Goal: Task Accomplishment & Management: Manage account settings

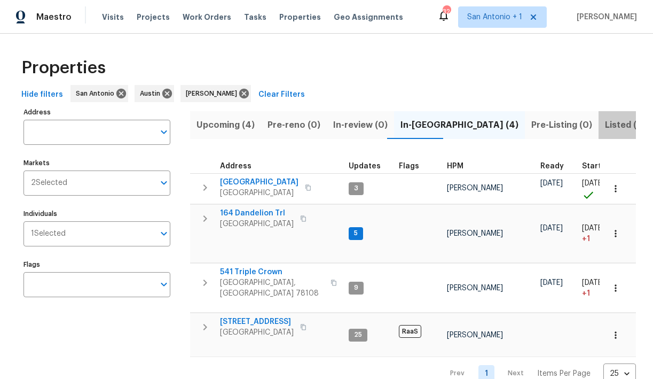
click at [605, 123] on span "Listed (19)" at bounding box center [627, 124] width 44 height 15
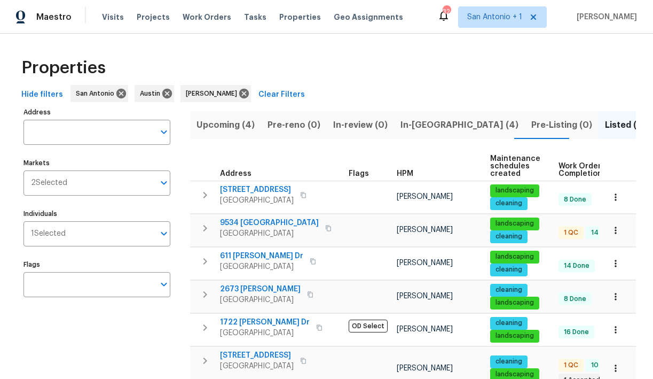
click at [403, 126] on span "In-reno (4)" at bounding box center [460, 124] width 118 height 15
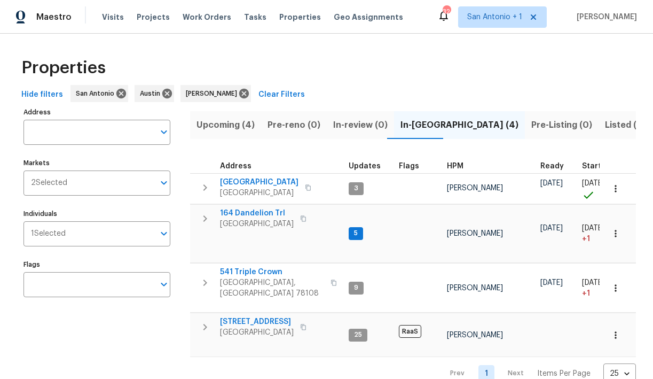
scroll to position [1, 0]
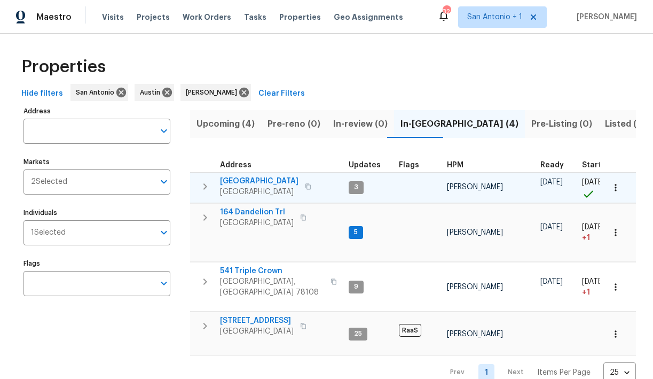
click at [249, 179] on span "[GEOGRAPHIC_DATA]" at bounding box center [259, 181] width 79 height 11
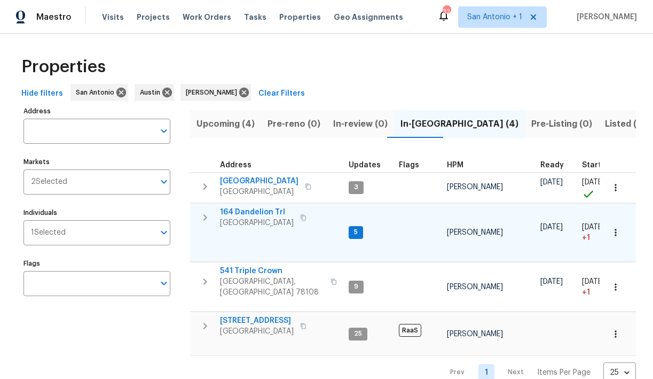
click at [249, 211] on span "164 Dandelion Trl" at bounding box center [257, 212] width 74 height 11
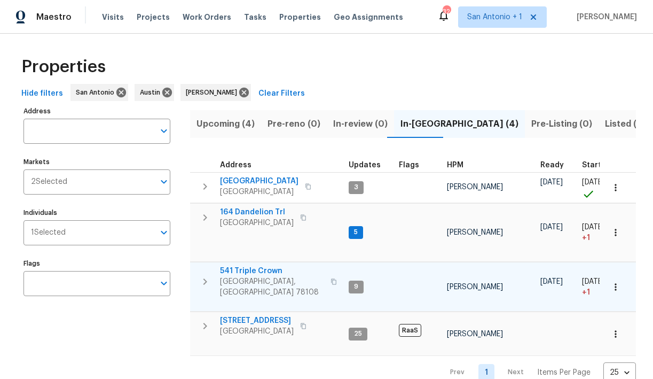
click at [248, 265] on span "541 Triple Crown" at bounding box center [272, 270] width 104 height 11
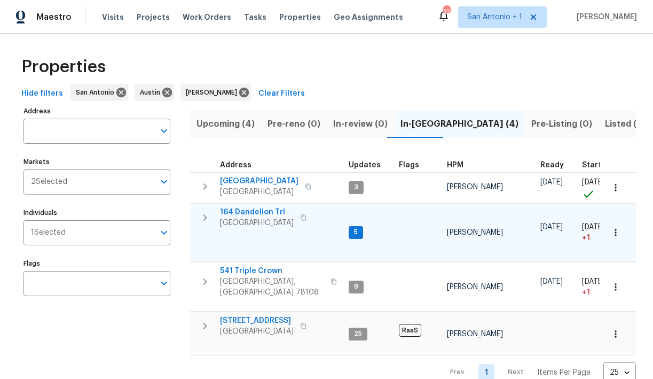
click at [256, 210] on span "164 Dandelion Trl" at bounding box center [257, 212] width 74 height 11
click at [203, 214] on icon "button" at bounding box center [205, 217] width 13 height 13
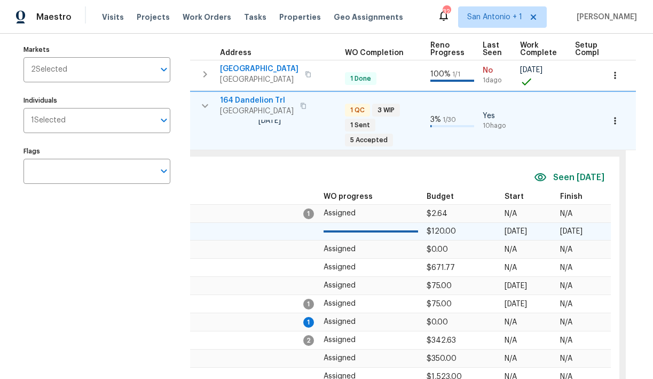
scroll to position [0, 474]
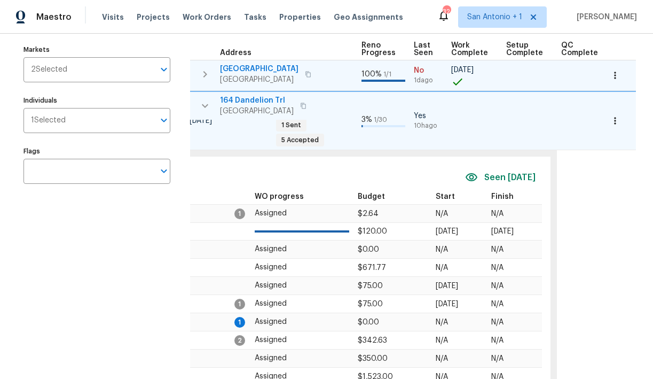
click at [207, 73] on icon "button" at bounding box center [205, 74] width 13 height 13
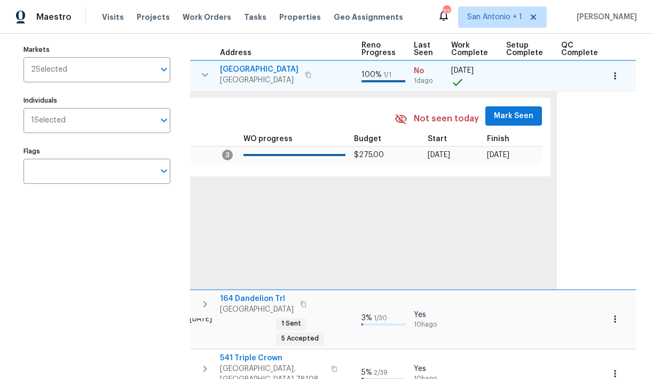
click at [510, 111] on span "Mark Seen" at bounding box center [514, 115] width 40 height 13
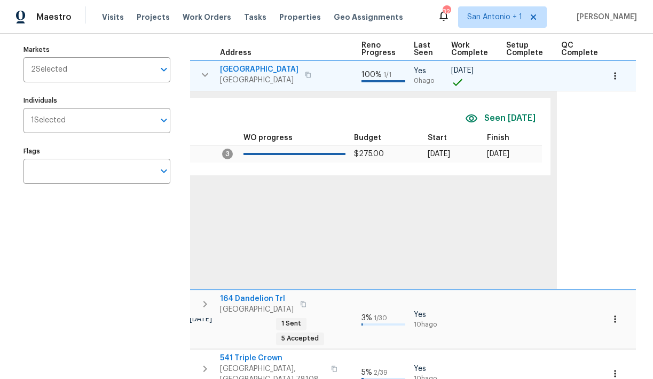
click at [204, 78] on icon "button" at bounding box center [205, 74] width 13 height 13
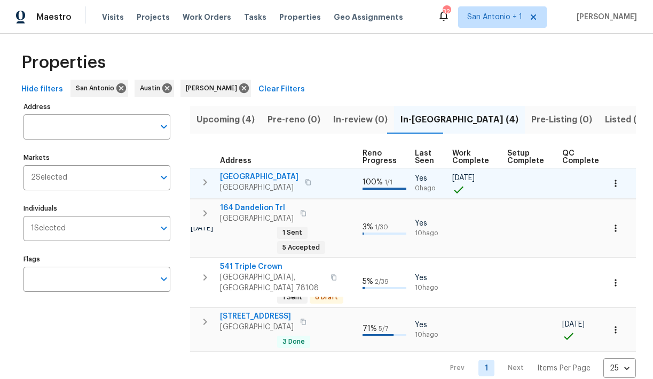
scroll to position [1, 0]
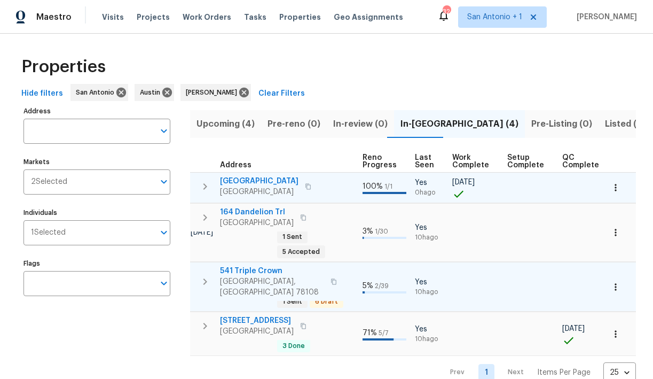
click at [206, 275] on icon "button" at bounding box center [205, 281] width 13 height 13
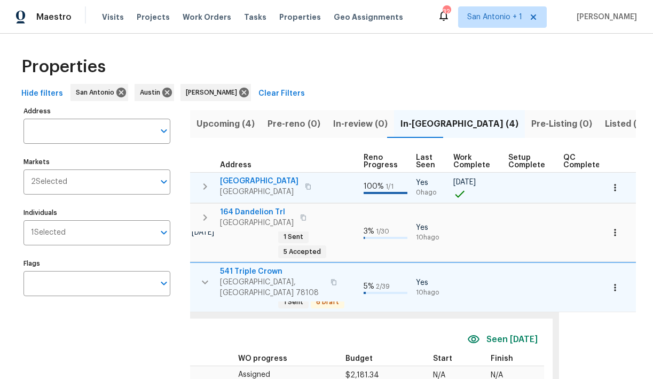
click at [206, 276] on icon "button" at bounding box center [205, 282] width 13 height 13
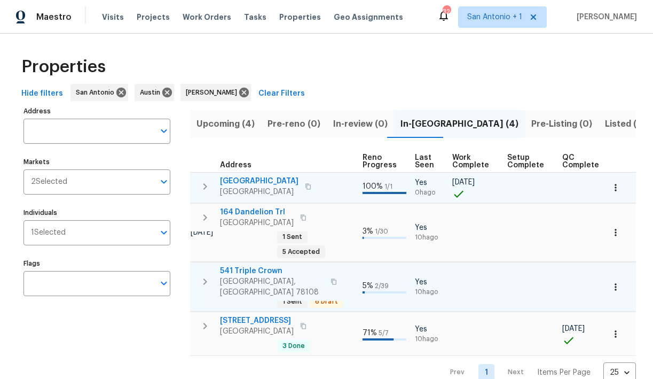
click at [206, 218] on icon "button" at bounding box center [205, 217] width 4 height 6
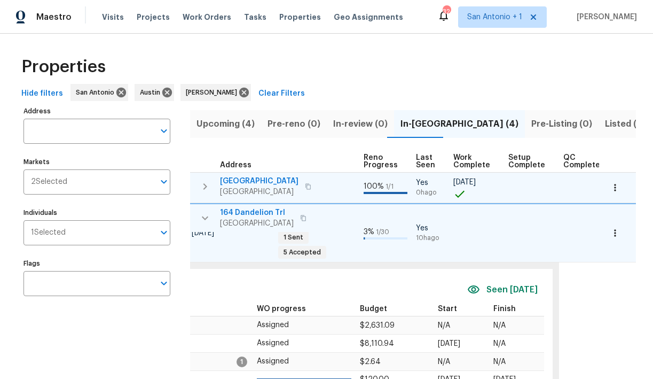
click at [206, 218] on icon "button" at bounding box center [205, 218] width 6 height 4
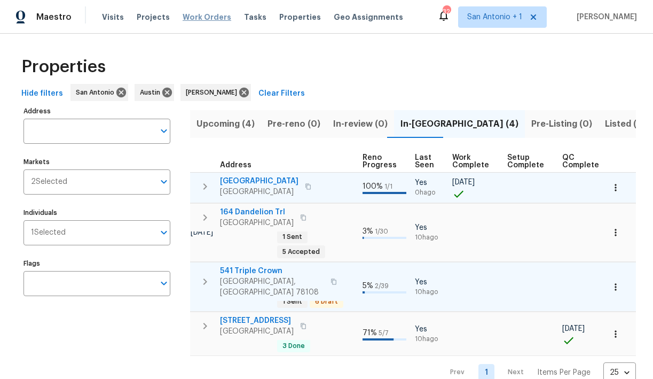
click at [189, 14] on span "Work Orders" at bounding box center [207, 17] width 49 height 11
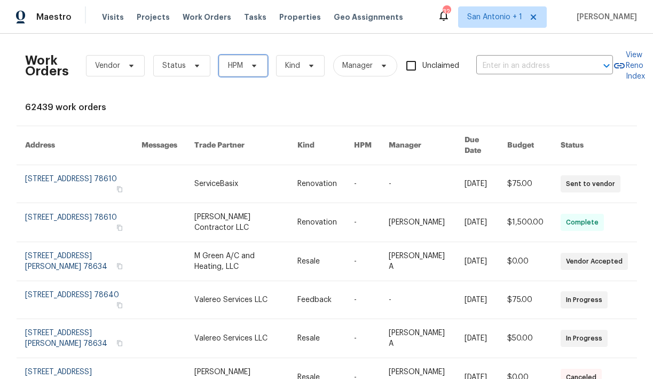
click at [250, 67] on icon at bounding box center [254, 65] width 9 height 9
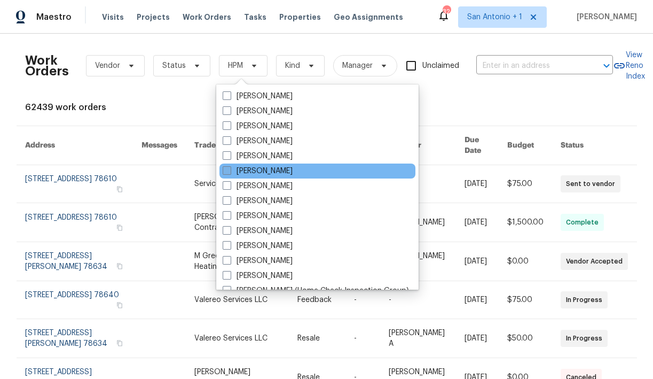
click at [249, 172] on label "[PERSON_NAME]" at bounding box center [258, 171] width 70 height 11
click at [230, 172] on input "[PERSON_NAME]" at bounding box center [226, 169] width 7 height 7
checkbox input "true"
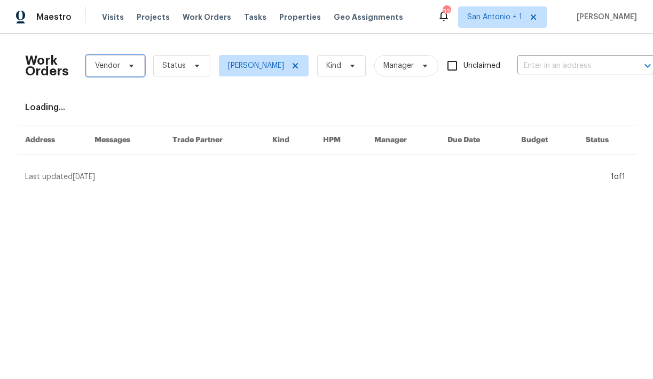
click at [131, 66] on icon at bounding box center [131, 65] width 9 height 9
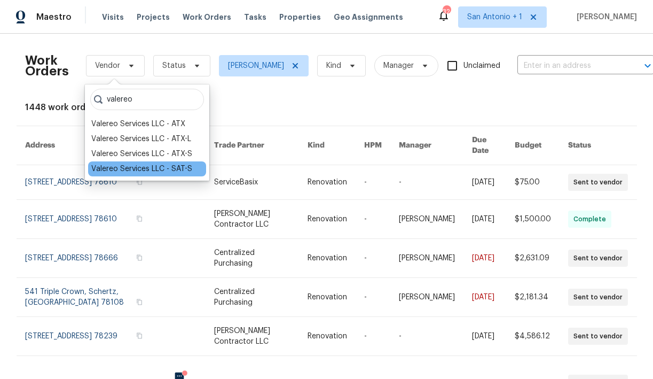
type input "valereo"
click at [142, 169] on div "Valereo Services LLC - SAT-S" at bounding box center [141, 168] width 101 height 11
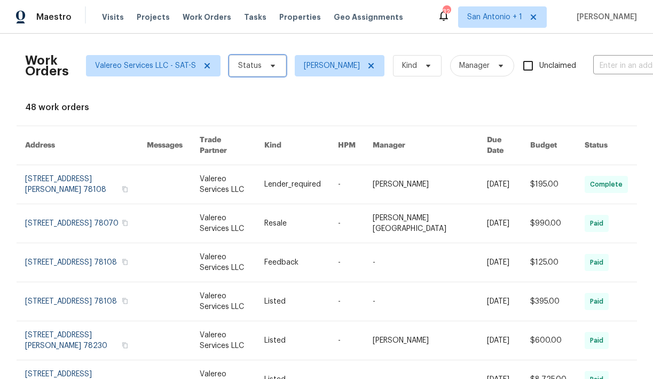
click at [269, 68] on icon at bounding box center [273, 65] width 9 height 9
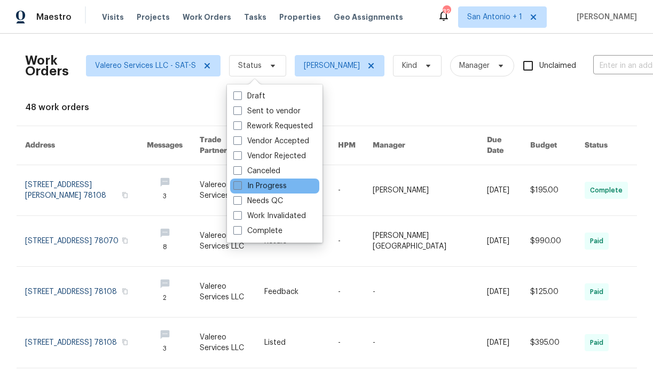
click at [252, 186] on label "In Progress" at bounding box center [259, 186] width 53 height 11
click at [240, 186] on input "In Progress" at bounding box center [236, 184] width 7 height 7
checkbox input "true"
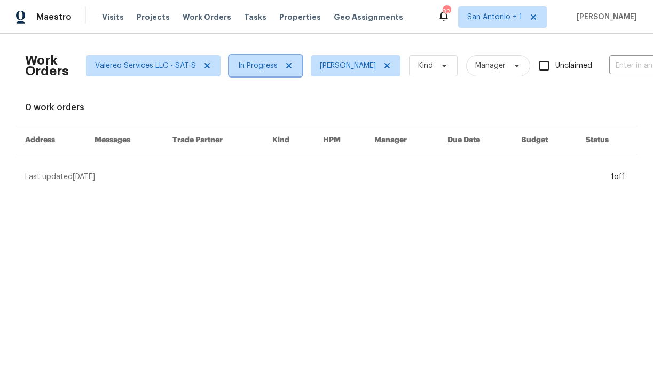
click at [268, 68] on span "In Progress" at bounding box center [258, 65] width 40 height 11
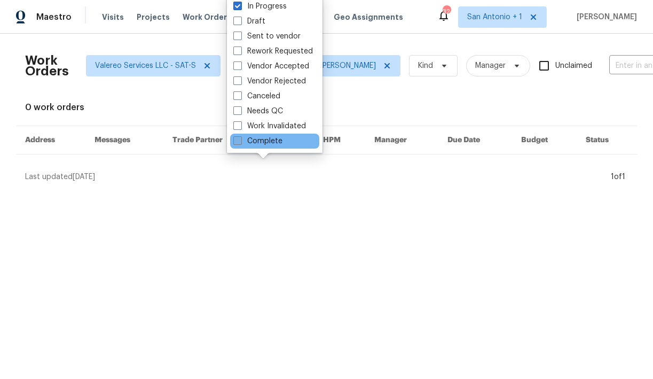
click at [260, 139] on label "Complete" at bounding box center [257, 141] width 49 height 11
click at [240, 139] on input "Complete" at bounding box center [236, 139] width 7 height 7
checkbox input "true"
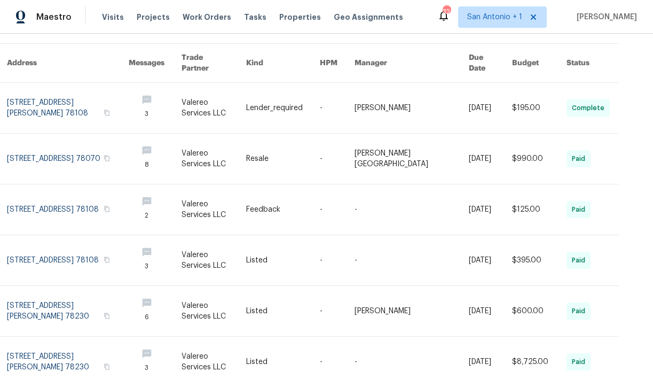
scroll to position [82, 0]
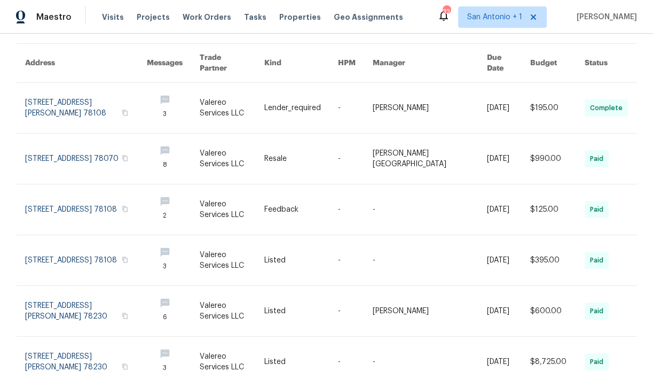
click at [498, 60] on th "Due Date" at bounding box center [501, 63] width 44 height 39
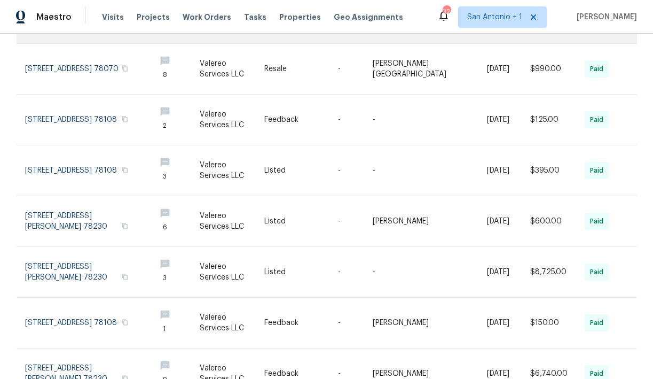
scroll to position [174, 0]
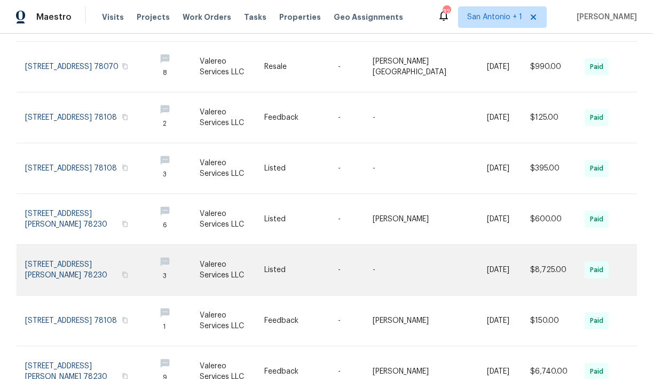
click at [74, 249] on link at bounding box center [86, 270] width 122 height 50
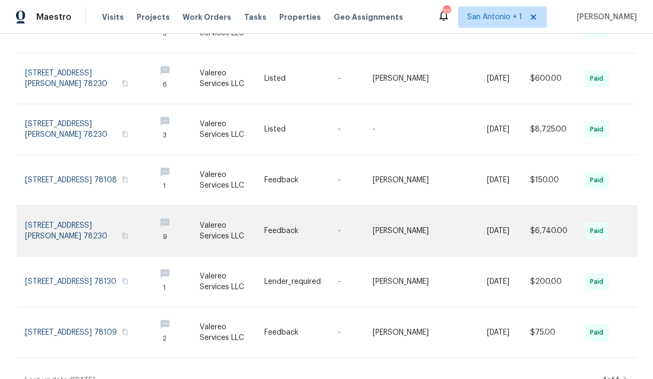
scroll to position [317, 0]
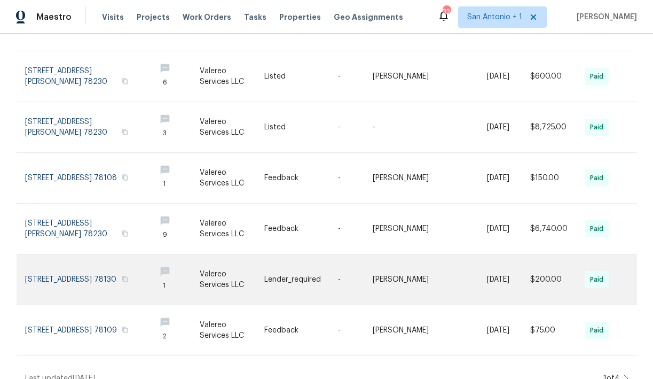
click at [82, 263] on link at bounding box center [86, 279] width 122 height 50
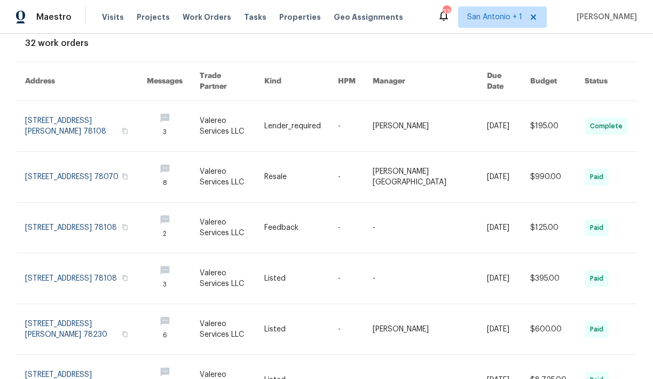
scroll to position [0, 0]
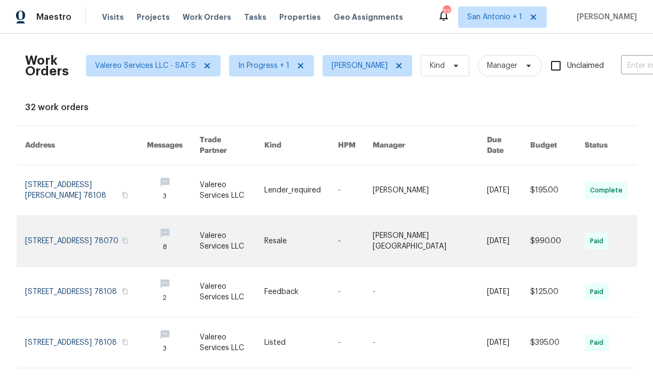
click at [63, 226] on link at bounding box center [86, 241] width 122 height 50
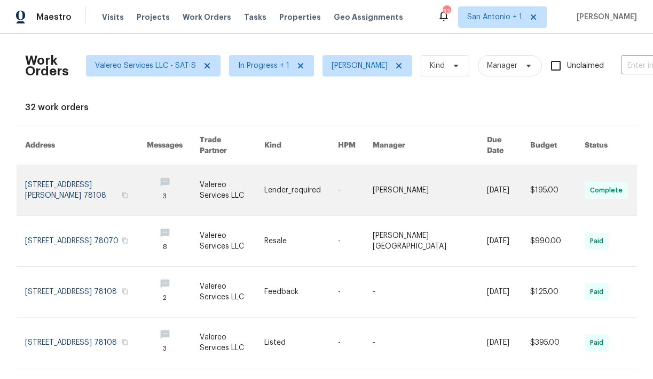
click at [87, 176] on link at bounding box center [86, 190] width 122 height 50
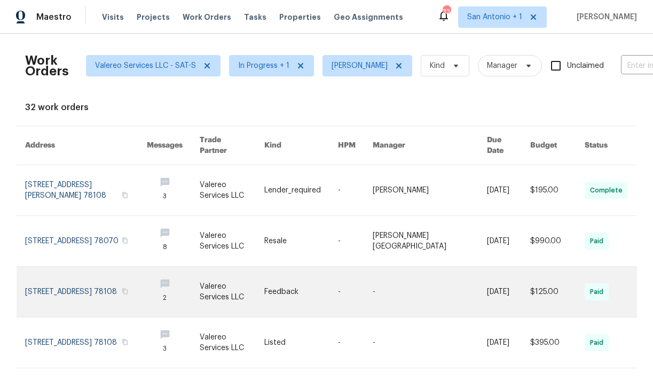
click at [76, 276] on link at bounding box center [86, 292] width 122 height 50
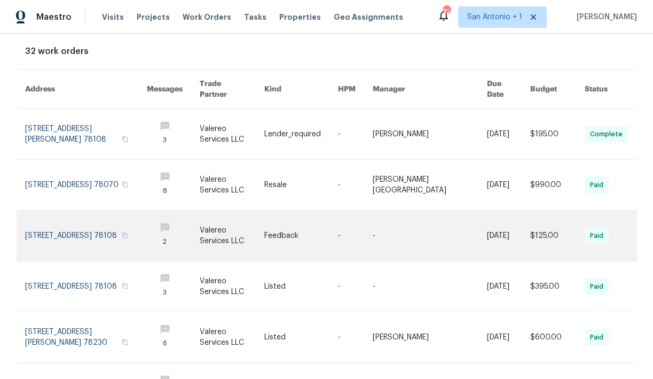
scroll to position [61, 0]
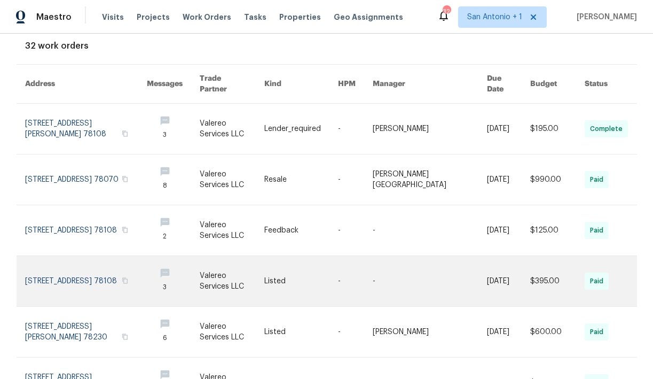
click at [79, 265] on link at bounding box center [86, 281] width 122 height 50
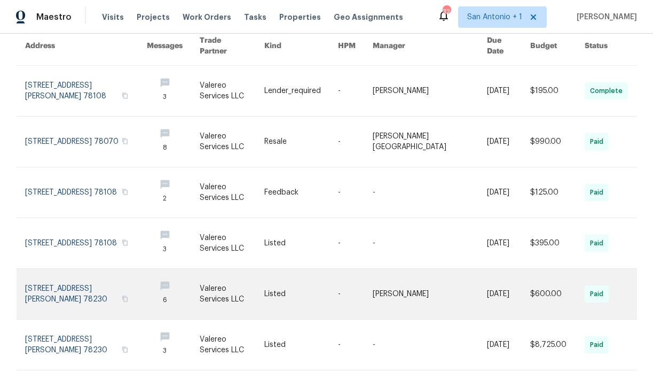
scroll to position [317, 0]
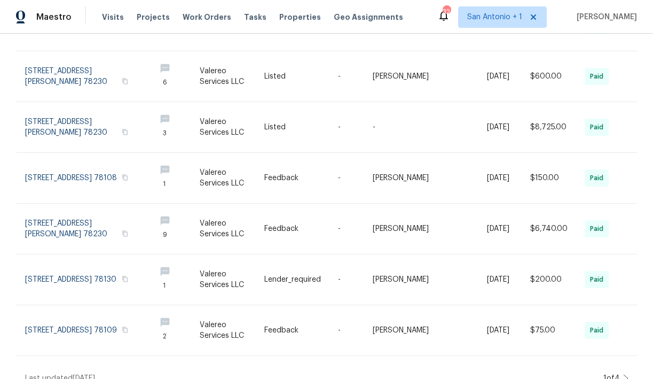
click at [623, 374] on icon at bounding box center [625, 378] width 5 height 9
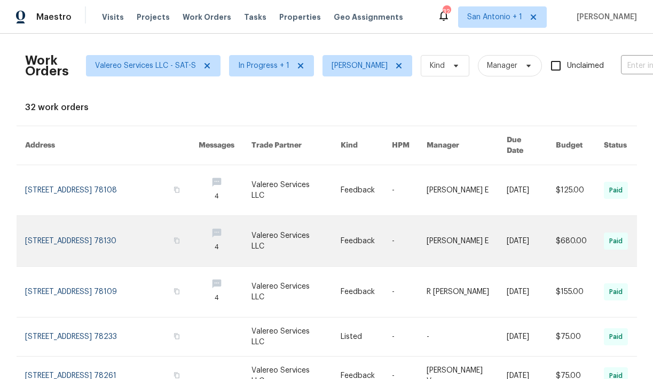
click at [98, 225] on link at bounding box center [112, 241] width 174 height 50
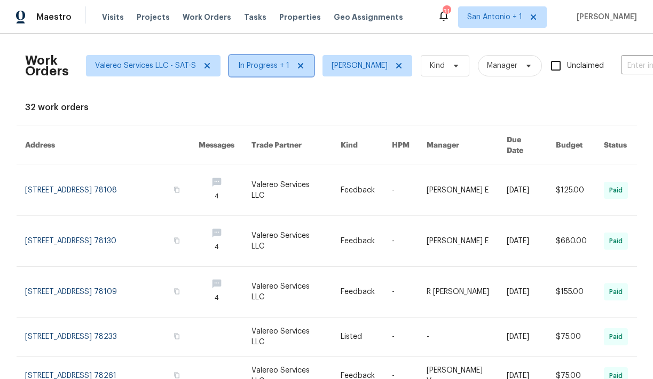
click at [297, 67] on icon at bounding box center [299, 65] width 5 height 5
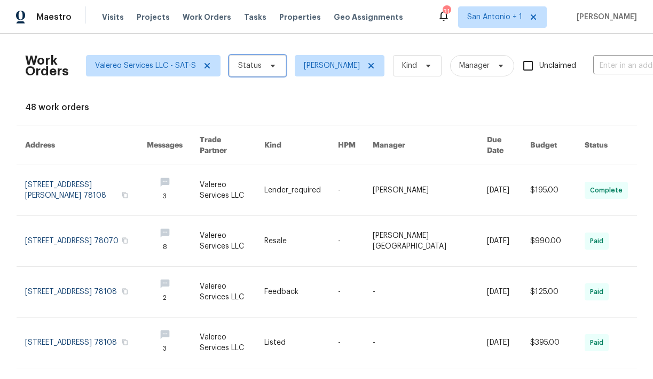
click at [265, 66] on span at bounding box center [271, 65] width 12 height 9
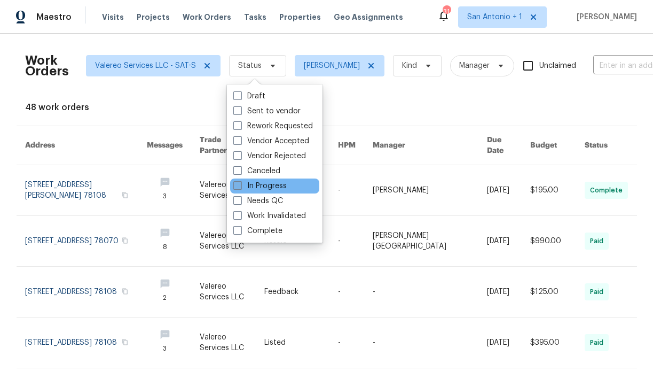
click at [254, 187] on label "In Progress" at bounding box center [259, 186] width 53 height 11
click at [240, 187] on input "In Progress" at bounding box center [236, 184] width 7 height 7
checkbox input "true"
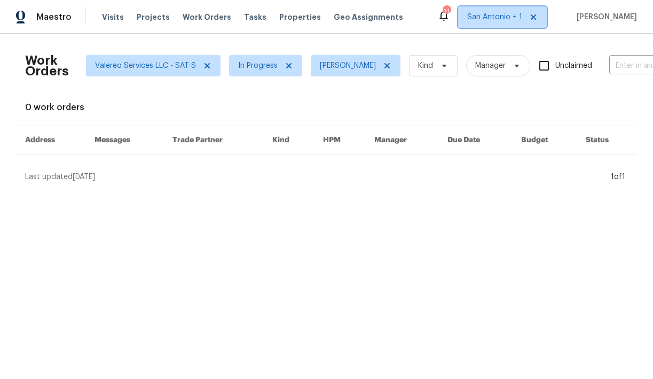
click at [505, 25] on span "San Antonio + 1" at bounding box center [502, 16] width 89 height 21
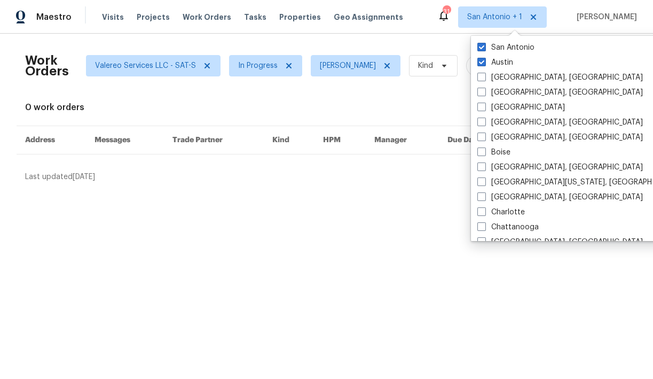
click at [414, 96] on div "Work Orders Valereo Services LLC - SAT-S In Progress Chris Fuentes Kind Manager…" at bounding box center [327, 112] width 604 height 140
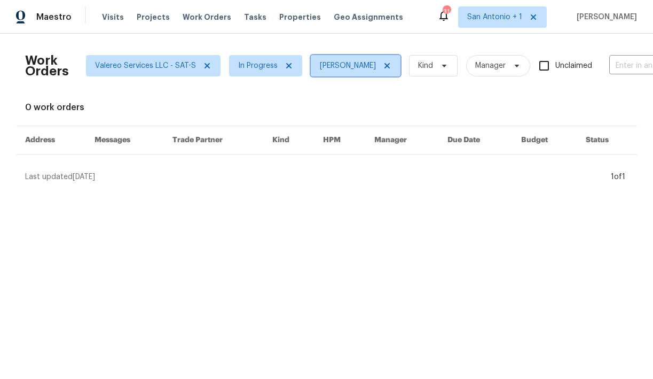
click at [383, 66] on icon at bounding box center [387, 65] width 9 height 9
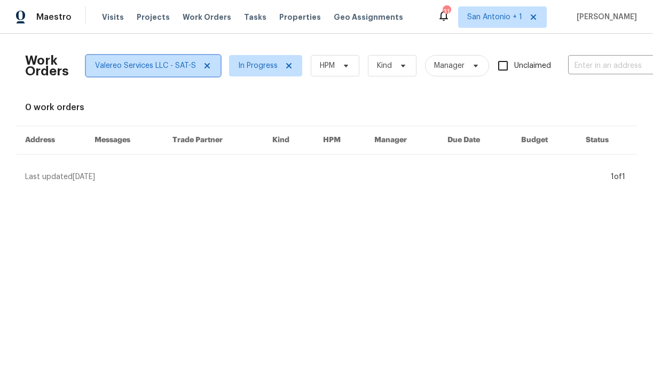
click at [179, 66] on span "Valereo Services LLC - SAT-S" at bounding box center [145, 65] width 101 height 11
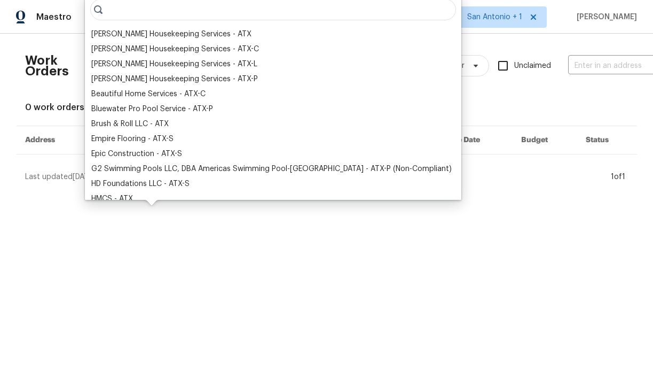
click at [183, 15] on input "search" at bounding box center [273, 9] width 366 height 21
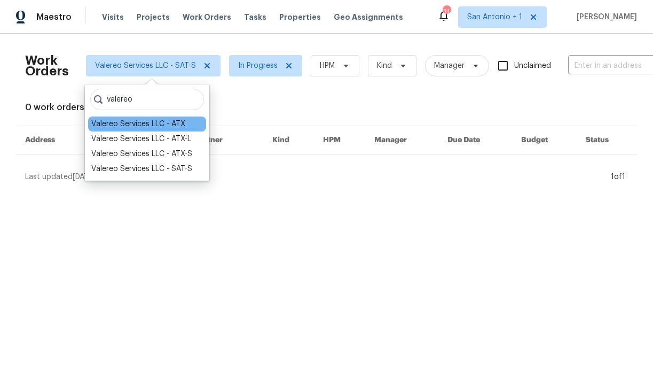
type input "valereo"
click at [130, 121] on div "Valereo Services LLC - ATX" at bounding box center [138, 124] width 94 height 11
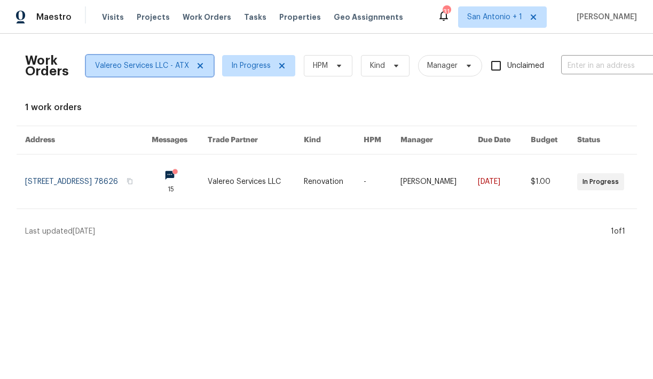
click at [169, 72] on span "Valereo Services LLC - ATX" at bounding box center [150, 65] width 128 height 21
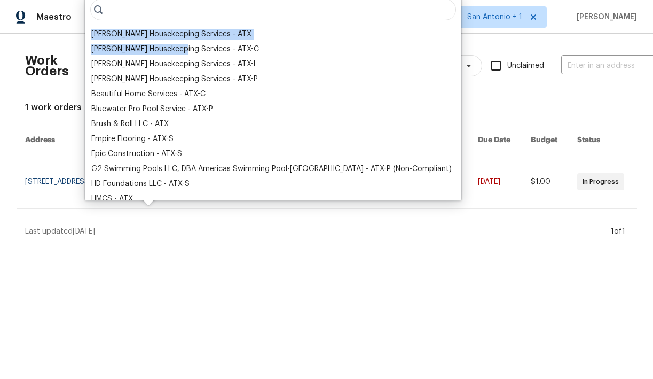
drag, startPoint x: 177, startPoint y: 49, endPoint x: 189, endPoint y: 15, distance: 35.6
click at [189, 15] on div "Arelis Housekeeping Services - ATX Arelis Housekeeping Services - ATX-C Arelis …" at bounding box center [273, 97] width 377 height 205
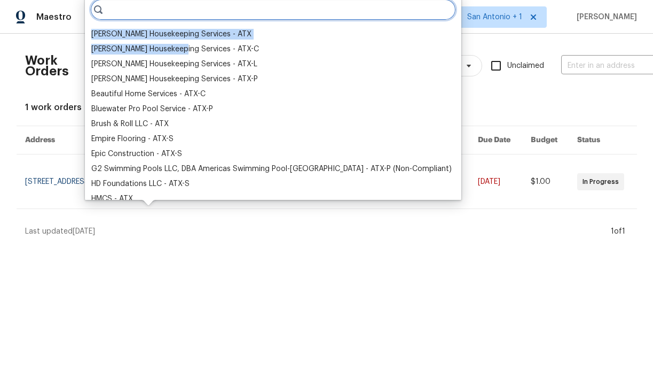
click at [189, 15] on input "search" at bounding box center [273, 9] width 366 height 21
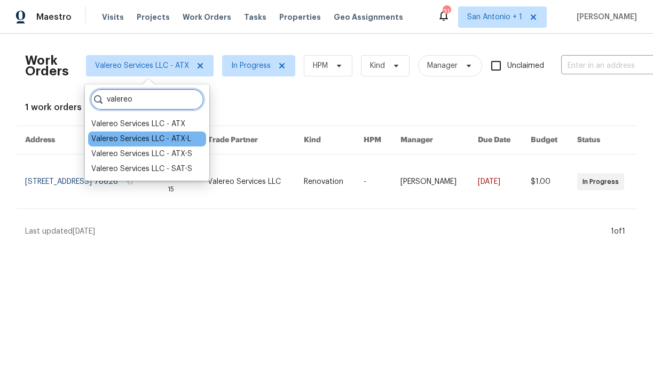
type input "valereo"
click at [155, 140] on div "Valereo Services LLC - ATX-L" at bounding box center [141, 139] width 100 height 11
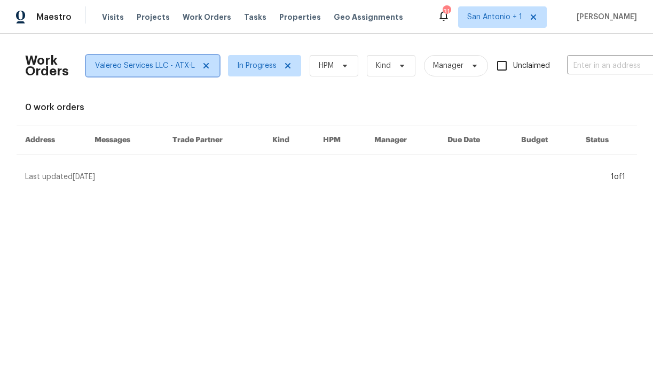
click at [179, 68] on span "Valereo Services LLC - ATX-L" at bounding box center [145, 65] width 100 height 11
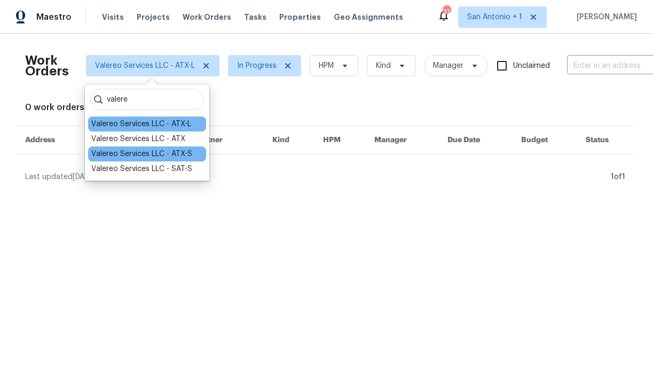
type input "valere"
click at [160, 152] on div "Valereo Services LLC - ATX-S" at bounding box center [141, 153] width 101 height 11
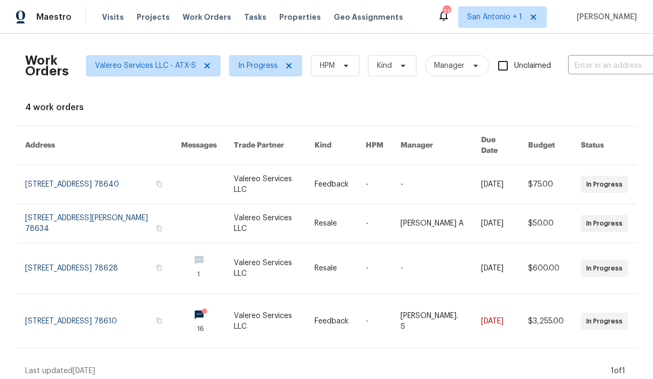
scroll to position [5, 0]
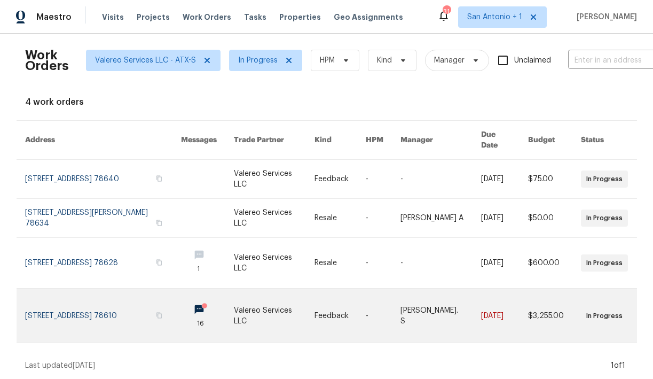
click at [81, 309] on link at bounding box center [103, 315] width 156 height 54
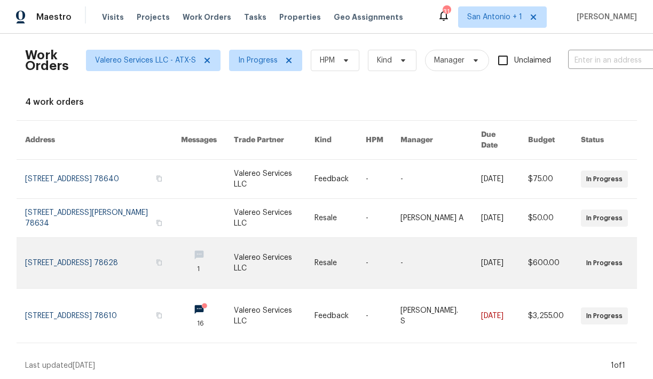
click at [85, 268] on link at bounding box center [103, 263] width 156 height 50
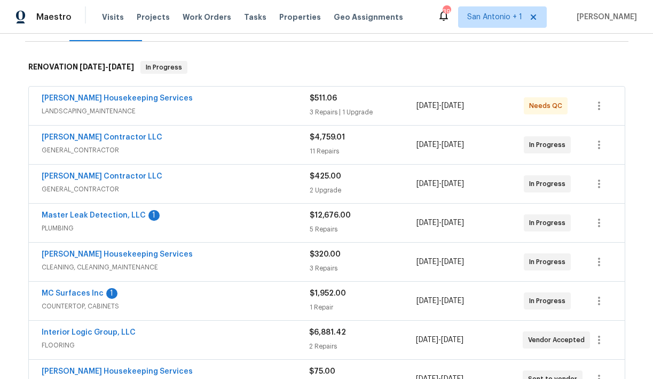
scroll to position [162, 0]
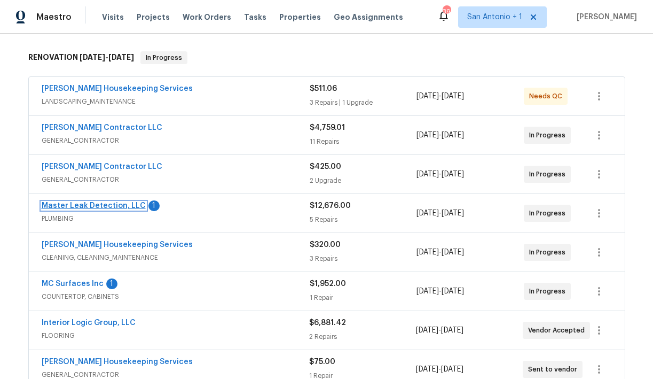
click at [95, 204] on link "Master Leak Detection, LLC" at bounding box center [94, 205] width 104 height 7
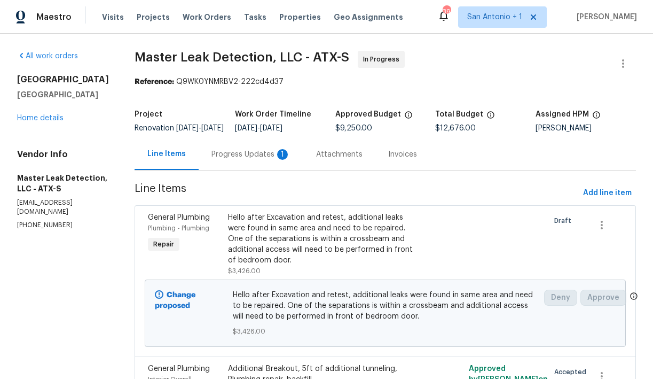
click at [252, 158] on div "Progress Updates 1" at bounding box center [250, 154] width 79 height 11
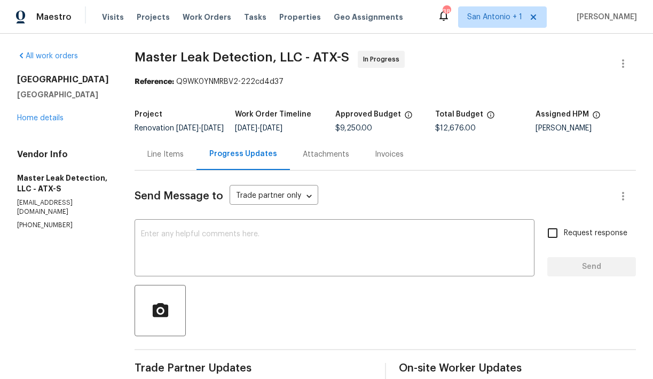
click at [169, 160] on div "Line Items" at bounding box center [165, 154] width 36 height 11
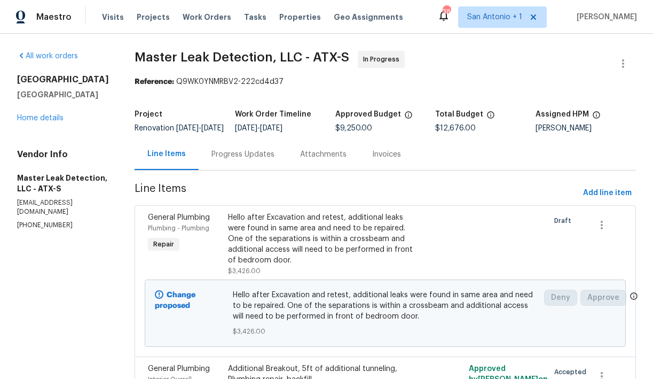
click at [247, 160] on div "Progress Updates" at bounding box center [242, 154] width 63 height 11
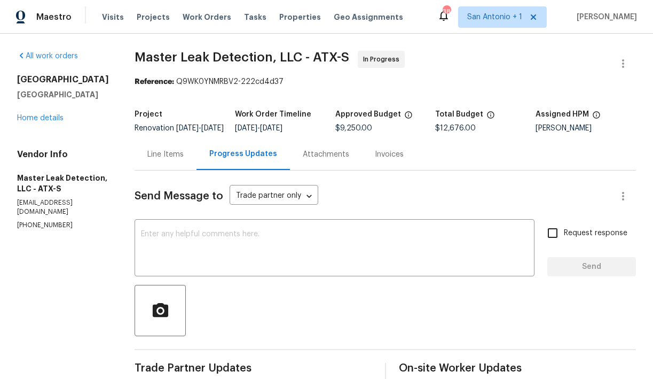
click at [328, 159] on div "Attachments" at bounding box center [326, 154] width 46 height 11
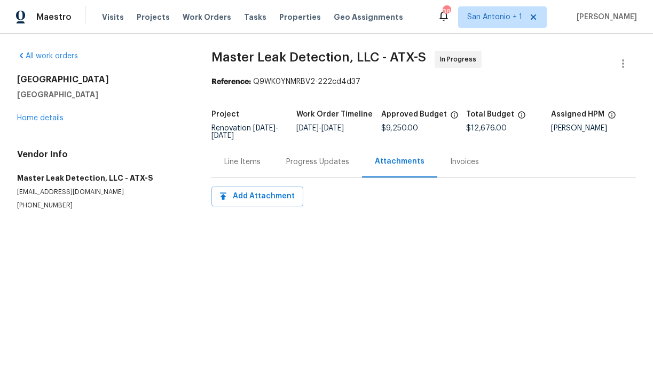
click at [246, 158] on div "Line Items" at bounding box center [242, 161] width 36 height 11
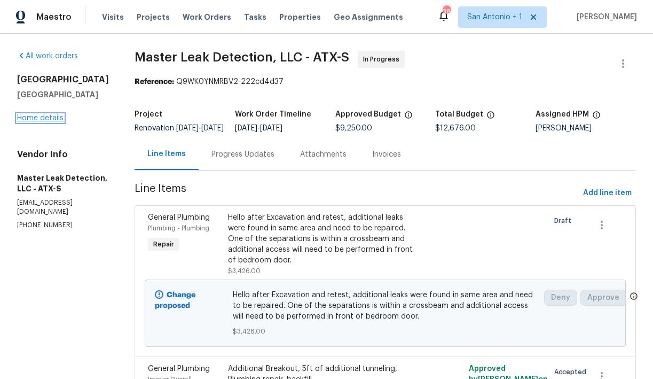
click at [42, 122] on link "Home details" at bounding box center [40, 117] width 46 height 7
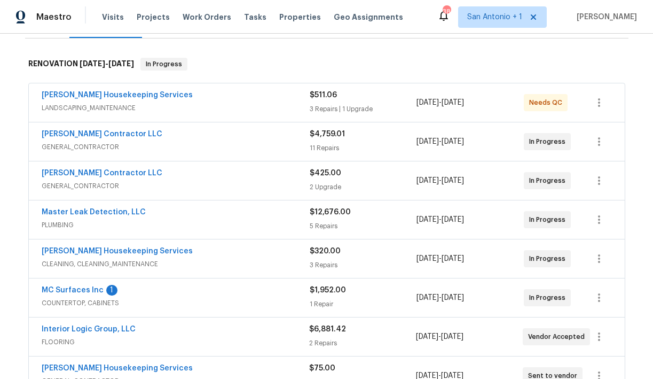
scroll to position [164, 0]
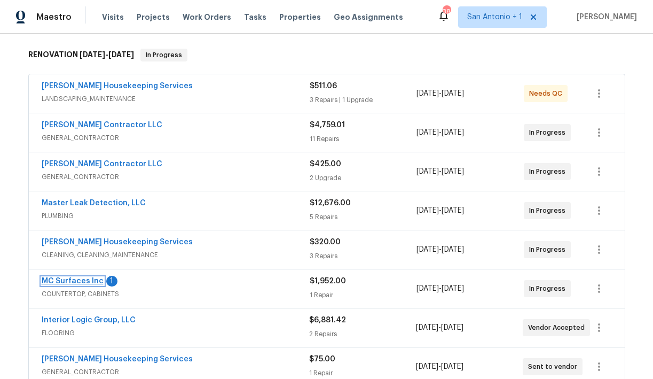
click at [79, 280] on link "MC Surfaces Inc" at bounding box center [73, 280] width 62 height 7
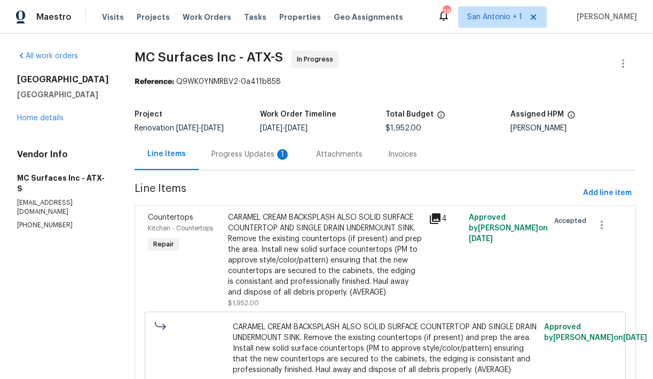
click at [243, 153] on div "Progress Updates 1" at bounding box center [250, 154] width 79 height 11
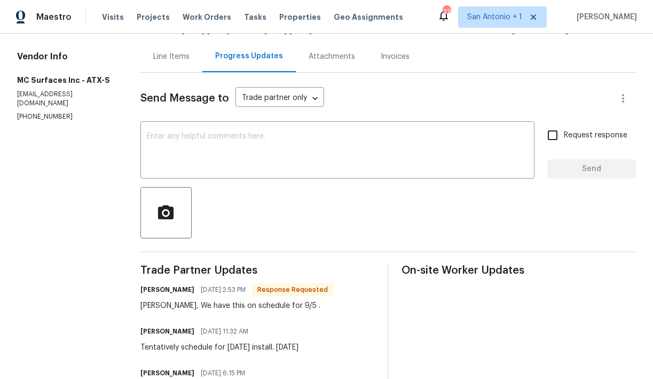
scroll to position [93, 0]
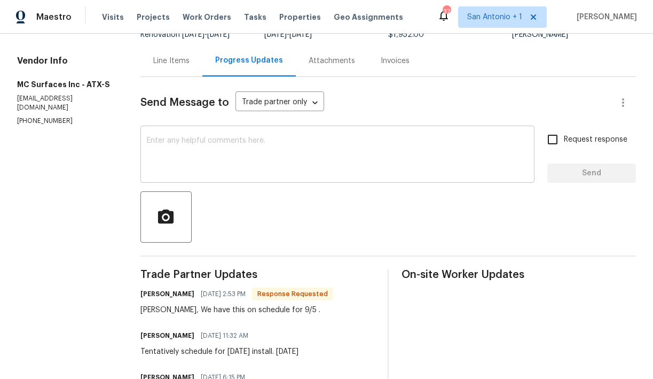
click at [270, 153] on textarea at bounding box center [337, 155] width 381 height 37
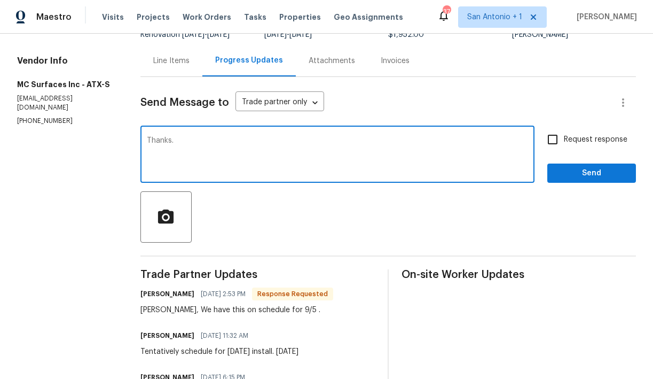
type textarea "Thanks."
click at [604, 169] on span "Send" at bounding box center [592, 173] width 72 height 13
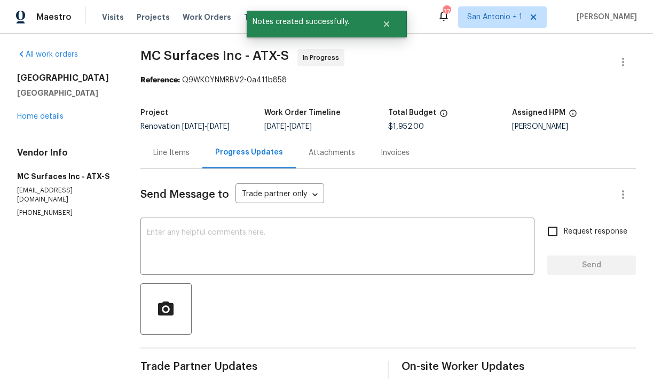
scroll to position [1, 0]
click at [48, 121] on link "Home details" at bounding box center [40, 116] width 46 height 7
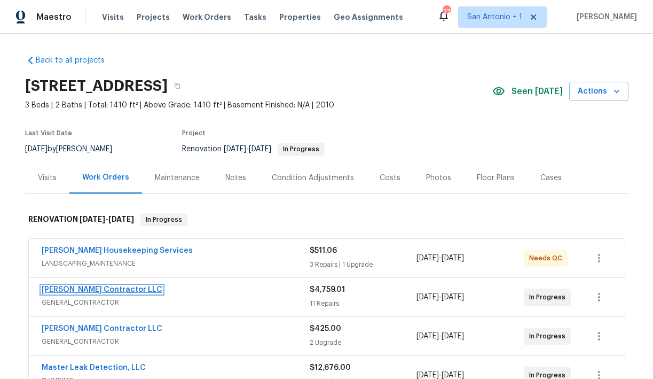
click at [83, 290] on link "Mario Suarez Contractor LLC" at bounding box center [102, 289] width 121 height 7
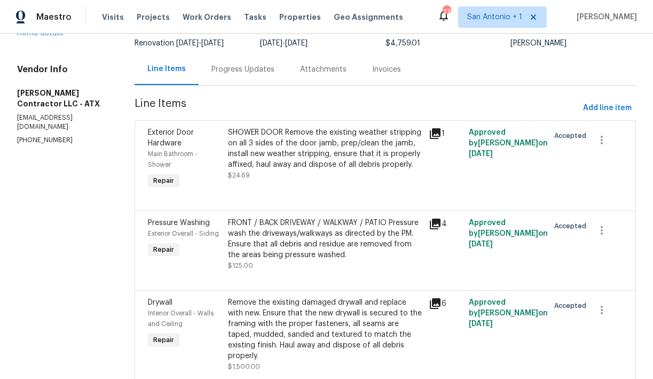
scroll to position [45, 0]
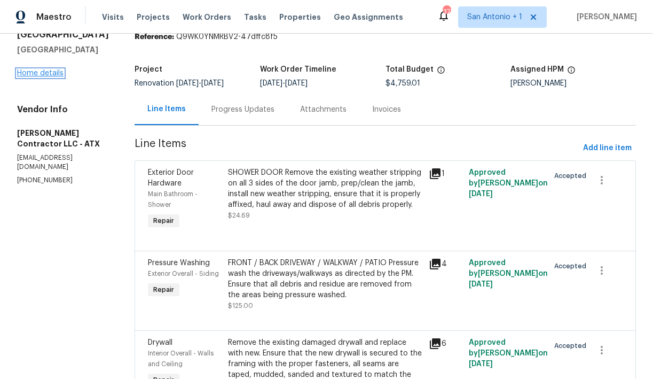
click at [45, 71] on link "Home details" at bounding box center [40, 72] width 46 height 7
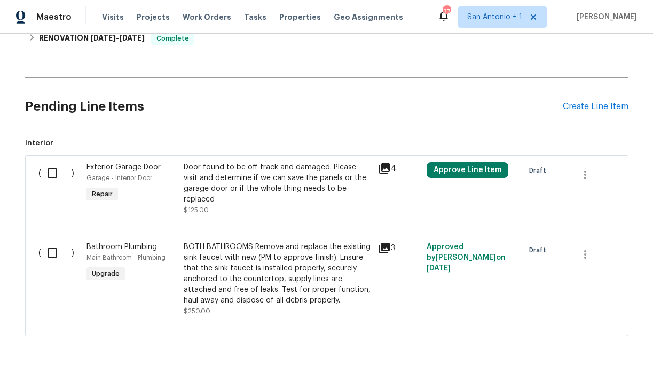
scroll to position [693, 0]
click at [575, 106] on div "Create Line Item" at bounding box center [596, 106] width 66 height 10
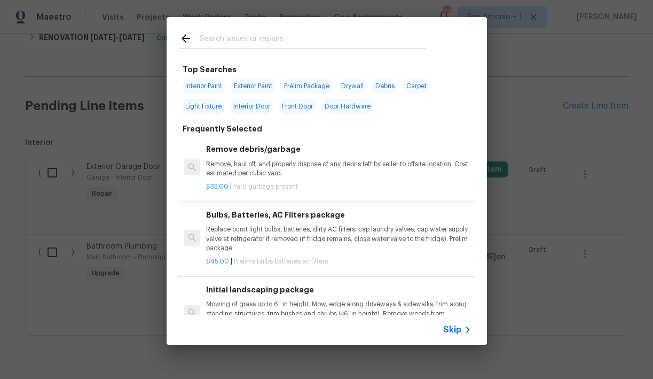
click at [264, 42] on input "text" at bounding box center [313, 40] width 226 height 16
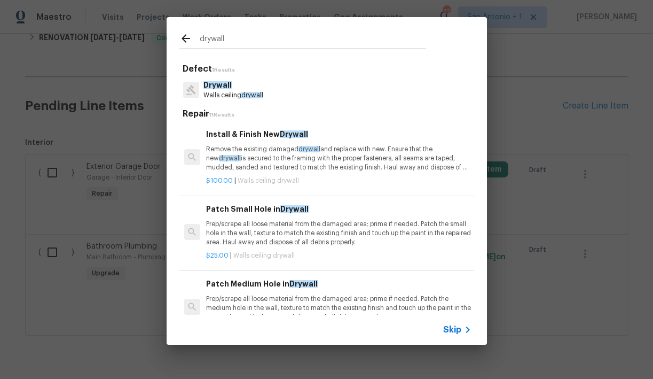
type input "drywall"
click at [255, 155] on p "Remove the existing damaged drywall and replace with new. Ensure that the new d…" at bounding box center [338, 158] width 265 height 27
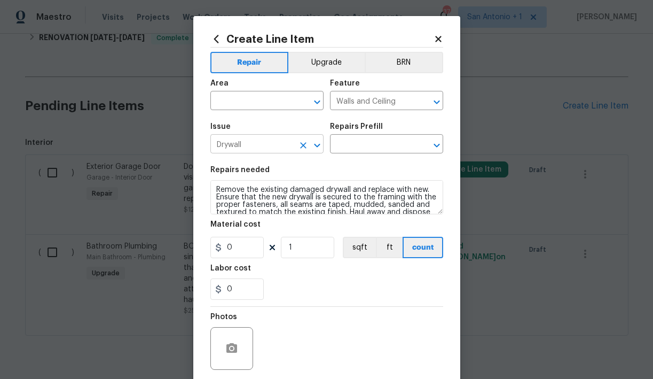
type input "Install & Finish New Drywall $100.00"
type input "100"
click at [302, 251] on input "1" at bounding box center [307, 247] width 53 height 21
type input "15"
click at [269, 105] on input "text" at bounding box center [251, 101] width 83 height 17
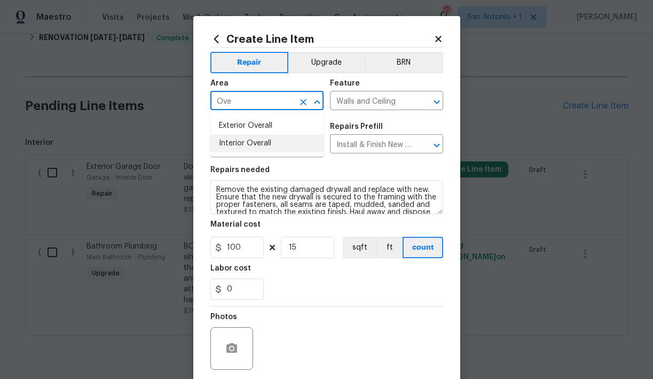
click at [270, 146] on li "Interior Overall" at bounding box center [266, 144] width 113 height 18
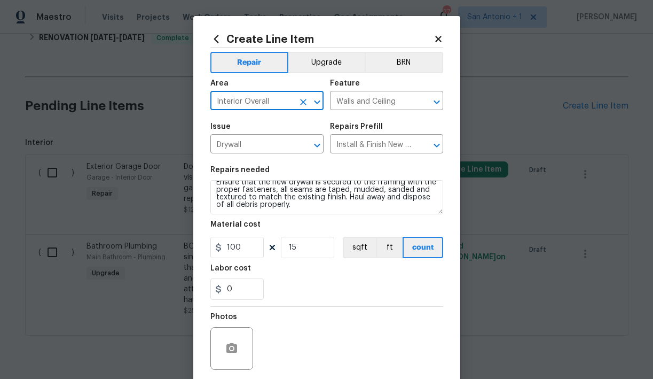
scroll to position [0, 0]
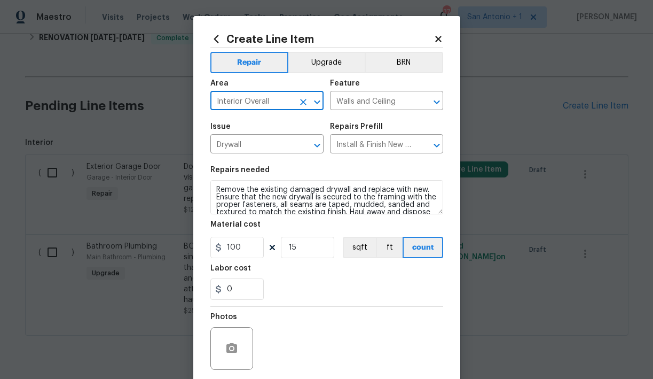
type input "Interior Overall"
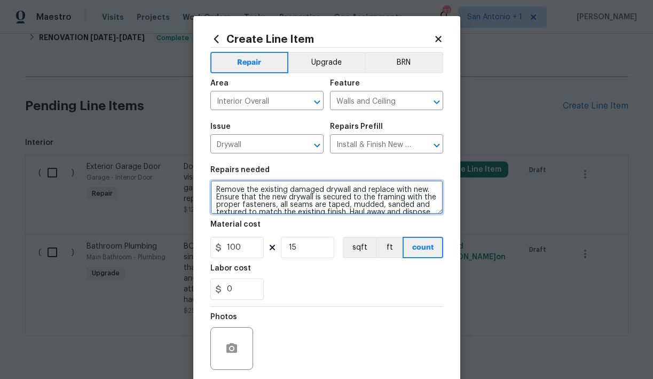
click at [214, 186] on textarea "Remove the existing damaged drywall and replace with new. Ensure that the new d…" at bounding box center [326, 197] width 233 height 34
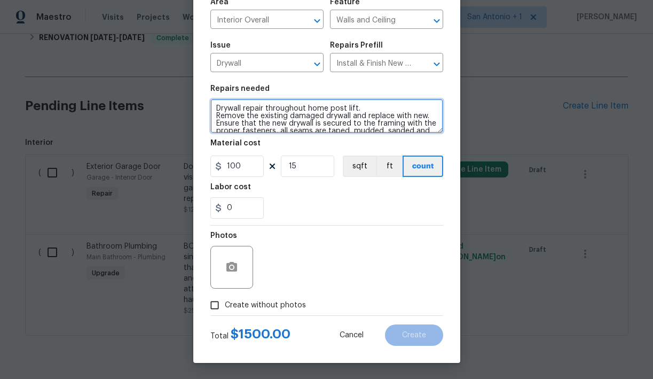
type textarea "Drywall repair throughout home post lift. Remove the existing damaged drywall a…"
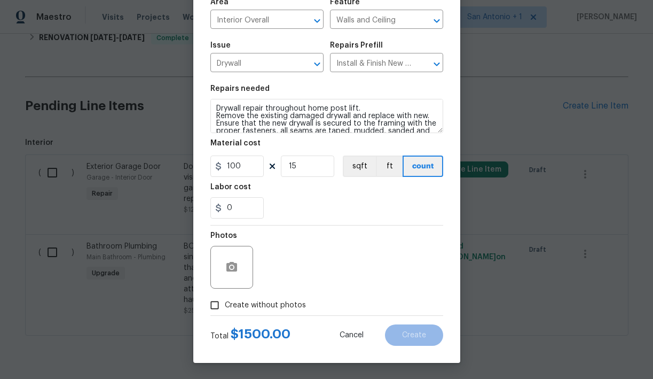
click at [257, 306] on span "Create without photos" at bounding box center [265, 305] width 81 height 11
click at [225, 306] on input "Create without photos" at bounding box center [215, 305] width 20 height 20
checkbox input "true"
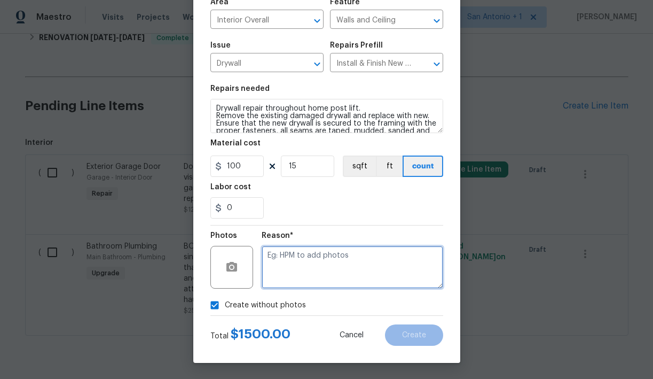
click at [322, 257] on textarea at bounding box center [353, 267] width 182 height 43
type textarea "HPM to add"
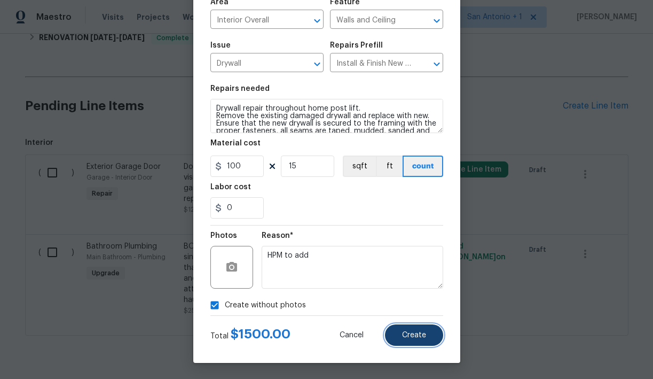
click at [425, 331] on span "Create" at bounding box center [414, 335] width 24 height 8
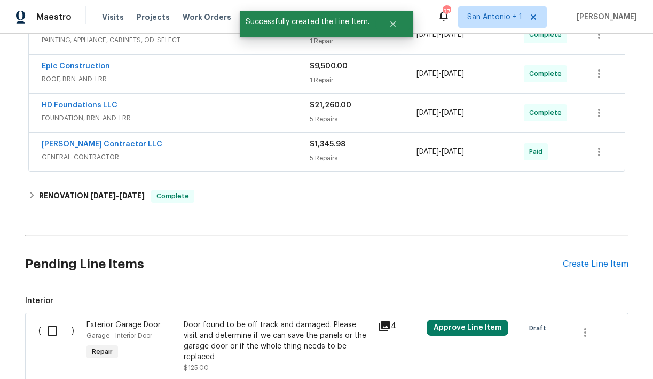
scroll to position [693, 0]
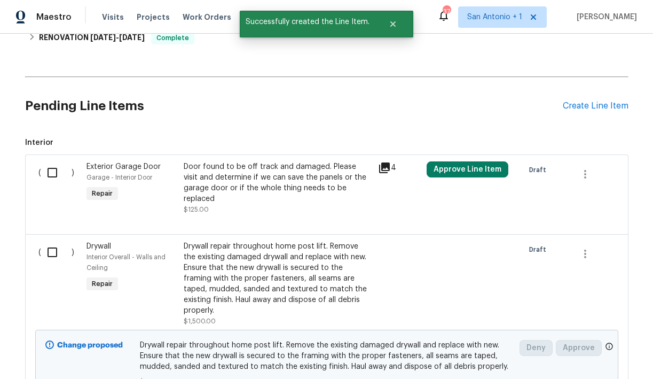
click at [51, 254] on input "checkbox" at bounding box center [56, 252] width 30 height 22
checkbox input "true"
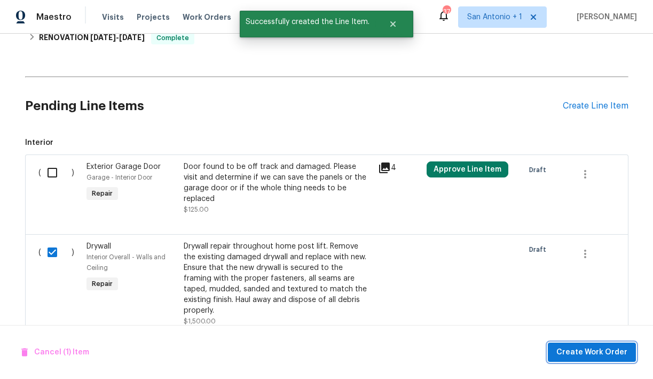
click at [593, 351] on span "Create Work Order" at bounding box center [592, 352] width 71 height 13
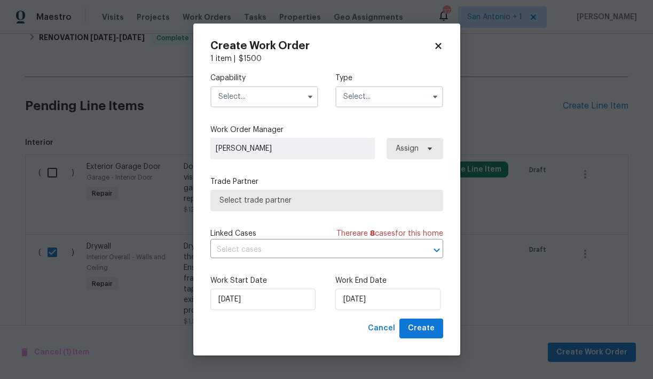
click at [247, 99] on input "text" at bounding box center [264, 96] width 108 height 21
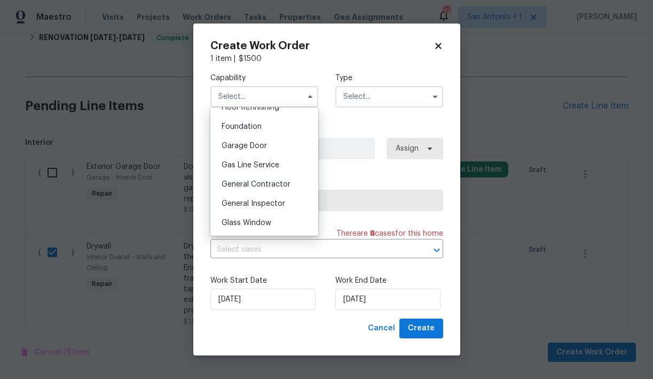
scroll to position [449, 0]
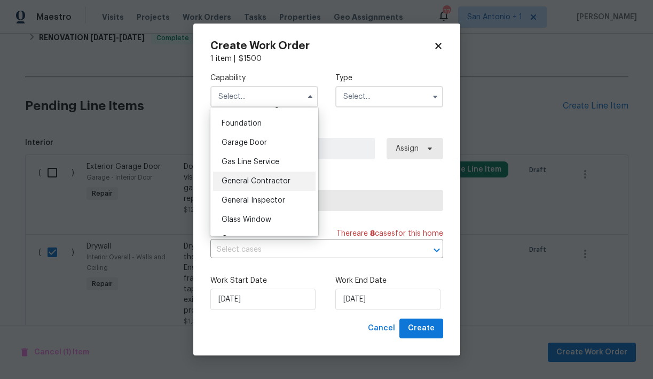
click at [249, 179] on span "General Contractor" at bounding box center [256, 180] width 69 height 7
type input "General Contractor"
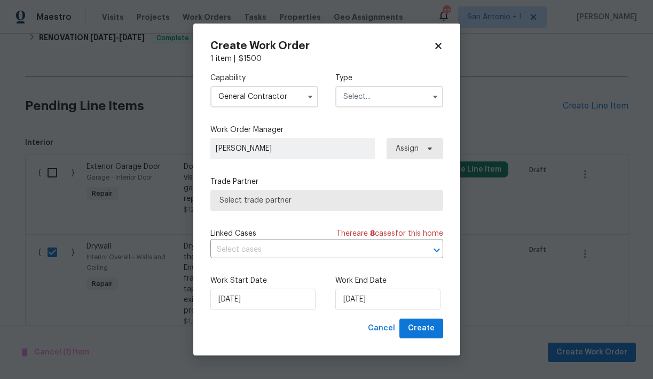
click at [359, 100] on input "text" at bounding box center [389, 96] width 108 height 21
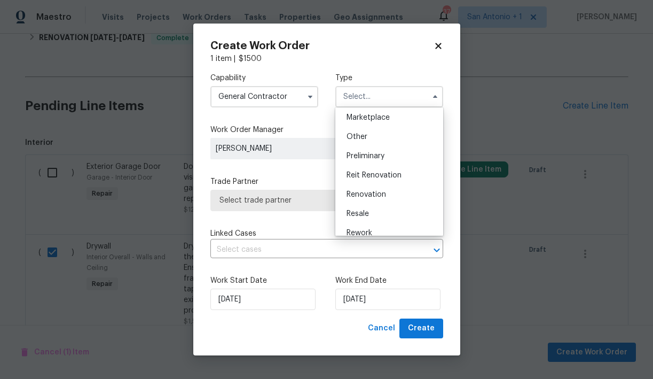
scroll to position [201, 0]
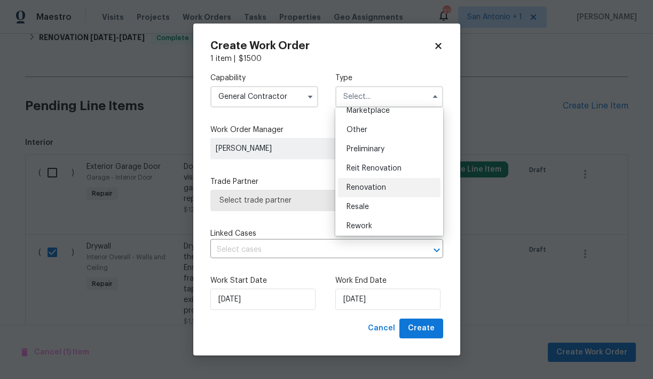
click at [370, 182] on div "Renovation" at bounding box center [389, 187] width 103 height 19
type input "Renovation"
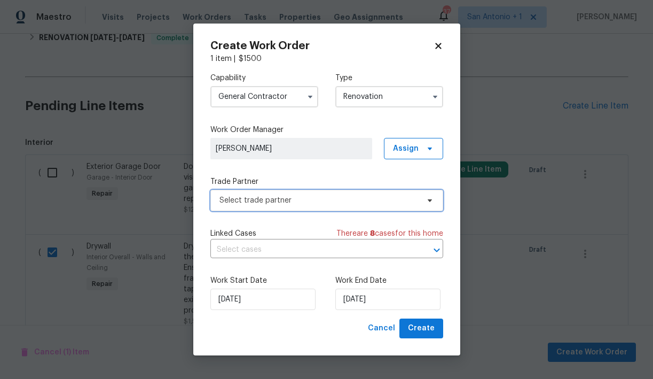
click at [268, 199] on span "Select trade partner" at bounding box center [319, 200] width 199 height 11
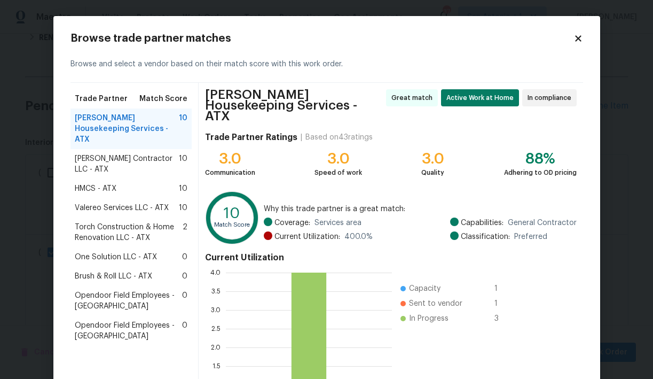
scroll to position [15, 0]
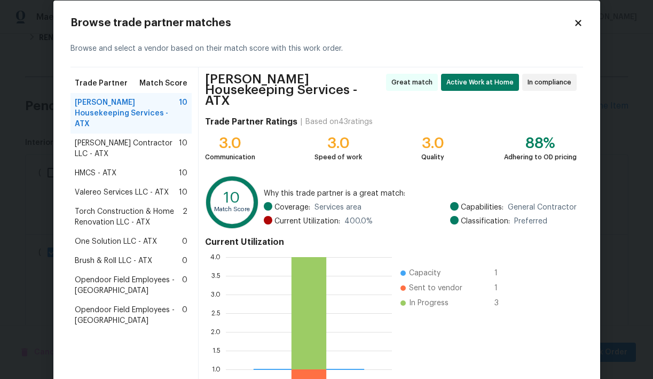
click at [149, 138] on span "Mario Suarez Contractor LLC - ATX" at bounding box center [127, 148] width 105 height 21
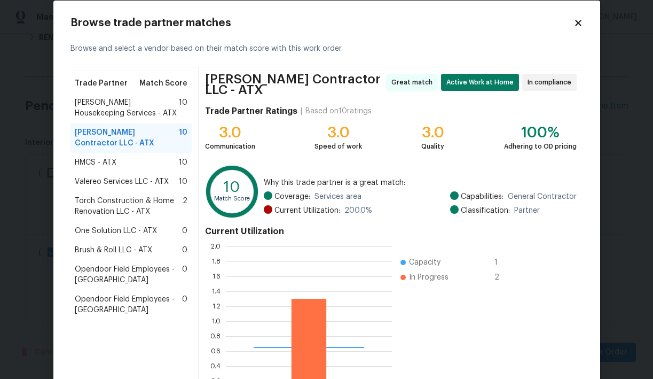
scroll to position [97, 0]
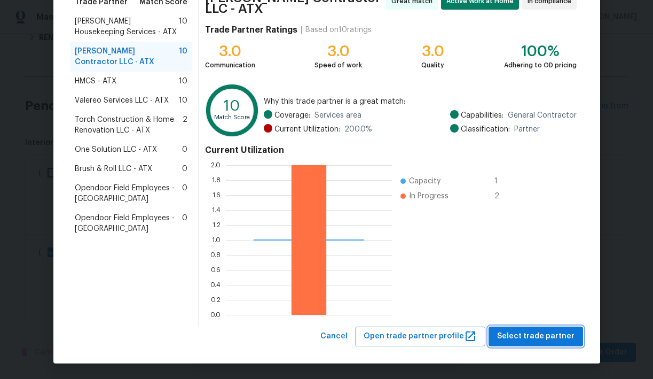
click at [528, 333] on span "Select trade partner" at bounding box center [535, 336] width 77 height 13
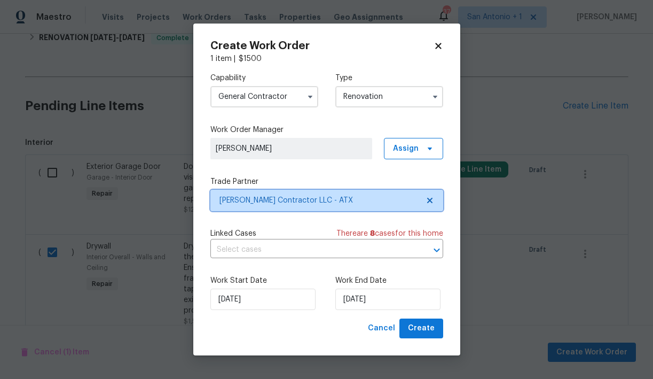
scroll to position [0, 0]
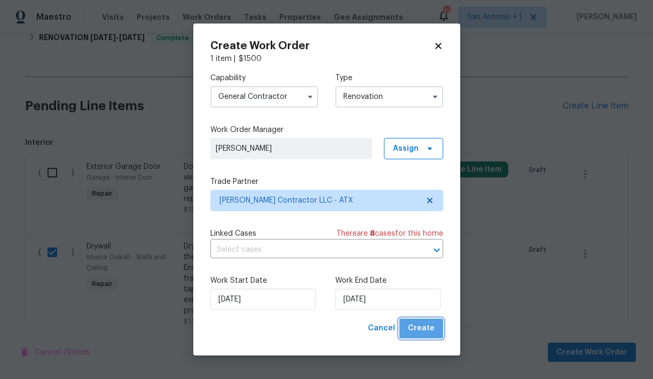
click at [427, 325] on span "Create" at bounding box center [421, 328] width 27 height 13
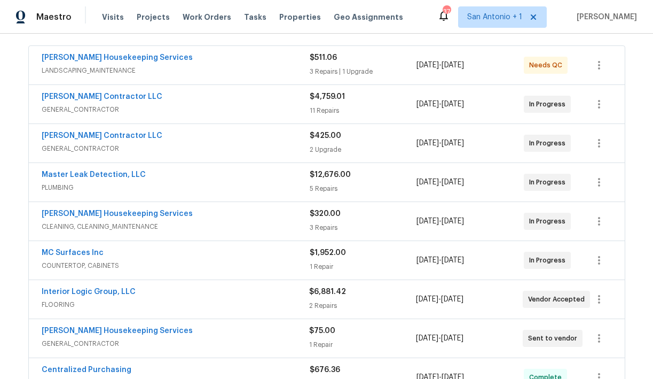
scroll to position [192, 0]
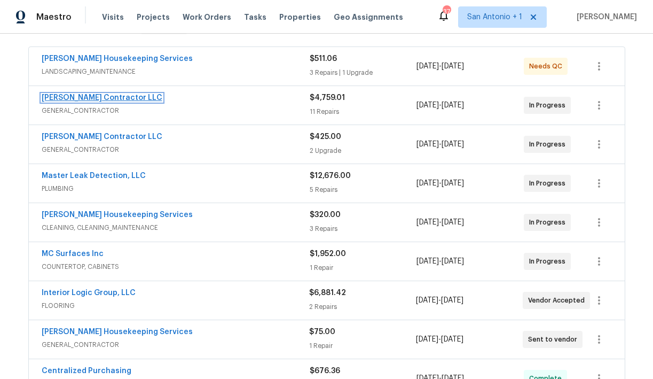
click at [117, 100] on link "Mario Suarez Contractor LLC" at bounding box center [102, 97] width 121 height 7
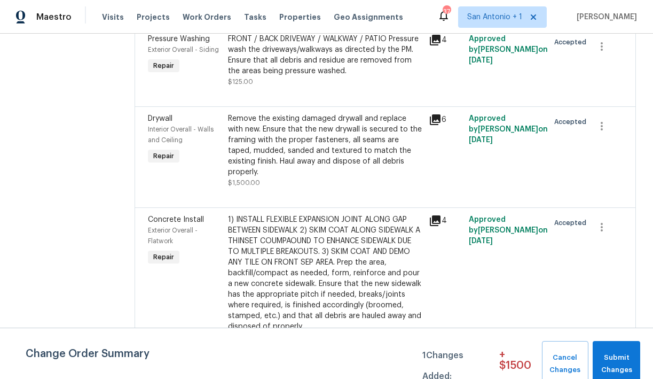
scroll to position [270, 0]
click at [442, 121] on icon at bounding box center [435, 118] width 13 height 13
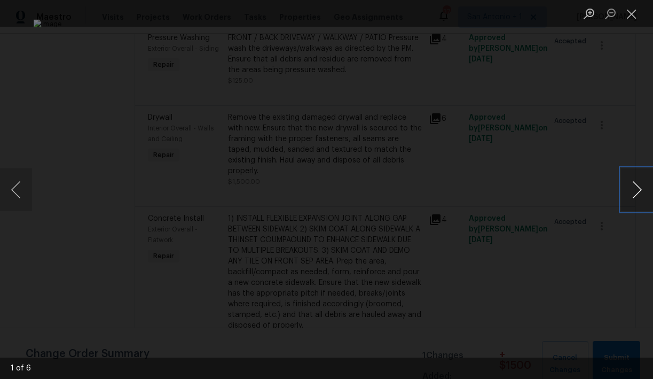
click at [633, 199] on button "Next image" at bounding box center [637, 189] width 32 height 43
click at [115, 318] on img "Lightbox" at bounding box center [327, 189] width 586 height 340
click at [637, 193] on button "Next image" at bounding box center [637, 189] width 32 height 43
click at [636, 198] on button "Next image" at bounding box center [637, 189] width 32 height 43
click at [637, 186] on button "Next image" at bounding box center [637, 189] width 32 height 43
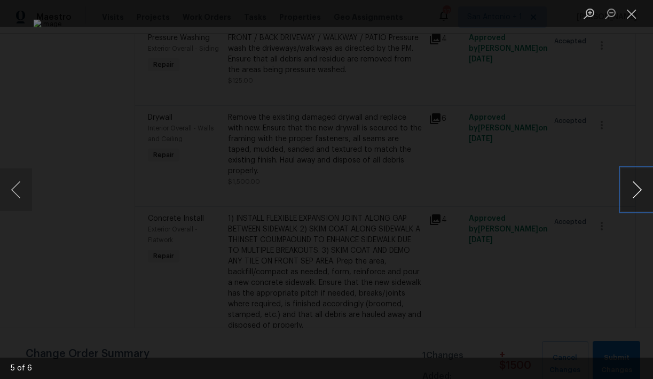
click at [636, 178] on button "Next image" at bounding box center [637, 189] width 32 height 43
click at [637, 187] on button "Next image" at bounding box center [637, 189] width 32 height 43
click at [633, 13] on button "Close lightbox" at bounding box center [631, 13] width 21 height 19
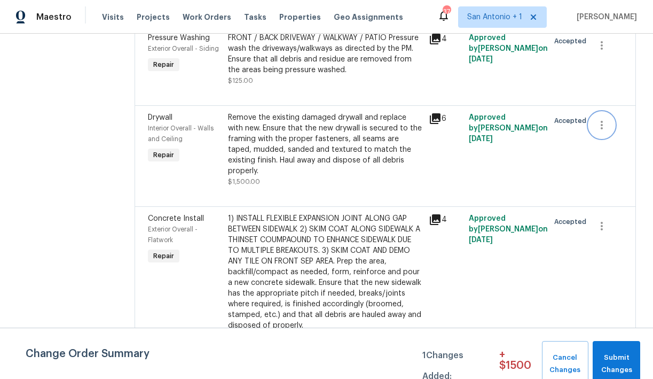
click at [600, 127] on icon "button" at bounding box center [602, 125] width 13 height 13
click at [607, 127] on li "Cancel" at bounding box center [610, 126] width 41 height 18
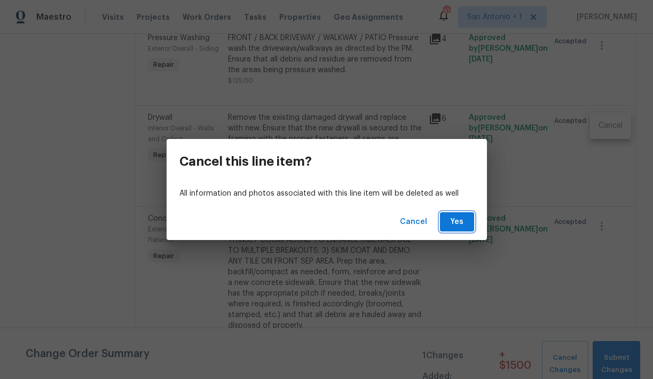
click at [460, 219] on span "Yes" at bounding box center [457, 221] width 17 height 13
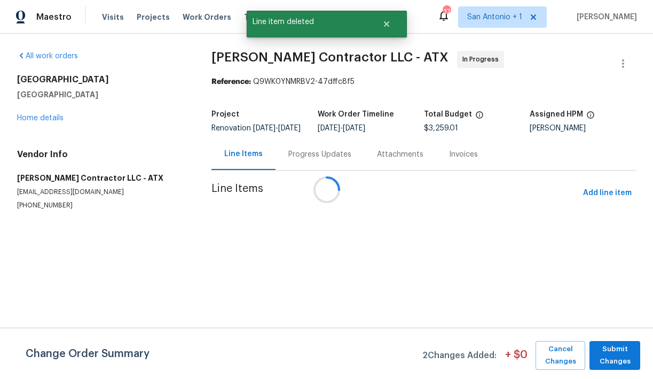
scroll to position [0, 0]
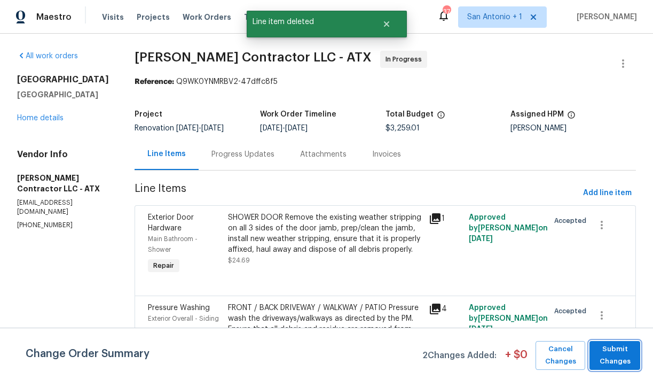
click at [610, 351] on span "Submit Changes" at bounding box center [615, 355] width 40 height 25
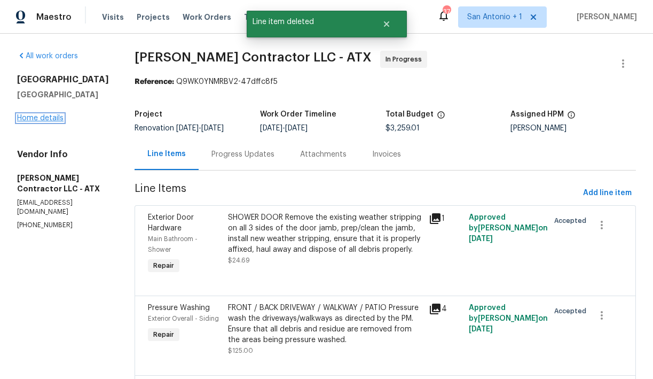
click at [46, 115] on link "Home details" at bounding box center [40, 117] width 46 height 7
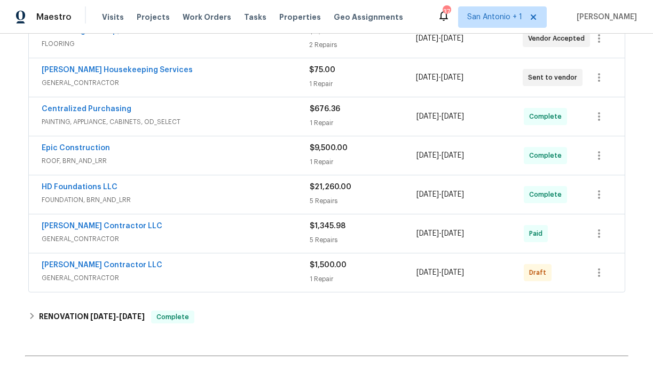
scroll to position [484, 0]
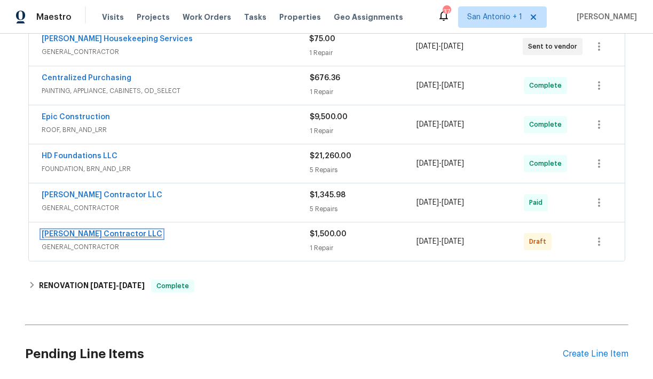
click at [81, 233] on link "[PERSON_NAME] Contractor LLC" at bounding box center [102, 233] width 121 height 7
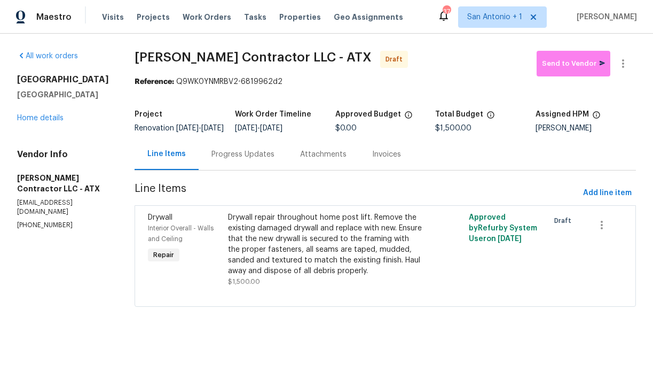
click at [290, 242] on div "Drywall repair throughout home post lift. Remove the existing damaged drywall a…" at bounding box center [325, 244] width 194 height 64
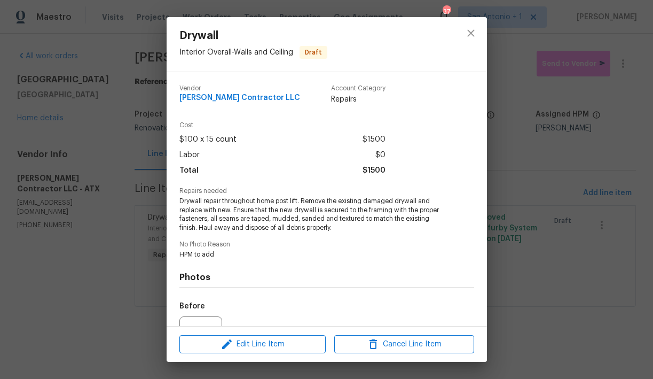
scroll to position [80, 0]
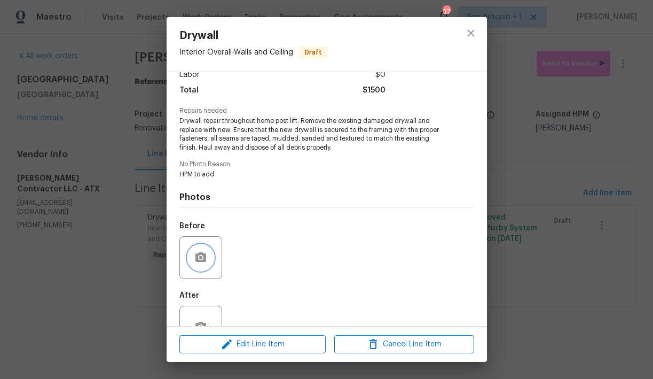
click at [200, 252] on icon "button" at bounding box center [200, 257] width 13 height 13
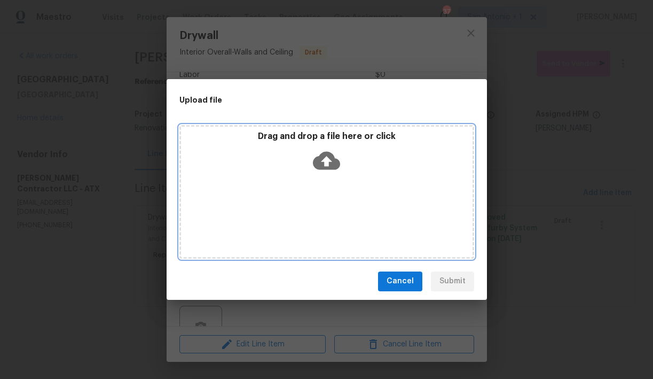
click at [330, 163] on icon at bounding box center [326, 160] width 27 height 18
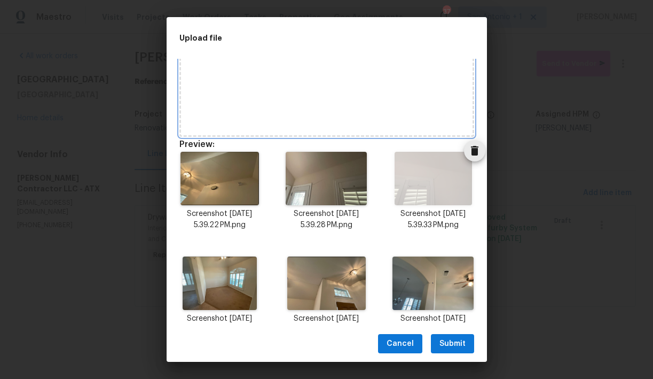
scroll to position [83, 0]
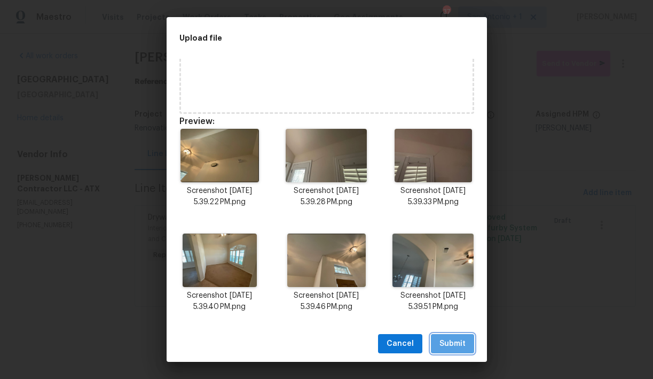
click at [453, 336] on button "Submit" at bounding box center [452, 344] width 43 height 20
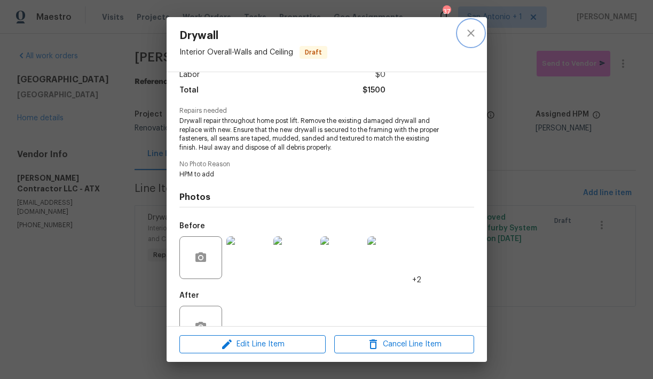
click at [471, 32] on icon "close" at bounding box center [471, 33] width 13 height 13
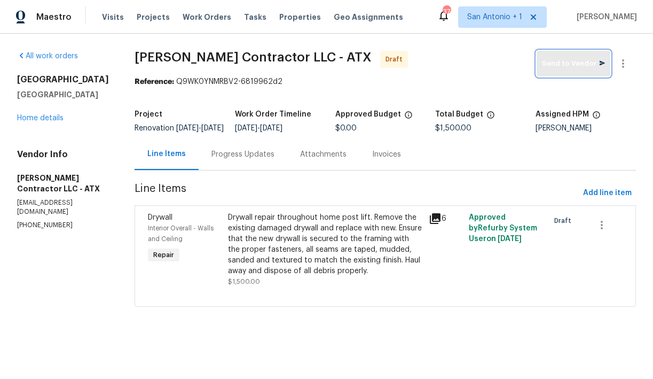
click at [590, 62] on span "Send to Vendor" at bounding box center [573, 64] width 63 height 12
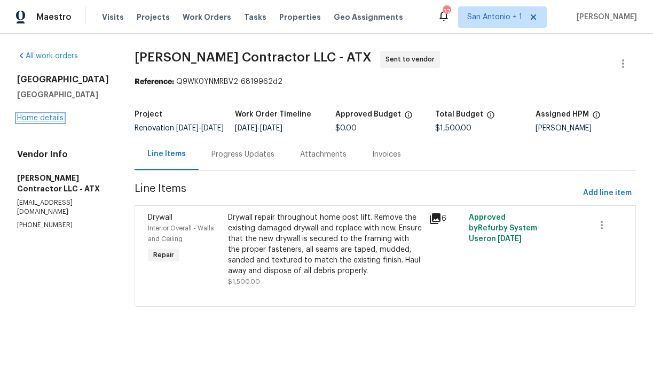
click at [39, 117] on link "Home details" at bounding box center [40, 117] width 46 height 7
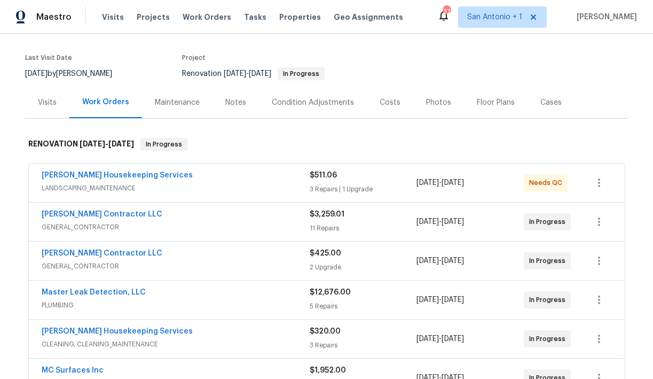
scroll to position [77, 0]
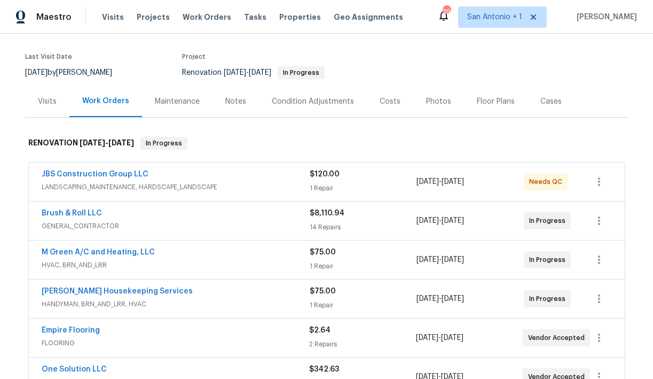
scroll to position [77, 0]
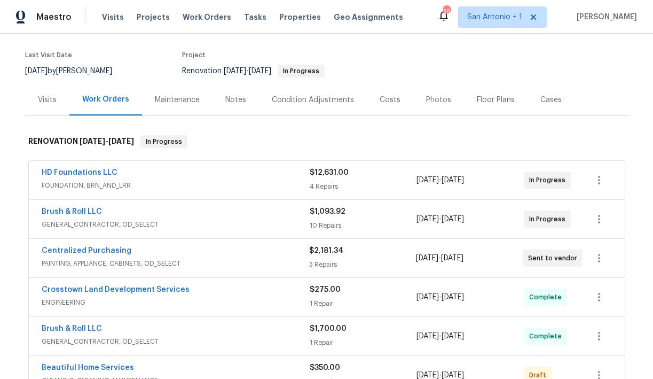
scroll to position [39, 0]
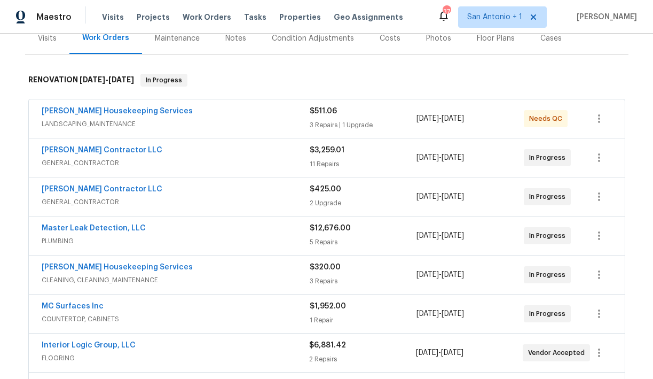
scroll to position [107, 0]
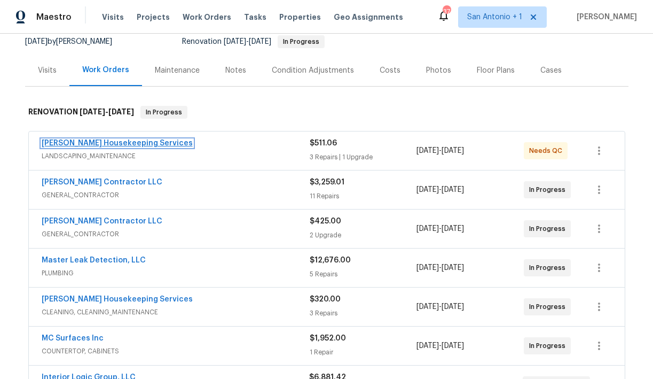
click at [113, 140] on link "[PERSON_NAME] Housekeeping Services" at bounding box center [117, 142] width 151 height 7
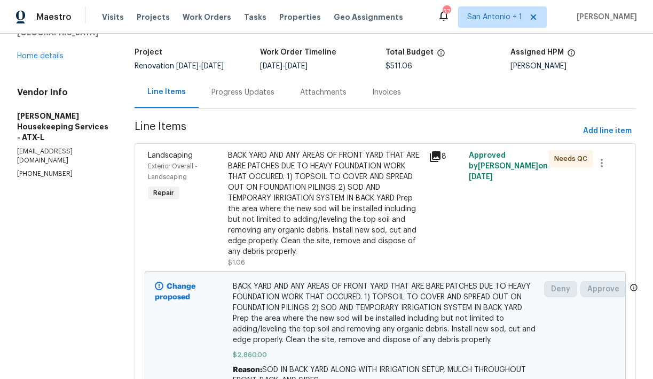
scroll to position [60, 0]
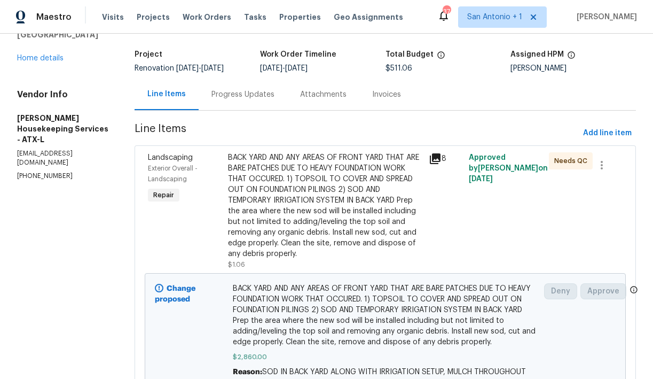
click at [51, 64] on div "124 Blossom Valley Strm Buda, TX 78610 Home details" at bounding box center [63, 38] width 92 height 49
click at [53, 62] on link "Home details" at bounding box center [40, 57] width 46 height 7
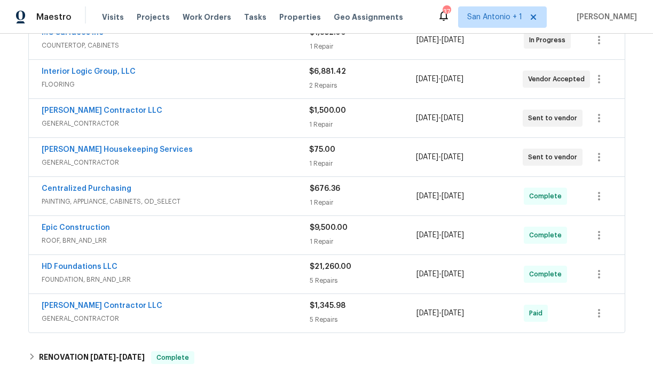
scroll to position [412, 0]
click at [123, 148] on link "[PERSON_NAME] Housekeeping Services" at bounding box center [117, 149] width 151 height 7
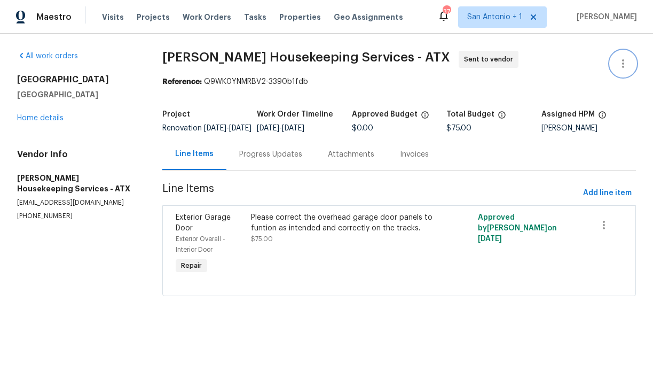
click at [621, 65] on icon "button" at bounding box center [623, 63] width 13 height 13
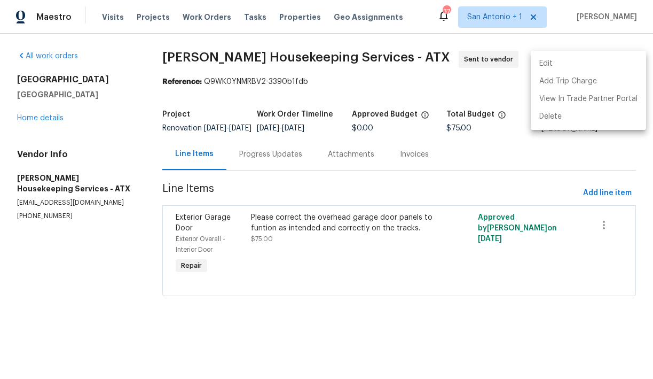
click at [544, 62] on li "Edit" at bounding box center [588, 64] width 115 height 18
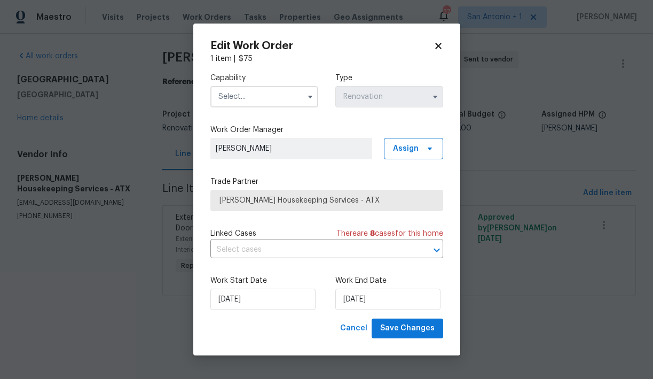
click at [275, 100] on input "text" at bounding box center [264, 96] width 108 height 21
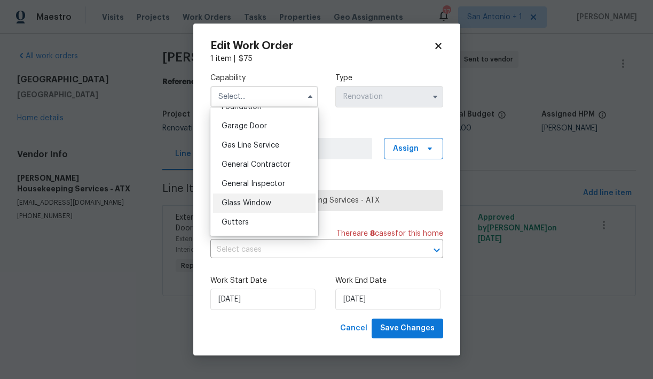
scroll to position [459, 0]
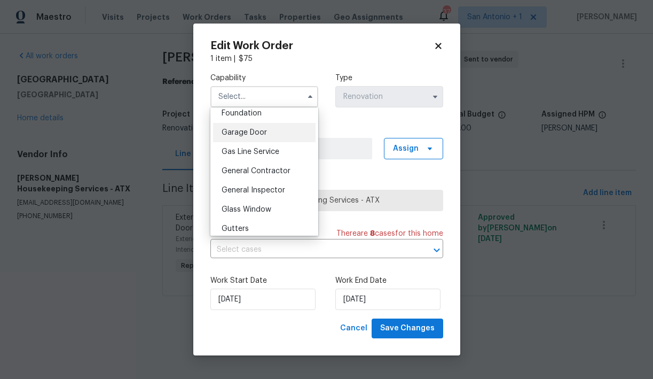
click at [260, 131] on span "Garage Door" at bounding box center [244, 132] width 45 height 7
type input "Garage Door"
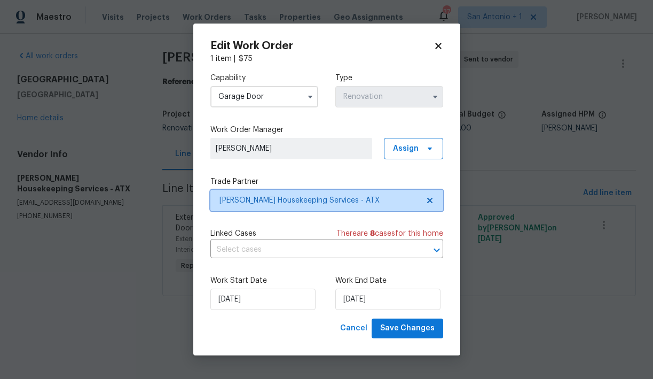
click at [305, 200] on span "Arelis Housekeeping Services - ATX" at bounding box center [319, 200] width 199 height 11
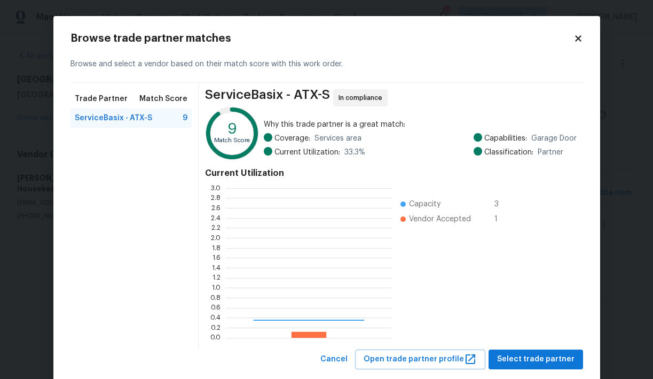
scroll to position [150, 166]
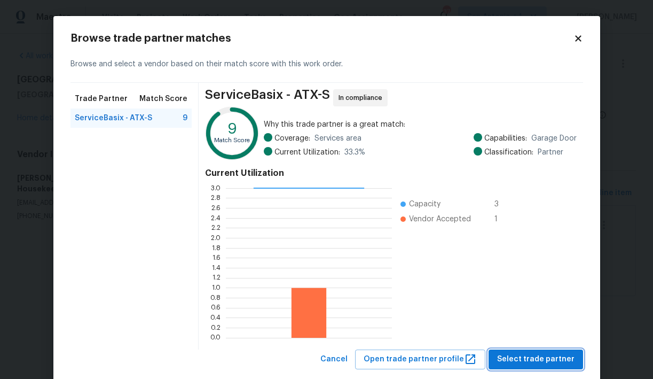
click at [531, 355] on span "Select trade partner" at bounding box center [535, 358] width 77 height 13
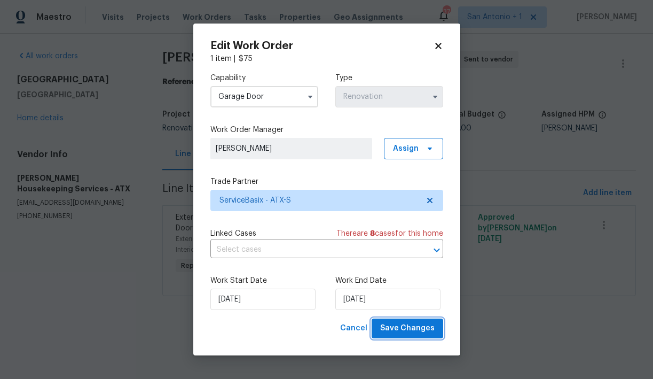
click at [414, 323] on span "Save Changes" at bounding box center [407, 328] width 54 height 13
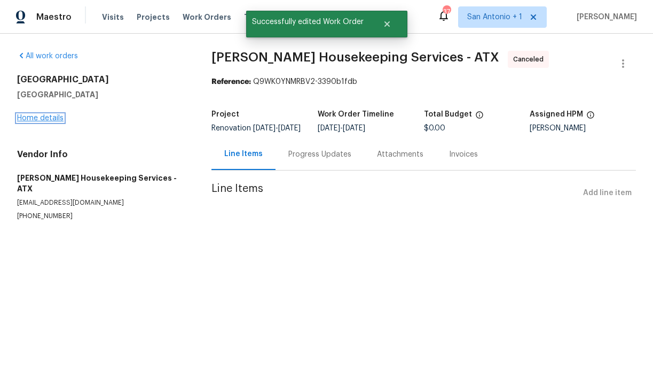
click at [55, 114] on link "Home details" at bounding box center [40, 117] width 46 height 7
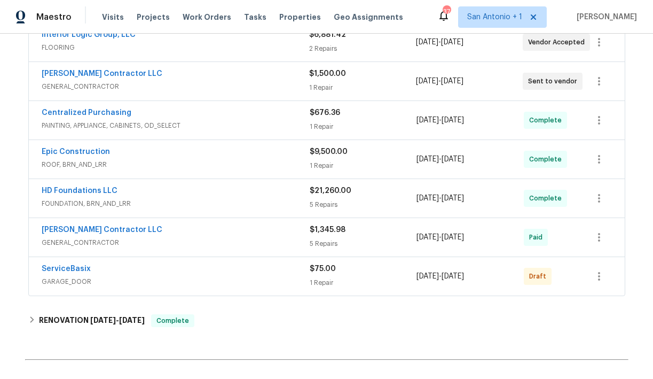
scroll to position [451, 0]
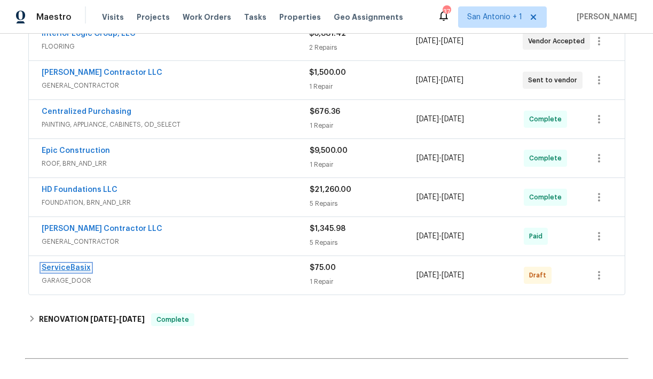
click at [77, 266] on link "ServiceBasix" at bounding box center [66, 267] width 49 height 7
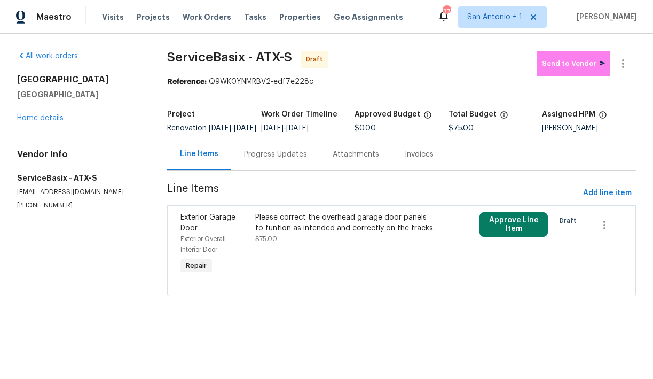
click at [281, 159] on div "Progress Updates" at bounding box center [275, 154] width 63 height 11
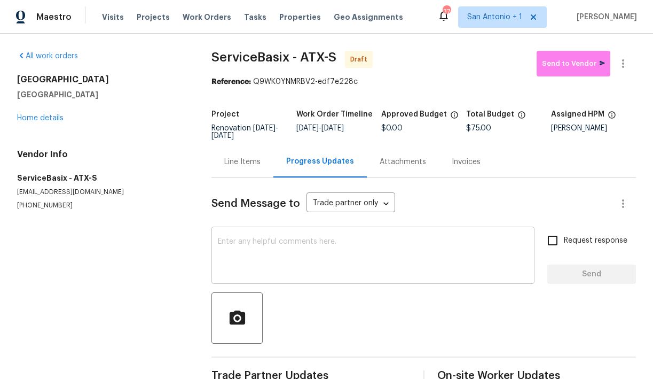
click at [274, 247] on textarea at bounding box center [373, 256] width 310 height 37
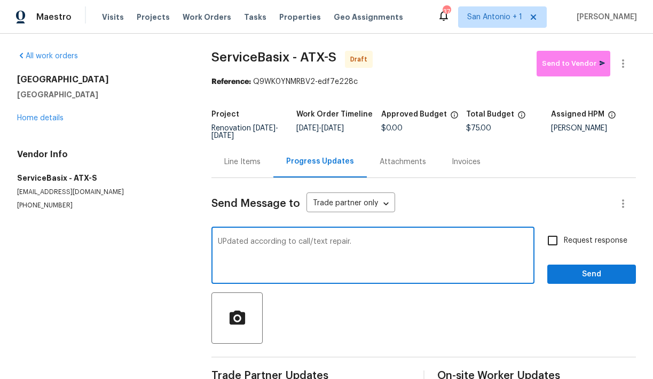
scroll to position [26, 0]
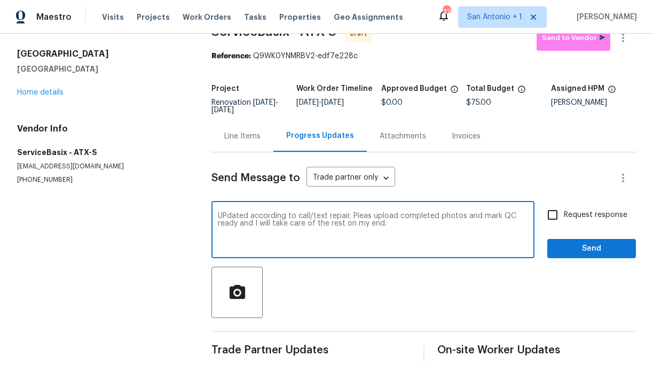
type textarea "UPdated according to call/text repair. Pleas upload completed photos and mark Q…"
click at [574, 252] on span "Send" at bounding box center [592, 248] width 72 height 13
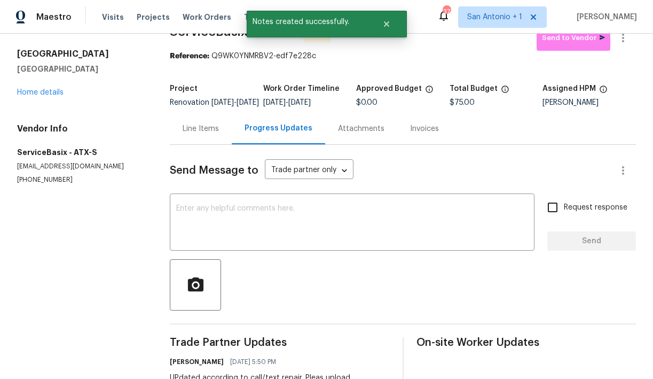
click at [204, 134] on div "Line Items" at bounding box center [201, 128] width 36 height 11
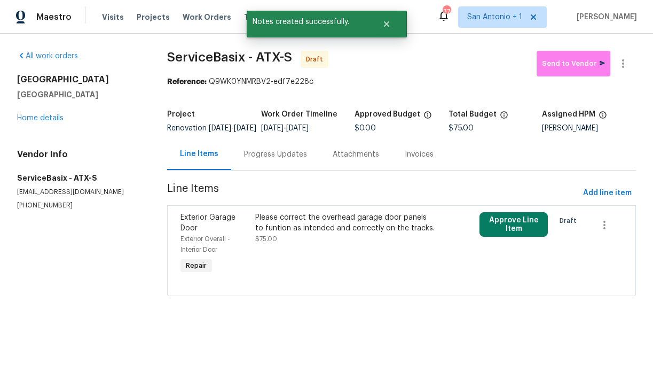
click at [303, 243] on div "Please correct the overhead garage door panels to funtion as intended and corre…" at bounding box center [345, 228] width 181 height 32
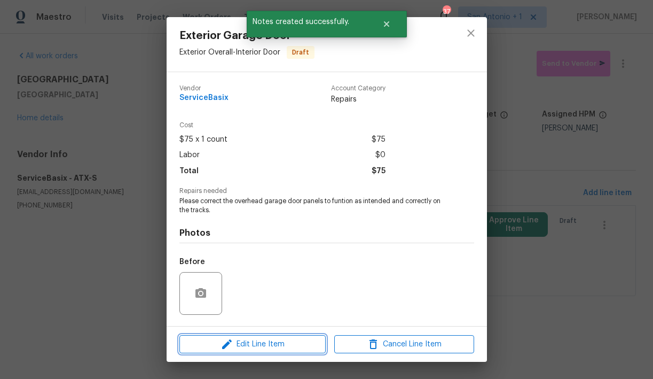
click at [267, 342] on span "Edit Line Item" at bounding box center [253, 344] width 140 height 13
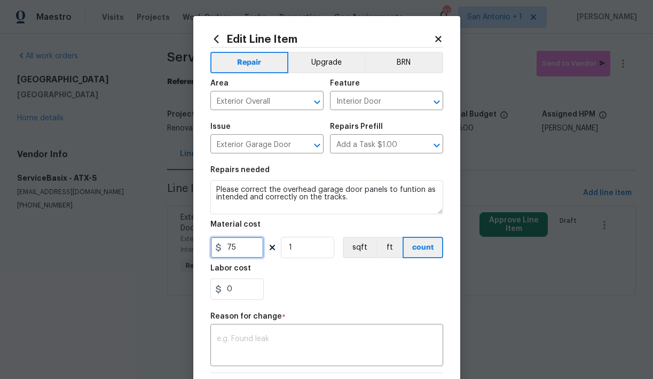
click at [244, 243] on input "75" at bounding box center [236, 247] width 53 height 21
type input "280.19"
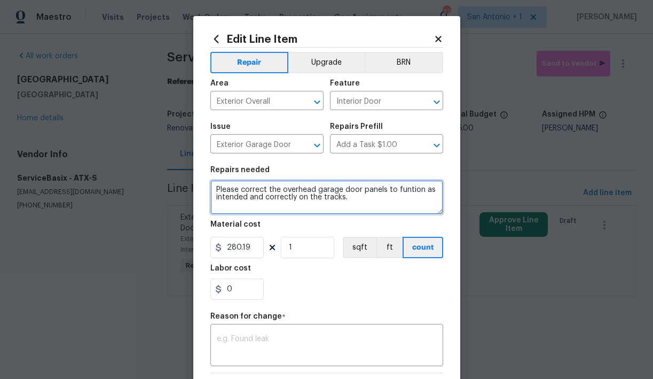
click at [215, 189] on textarea "Please correct the overhead garage door panels to funtion as intended and corre…" at bounding box center [326, 197] width 233 height 34
type textarea "Repair of garage door ."
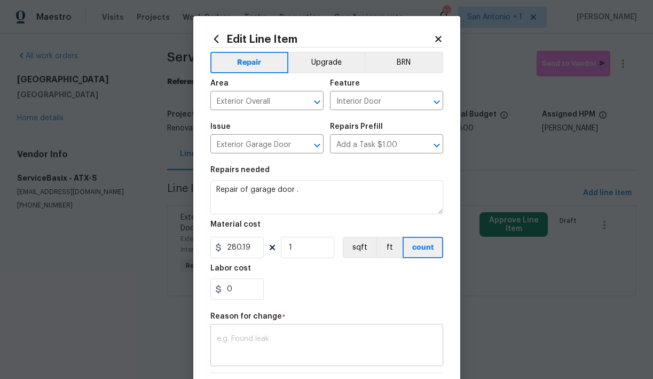
click at [241, 352] on textarea at bounding box center [327, 346] width 220 height 22
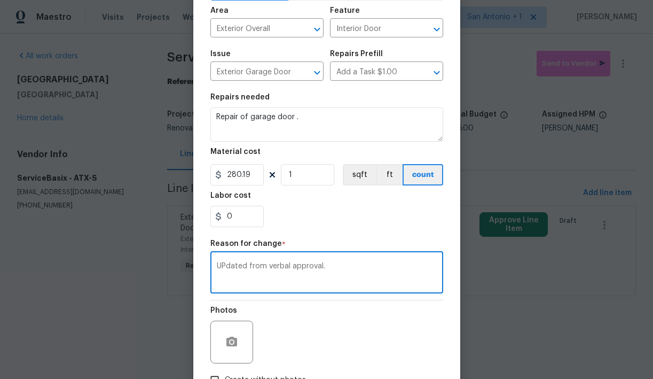
scroll to position [148, 0]
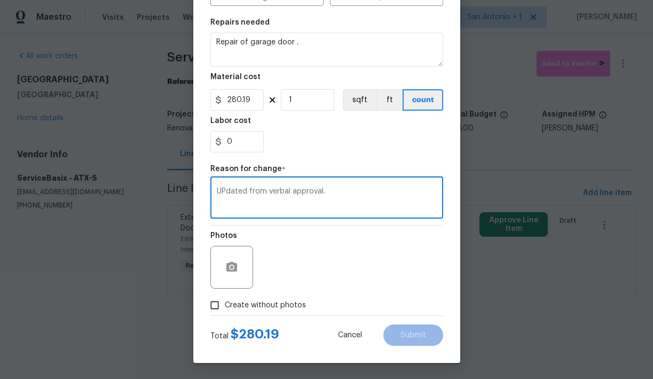
type textarea "UPdated from verbal approval."
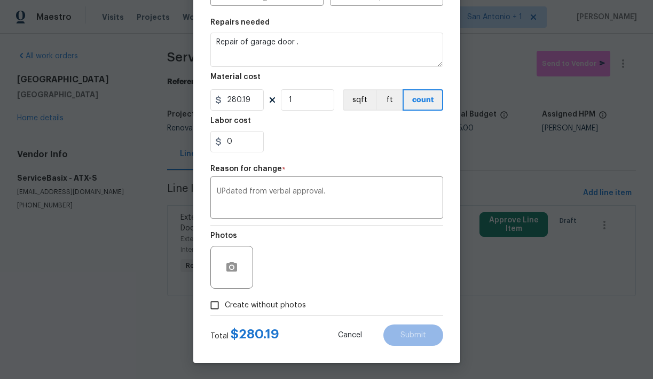
click at [270, 300] on span "Create without photos" at bounding box center [265, 305] width 81 height 11
click at [225, 299] on input "Create without photos" at bounding box center [215, 305] width 20 height 20
checkbox input "true"
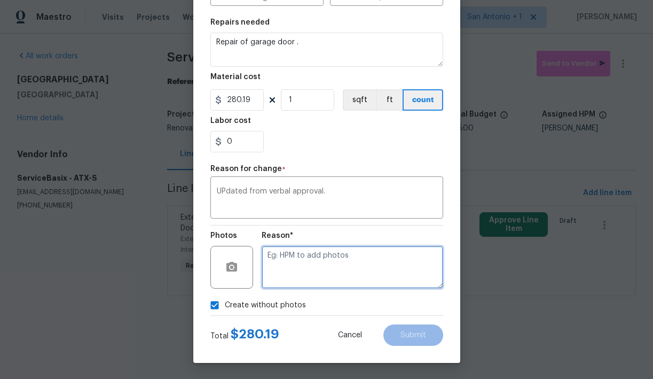
click at [314, 267] on textarea at bounding box center [353, 267] width 182 height 43
type textarea "Vendor to add"
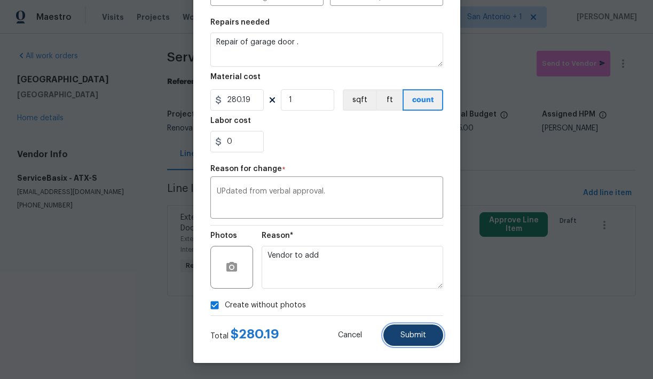
click at [409, 324] on button "Submit" at bounding box center [413, 334] width 60 height 21
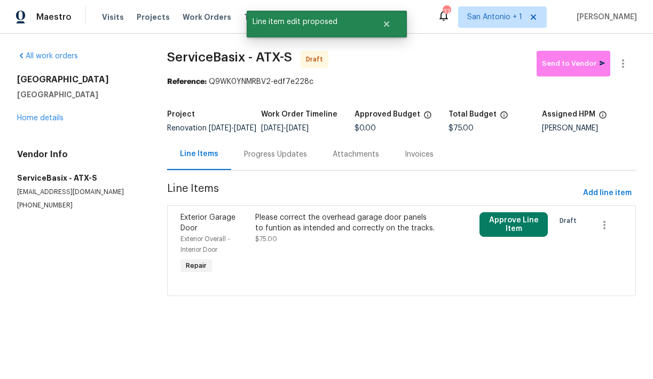
scroll to position [0, 0]
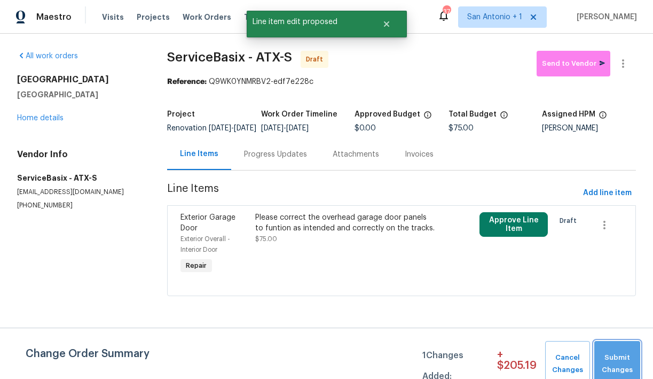
click at [623, 354] on span "Submit Changes" at bounding box center [617, 363] width 35 height 25
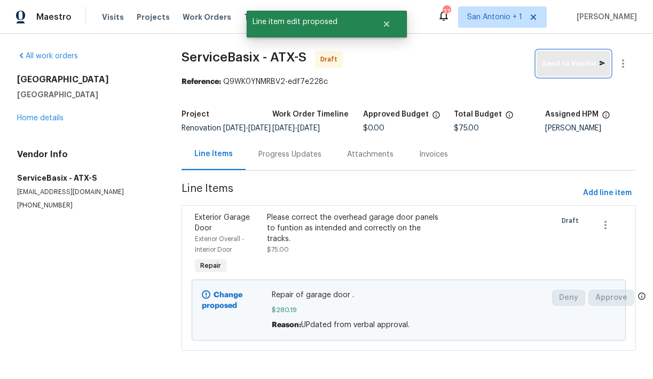
click at [581, 68] on span "Send to Vendor" at bounding box center [573, 64] width 63 height 12
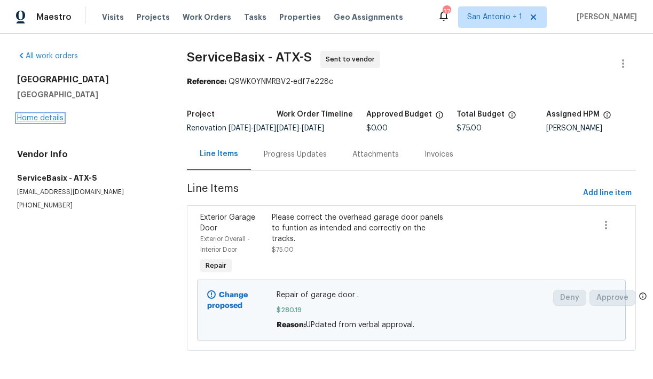
click at [43, 120] on link "Home details" at bounding box center [40, 117] width 46 height 7
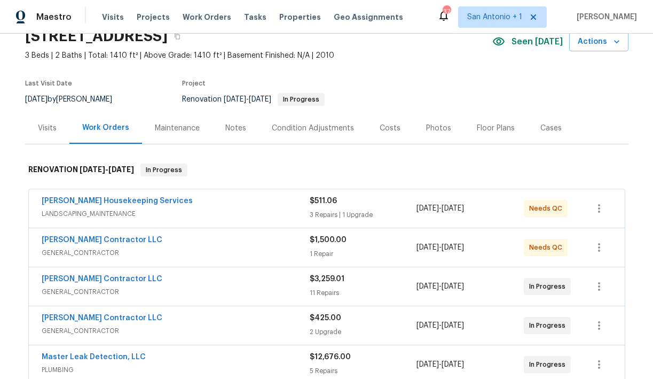
scroll to position [48, 0]
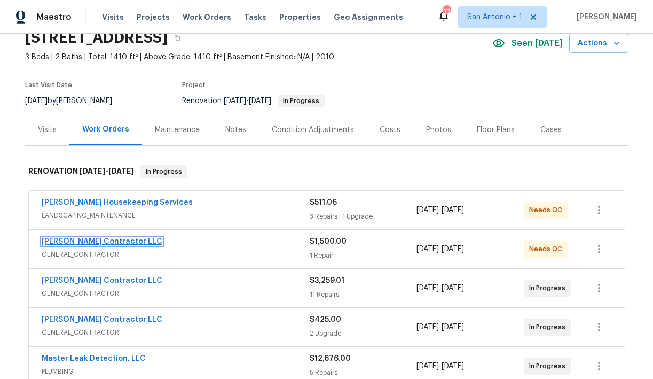
click at [107, 240] on link "Mario Suarez Contractor LLC" at bounding box center [102, 241] width 121 height 7
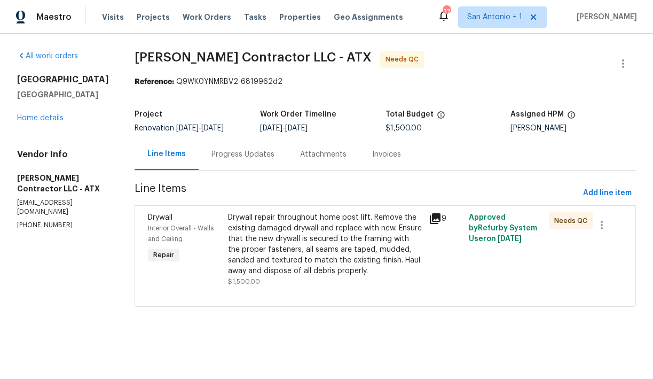
click at [307, 251] on div "Drywall repair throughout home post lift. Remove the existing damaged drywall a…" at bounding box center [325, 244] width 194 height 64
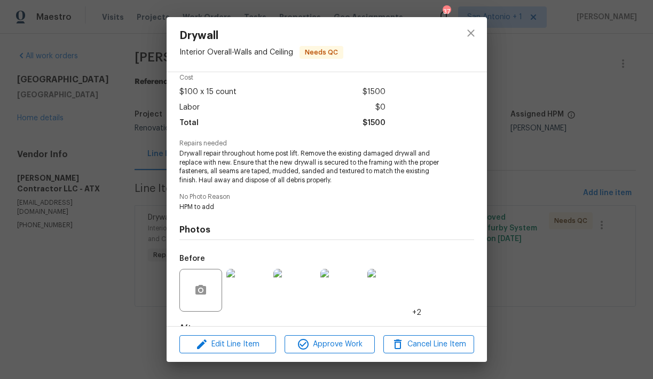
scroll to position [113, 0]
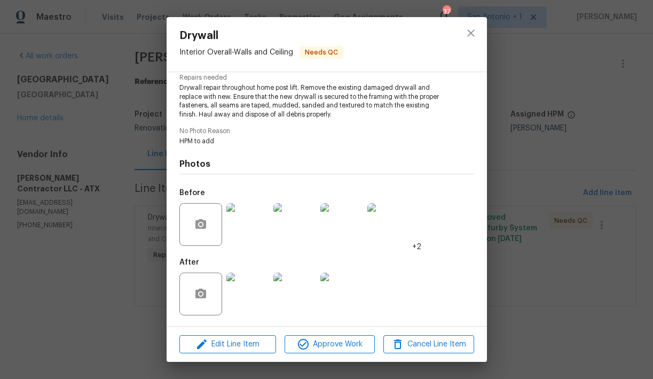
click at [251, 300] on img at bounding box center [247, 293] width 43 height 43
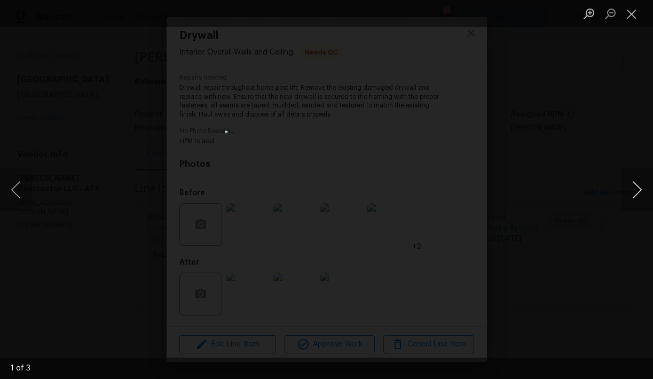
click at [635, 196] on button "Next image" at bounding box center [637, 189] width 32 height 43
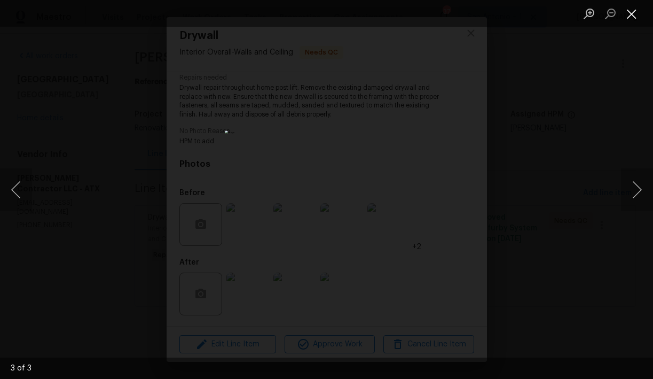
click at [635, 22] on button "Close lightbox" at bounding box center [631, 13] width 21 height 19
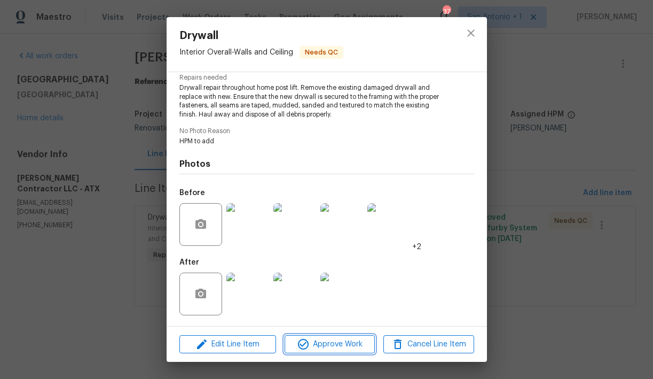
click at [330, 342] on span "Approve Work" at bounding box center [330, 344] width 84 height 13
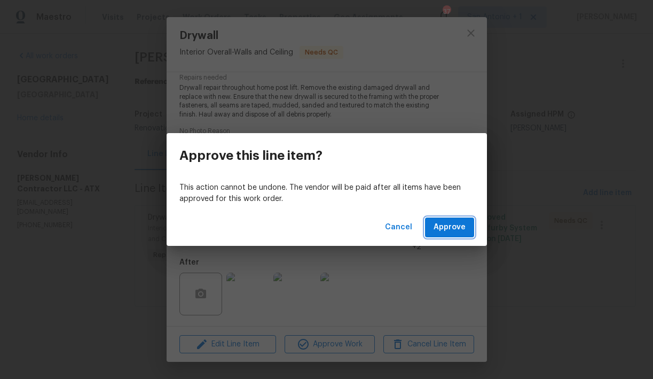
click at [446, 224] on span "Approve" at bounding box center [450, 227] width 32 height 13
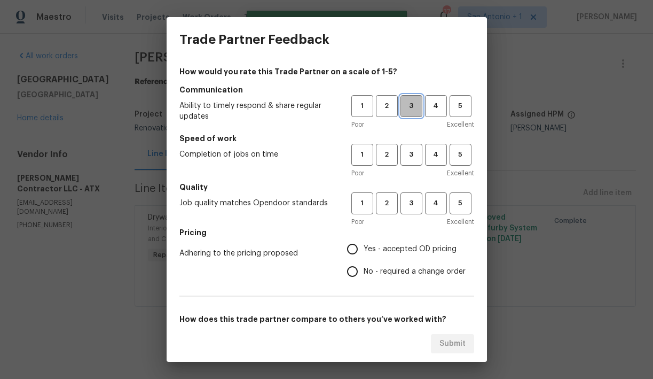
click at [413, 110] on span "3" at bounding box center [412, 106] width 20 height 12
click at [412, 154] on span "3" at bounding box center [412, 154] width 20 height 12
click at [412, 190] on h5 "Quality" at bounding box center [326, 187] width 295 height 11
click at [414, 196] on button "3" at bounding box center [412, 203] width 22 height 22
click at [401, 248] on span "Yes - accepted OD pricing" at bounding box center [410, 249] width 93 height 11
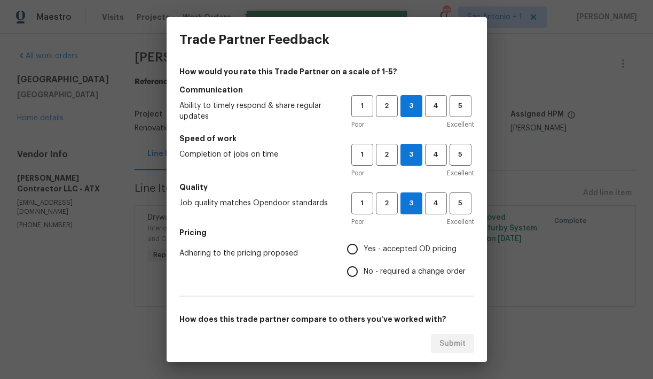
click at [364, 248] on input "Yes - accepted OD pricing" at bounding box center [352, 249] width 22 height 22
radio input "true"
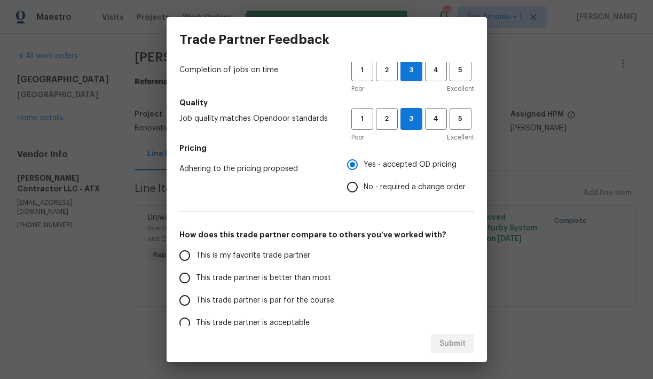
scroll to position [104, 0]
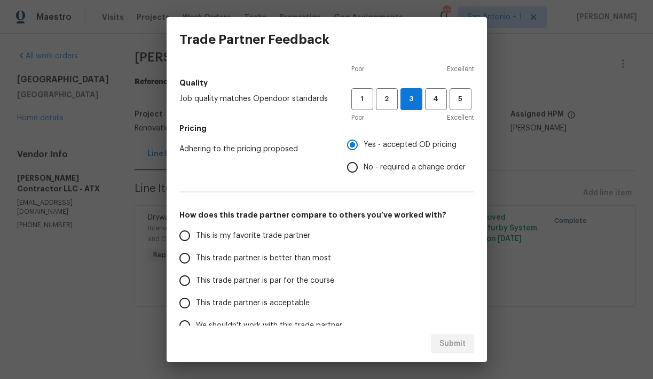
click at [318, 278] on span "This trade partner is par for the course" at bounding box center [265, 280] width 138 height 11
click at [196, 278] on input "This trade partner is par for the course" at bounding box center [185, 280] width 22 height 22
click at [442, 348] on span "Submit" at bounding box center [453, 343] width 26 height 13
radio input "true"
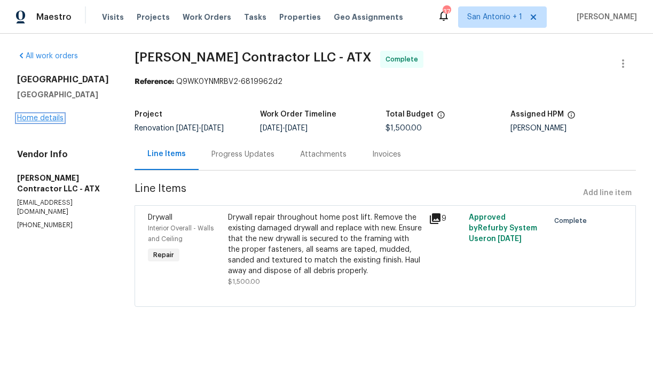
click at [49, 119] on link "Home details" at bounding box center [40, 117] width 46 height 7
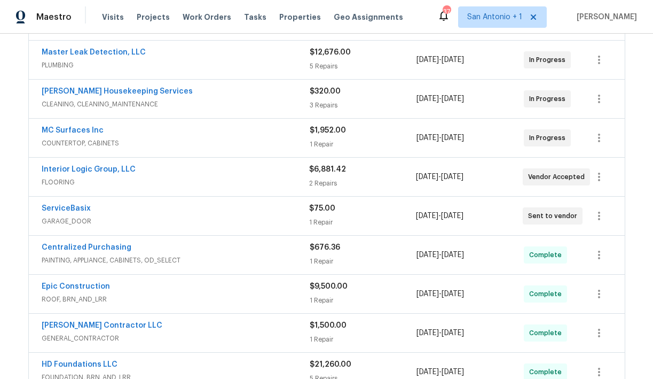
scroll to position [316, 0]
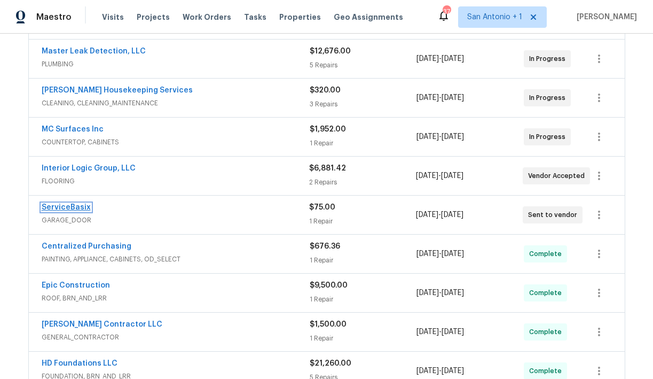
click at [69, 206] on link "ServiceBasix" at bounding box center [66, 206] width 49 height 7
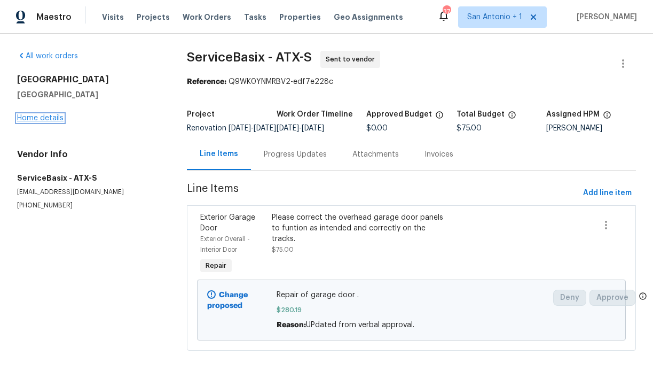
click at [51, 118] on link "Home details" at bounding box center [40, 117] width 46 height 7
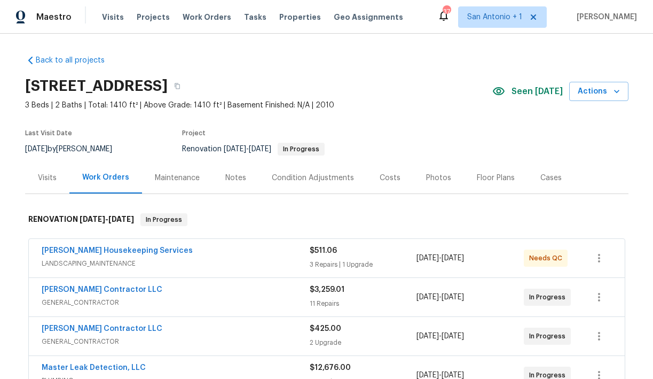
click at [232, 178] on div "Notes" at bounding box center [235, 178] width 21 height 11
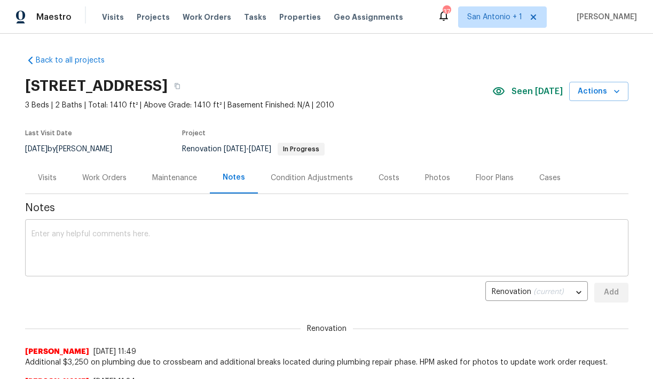
click at [254, 230] on textarea at bounding box center [327, 248] width 591 height 37
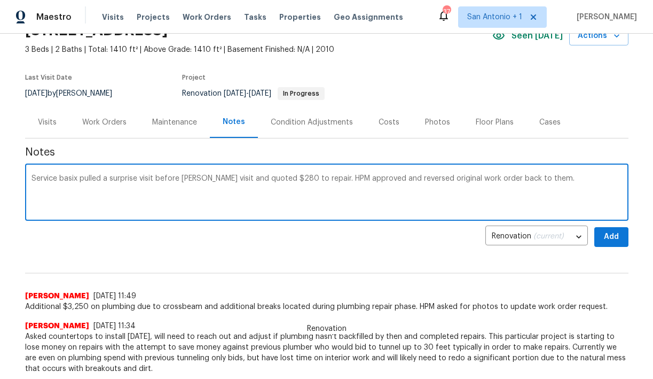
scroll to position [61, 0]
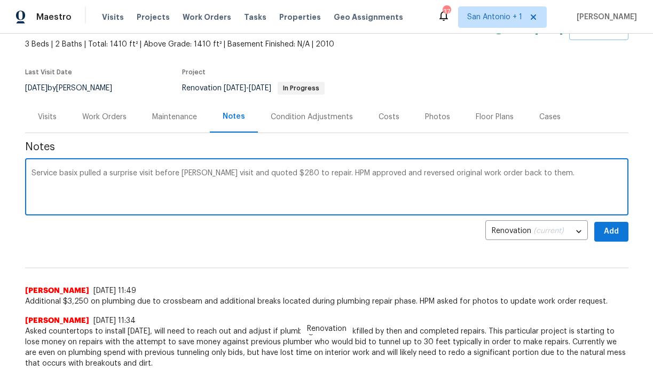
type textarea "Service basix pulled a surprise visit before Aurelis visit and quoted $280 to r…"
click at [609, 235] on span "Add" at bounding box center [611, 231] width 17 height 13
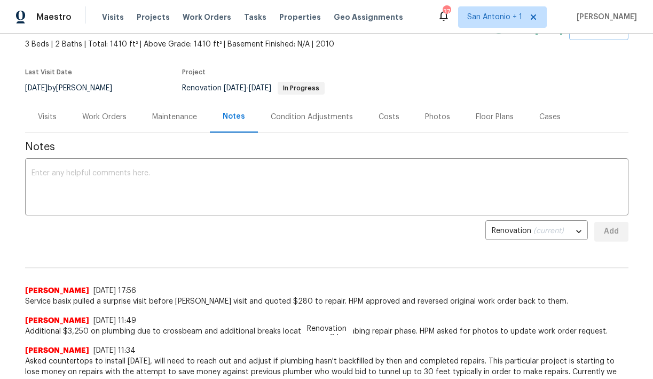
click at [99, 116] on div "Work Orders" at bounding box center [104, 117] width 44 height 11
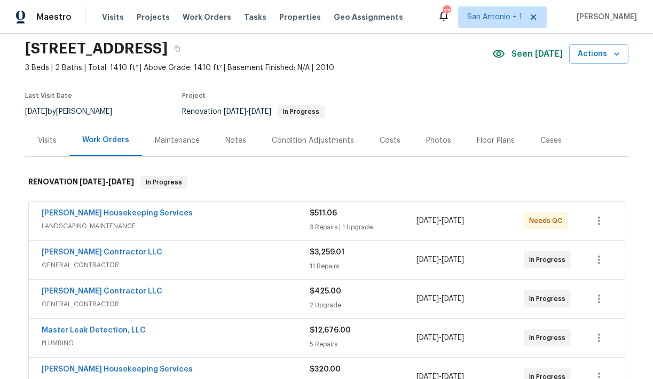
scroll to position [33, 0]
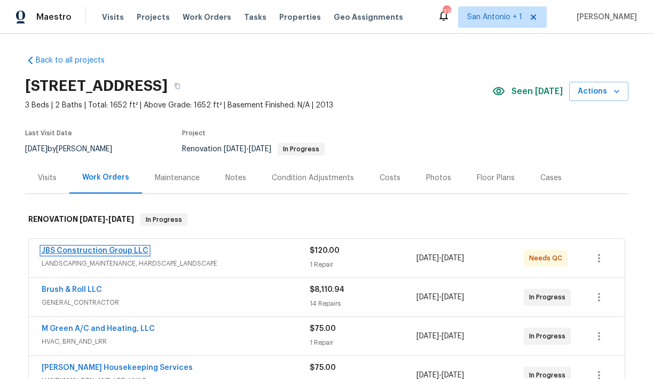
click at [97, 250] on link "JBS Construction Group LLC" at bounding box center [95, 250] width 107 height 7
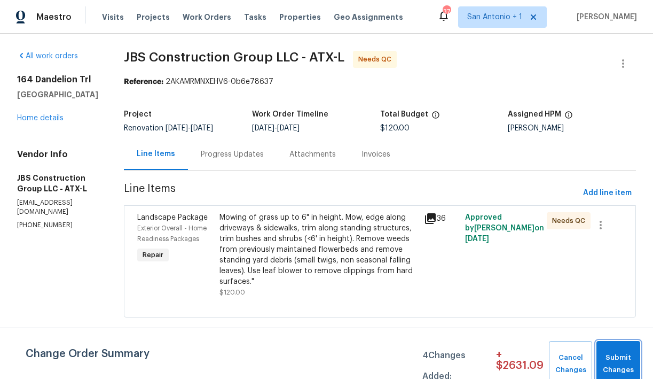
click at [613, 351] on span "Submit Changes" at bounding box center [618, 363] width 33 height 25
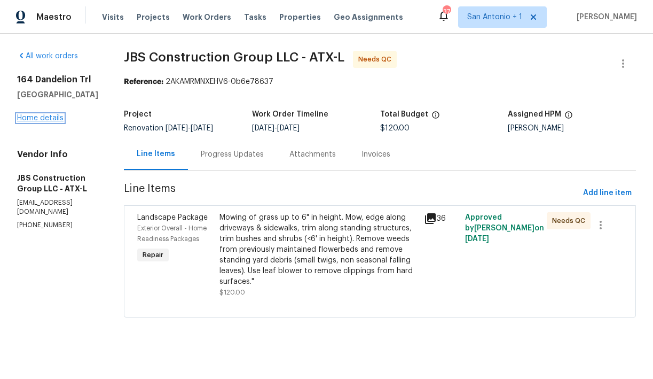
click at [45, 119] on link "Home details" at bounding box center [40, 117] width 46 height 7
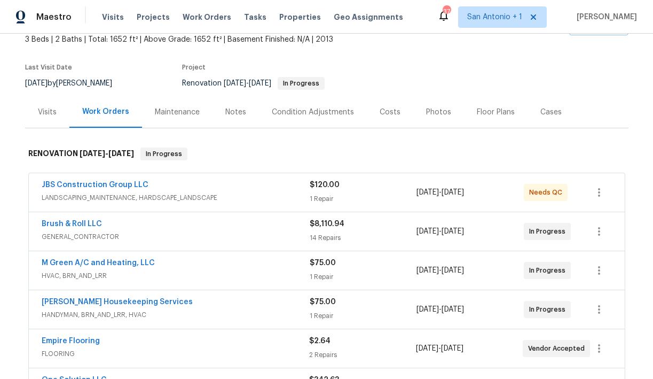
scroll to position [67, 0]
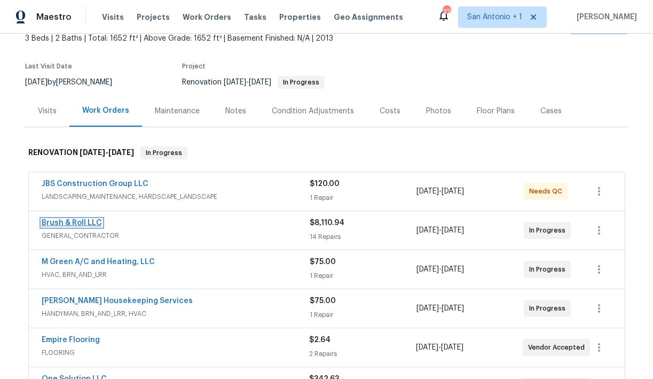
click at [82, 223] on link "Brush & Roll LLC" at bounding box center [72, 222] width 60 height 7
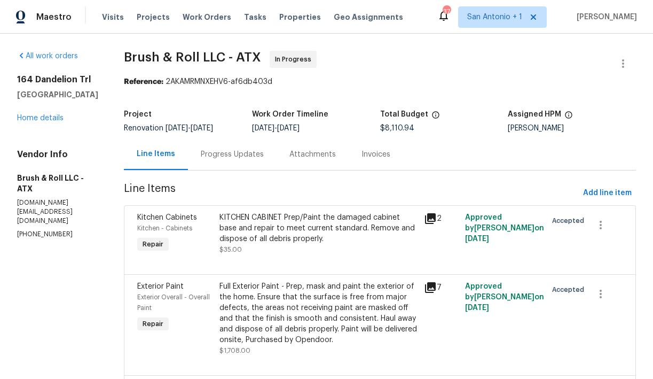
click at [286, 308] on div "Full Exterior Paint - Prep, mask and paint the exterior of the home. Ensure tha…" at bounding box center [319, 313] width 199 height 64
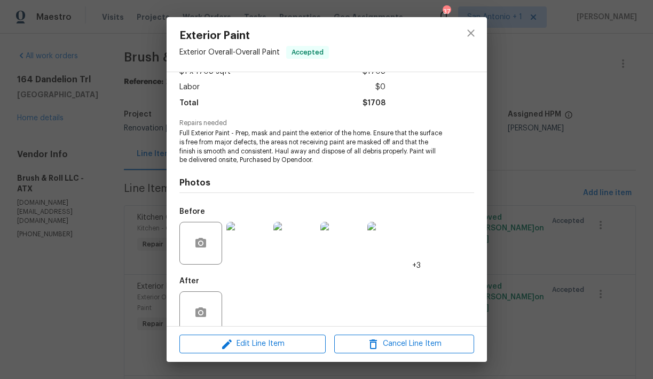
scroll to position [87, 0]
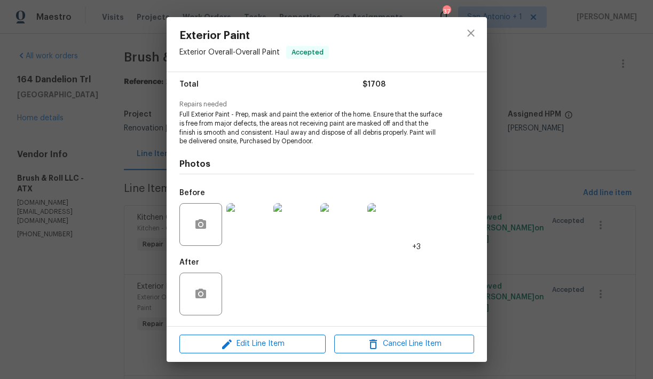
click at [400, 243] on img at bounding box center [388, 224] width 43 height 43
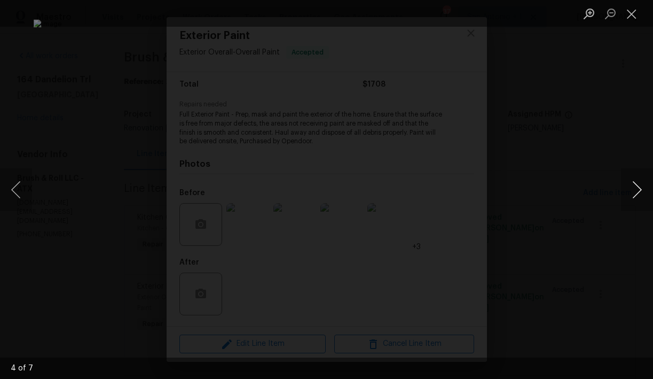
click at [634, 191] on button "Next image" at bounding box center [637, 189] width 32 height 43
click at [630, 16] on button "Close lightbox" at bounding box center [631, 13] width 21 height 19
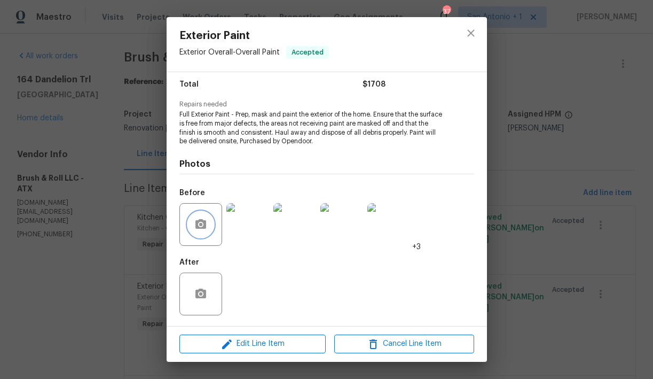
click at [205, 220] on icon "button" at bounding box center [200, 224] width 13 height 13
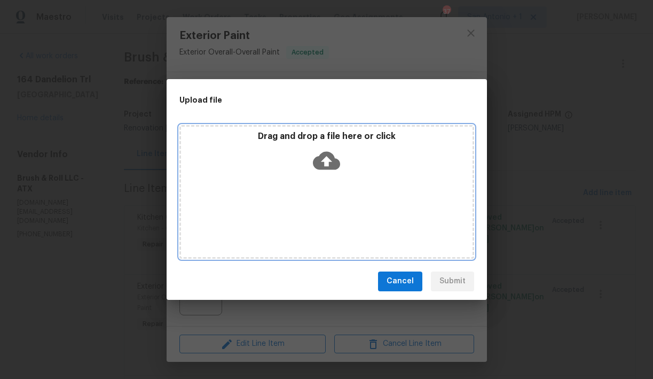
click at [327, 171] on icon at bounding box center [326, 160] width 27 height 27
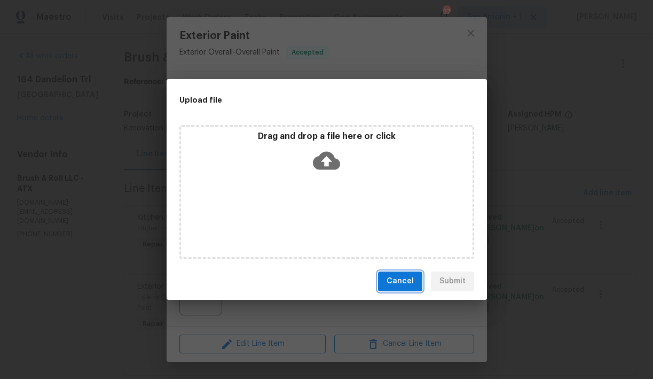
click at [412, 281] on span "Cancel" at bounding box center [400, 281] width 27 height 13
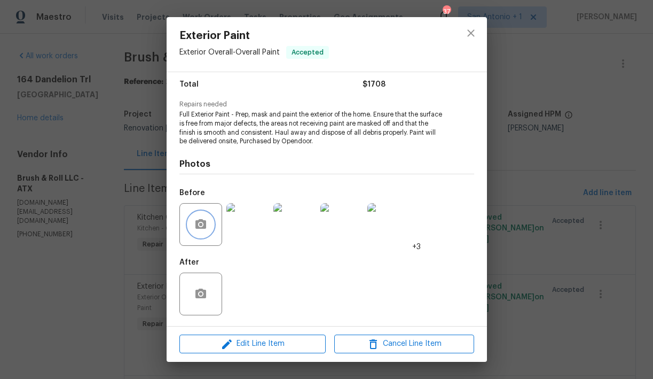
click at [200, 225] on circle "button" at bounding box center [200, 224] width 3 height 3
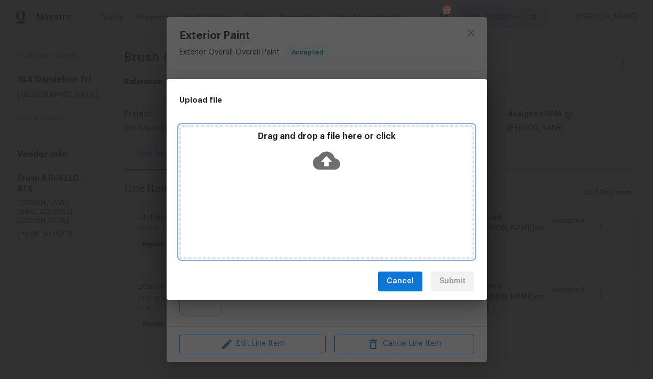
click at [329, 160] on icon at bounding box center [326, 160] width 27 height 27
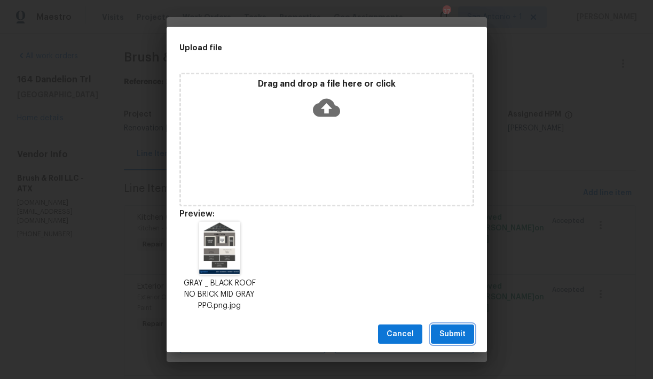
click at [457, 332] on span "Submit" at bounding box center [453, 333] width 26 height 13
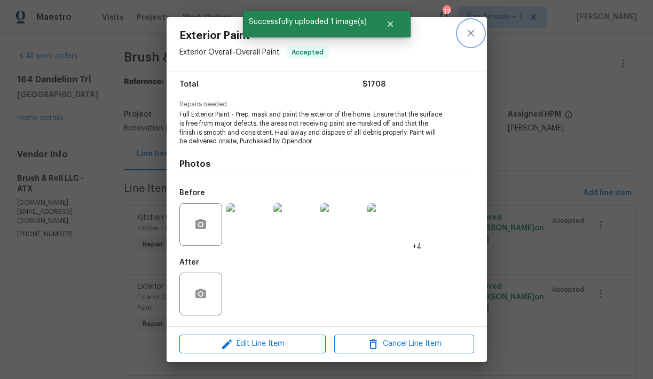
click at [473, 33] on icon "close" at bounding box center [471, 33] width 13 height 13
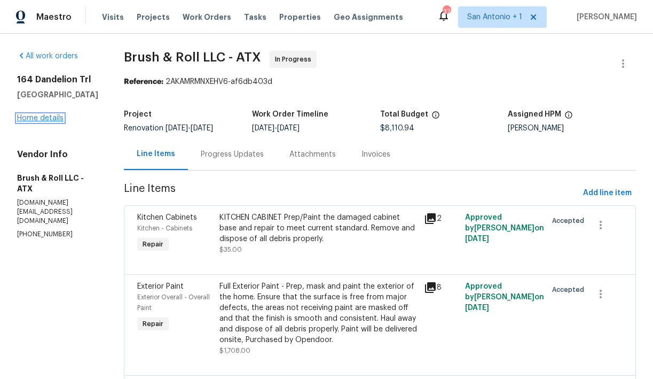
click at [44, 117] on link "Home details" at bounding box center [40, 117] width 46 height 7
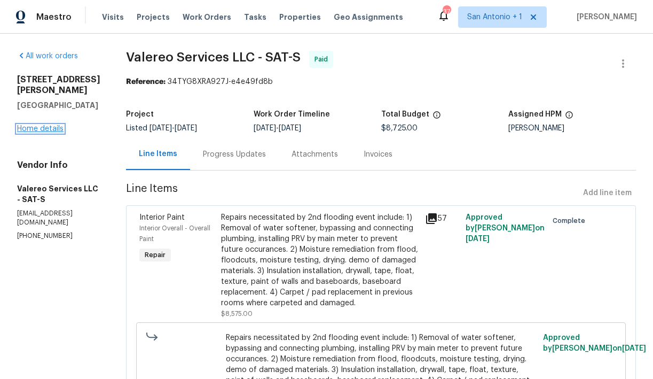
click at [46, 126] on link "Home details" at bounding box center [40, 128] width 46 height 7
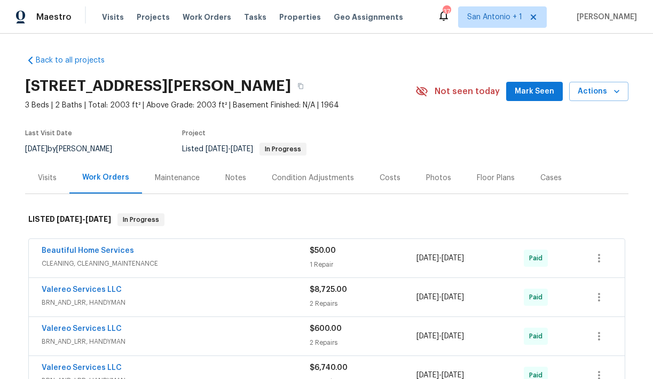
click at [539, 96] on span "Mark Seen" at bounding box center [535, 91] width 40 height 13
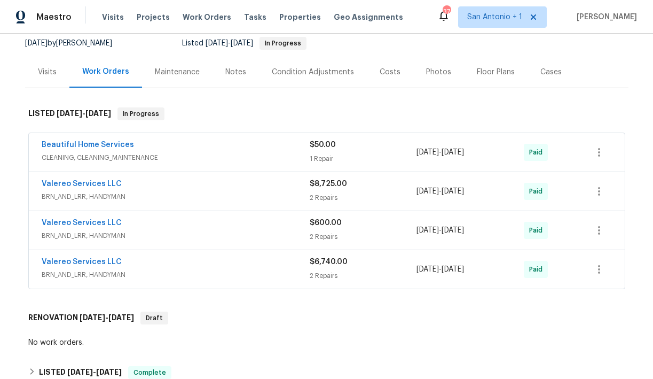
scroll to position [107, 0]
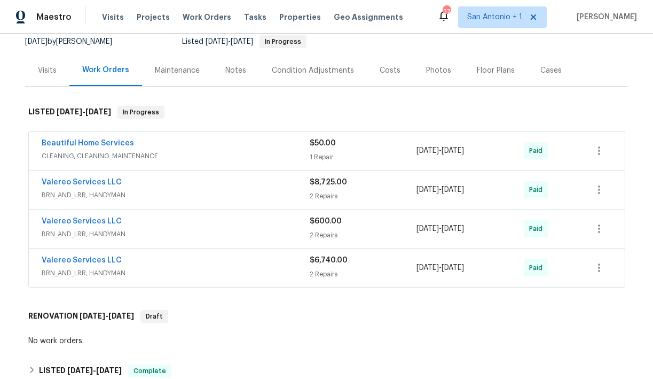
click at [47, 72] on div "Visits" at bounding box center [47, 70] width 19 height 11
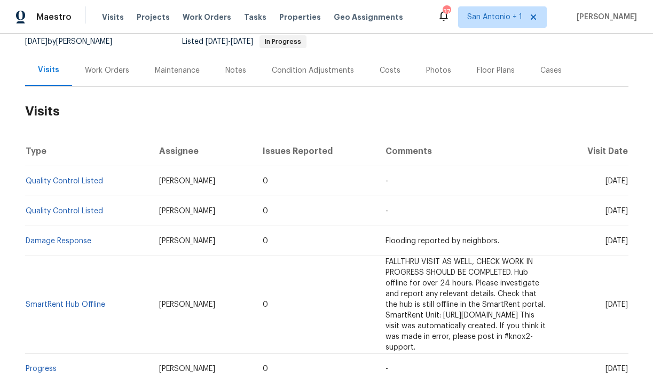
click at [108, 73] on div "Work Orders" at bounding box center [107, 70] width 44 height 11
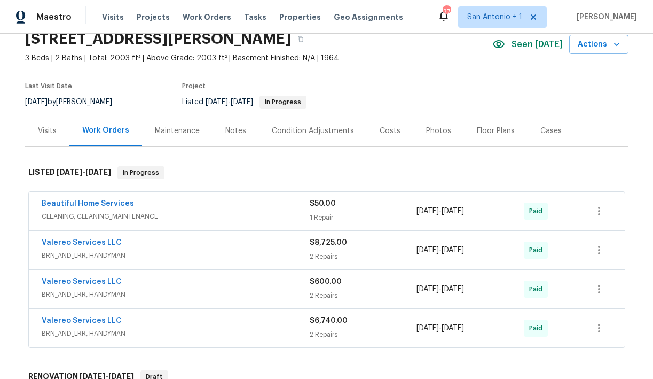
scroll to position [41, 0]
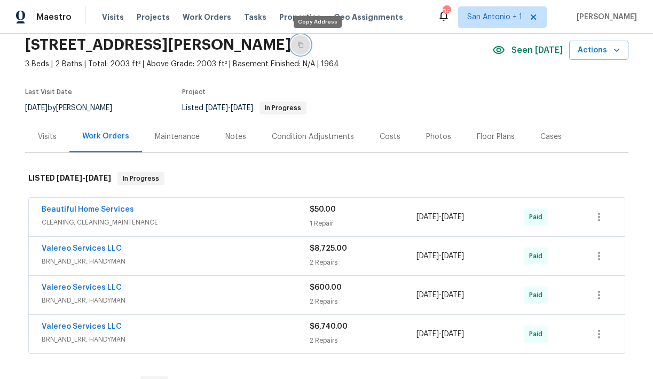
click at [304, 46] on icon "button" at bounding box center [300, 45] width 6 height 6
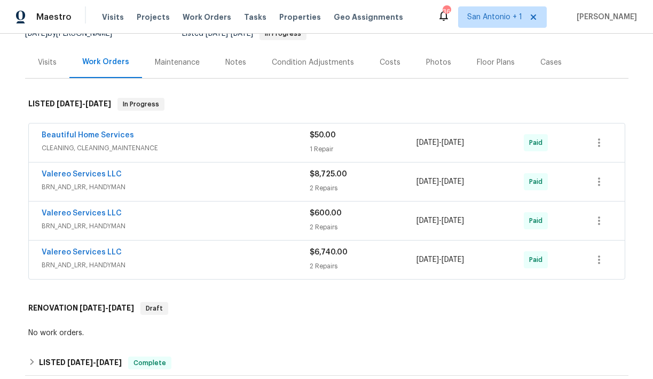
scroll to position [118, 0]
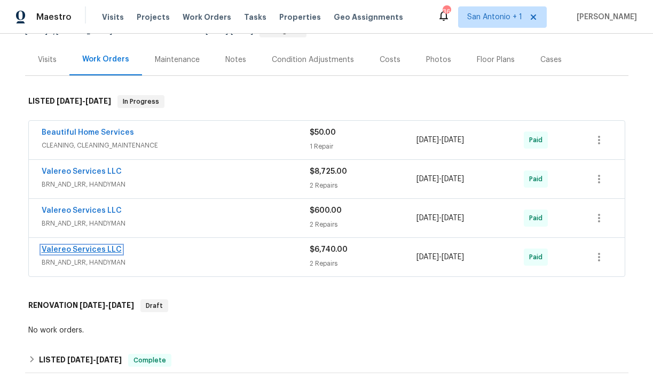
click at [94, 248] on link "Valereo Services LLC" at bounding box center [82, 249] width 80 height 7
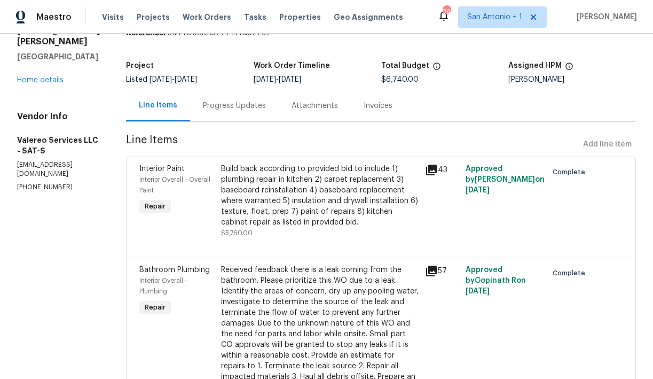
scroll to position [44, 0]
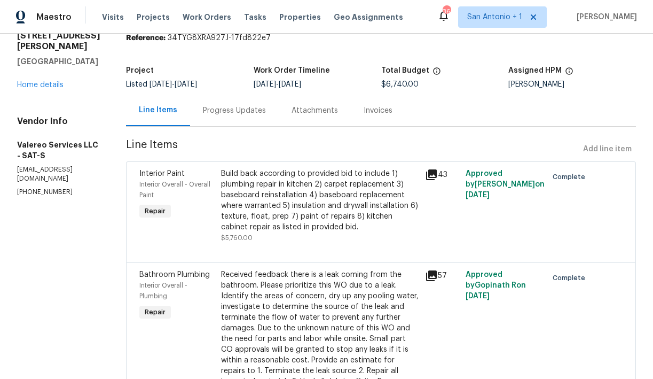
click at [216, 111] on div "Progress Updates" at bounding box center [234, 110] width 63 height 11
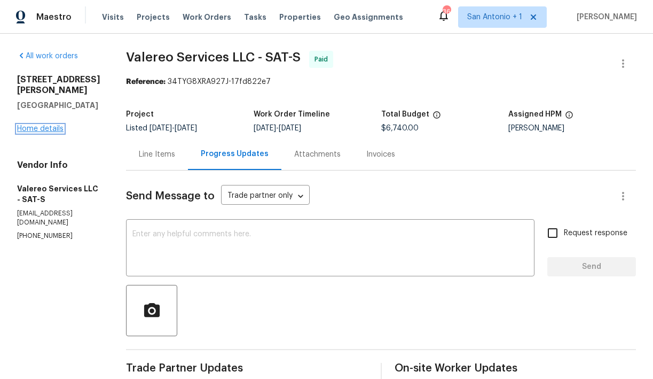
click at [41, 130] on link "Home details" at bounding box center [40, 128] width 46 height 7
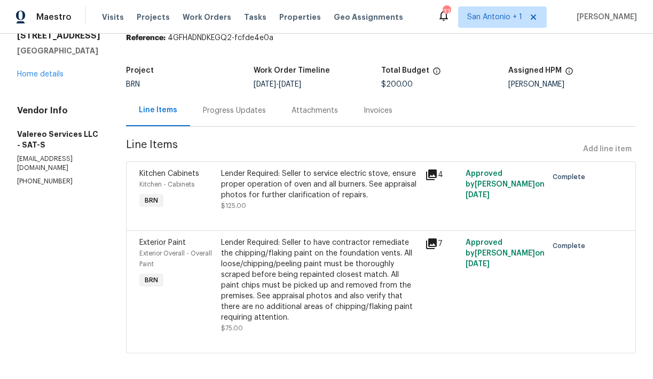
scroll to position [49, 0]
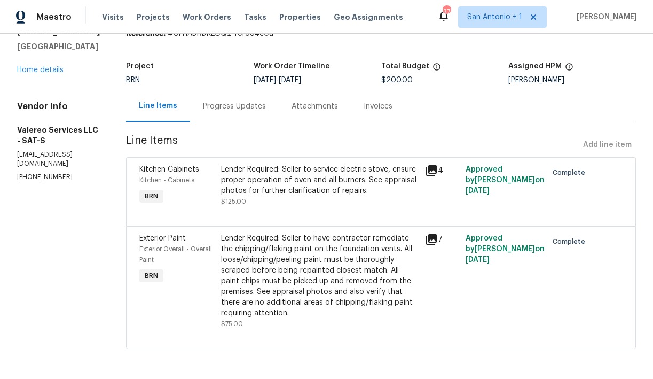
click at [428, 167] on icon at bounding box center [431, 170] width 11 height 11
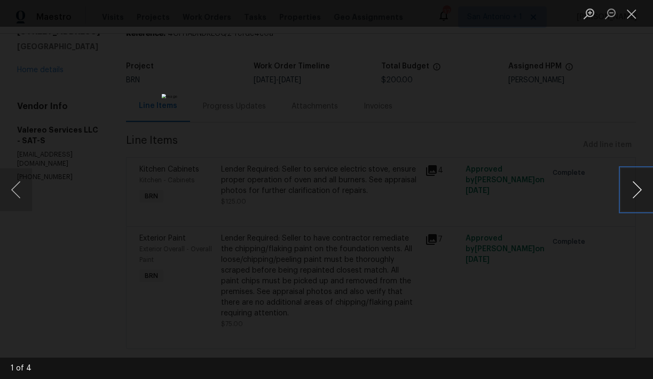
click at [635, 190] on button "Next image" at bounding box center [637, 189] width 32 height 43
click at [636, 189] on button "Next image" at bounding box center [637, 189] width 32 height 43
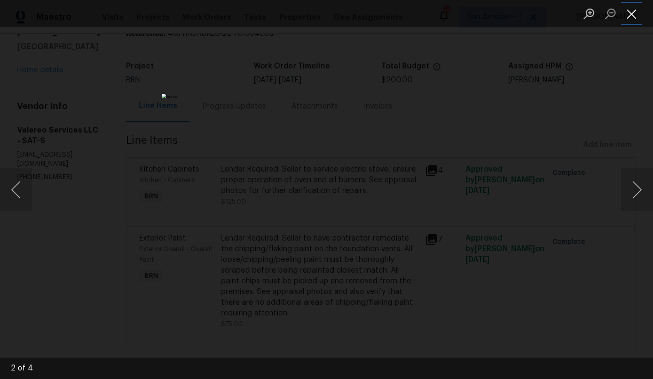
click at [632, 14] on button "Close lightbox" at bounding box center [631, 13] width 21 height 19
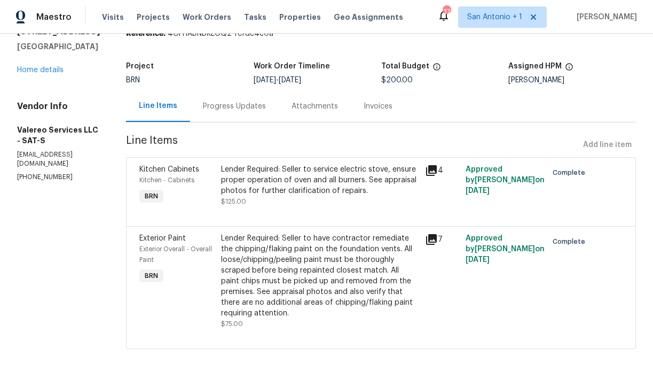
click at [284, 278] on div "Lender Required: Seller to have contractor remediate the chipping/flaking paint…" at bounding box center [320, 275] width 198 height 85
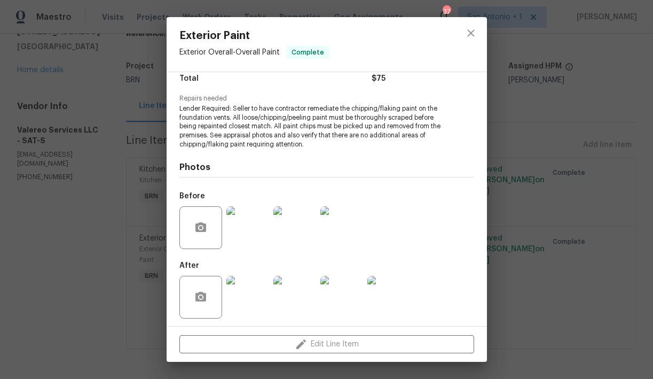
scroll to position [96, 0]
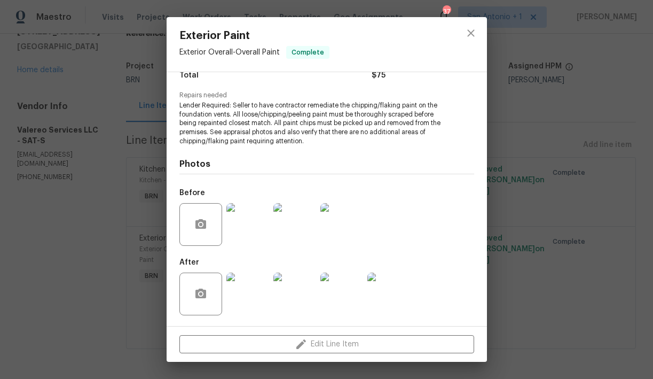
click at [243, 215] on img at bounding box center [247, 224] width 43 height 43
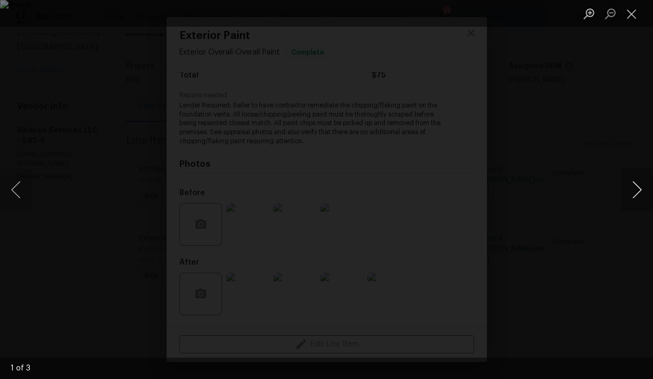
click at [636, 189] on button "Next image" at bounding box center [637, 189] width 32 height 43
click at [631, 19] on button "Close lightbox" at bounding box center [631, 13] width 21 height 19
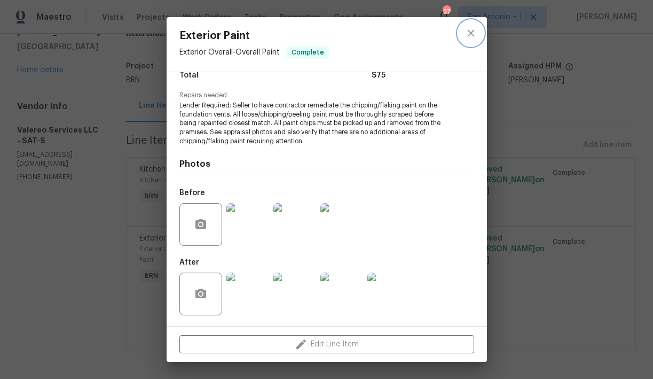
click at [471, 35] on icon "close" at bounding box center [471, 33] width 13 height 13
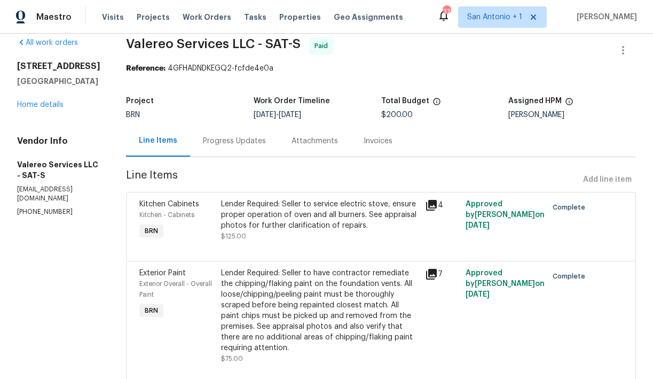
scroll to position [0, 0]
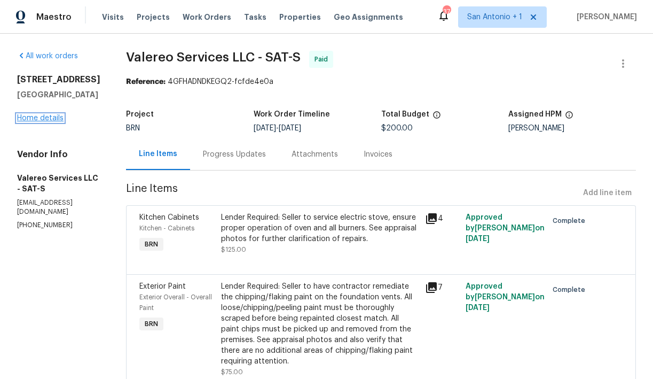
click at [52, 122] on link "Home details" at bounding box center [40, 117] width 46 height 7
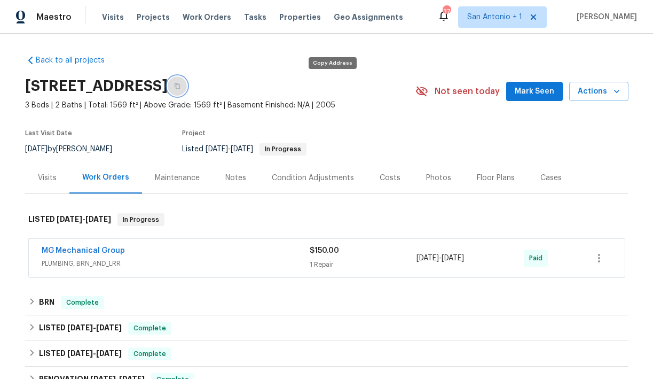
click at [180, 88] on icon "button" at bounding box center [177, 86] width 5 height 6
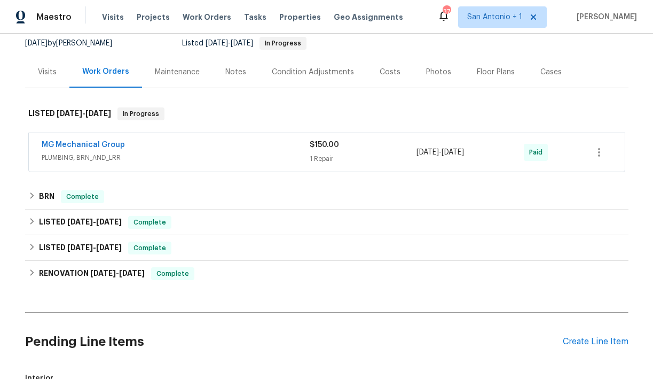
scroll to position [107, 0]
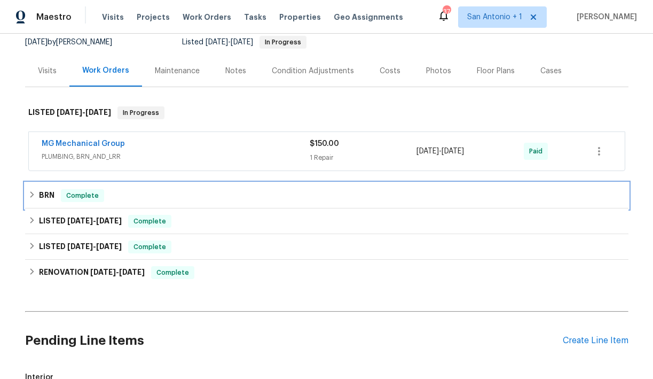
click at [32, 194] on icon at bounding box center [31, 194] width 7 height 7
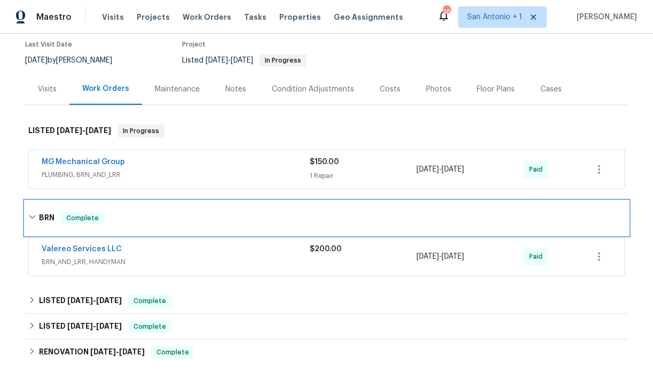
scroll to position [96, 0]
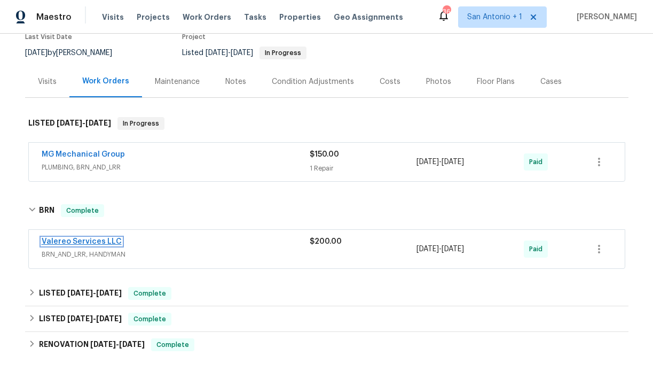
click at [78, 240] on link "Valereo Services LLC" at bounding box center [82, 241] width 80 height 7
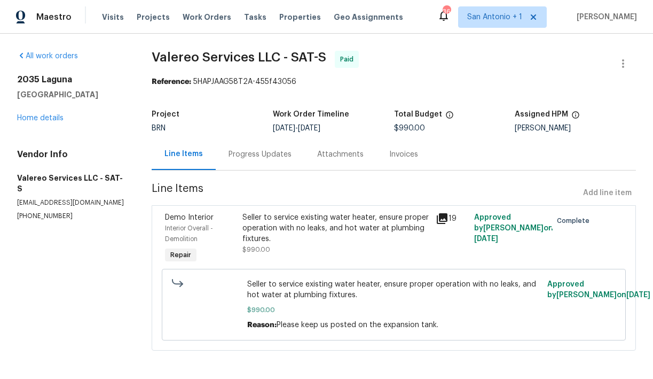
scroll to position [2, 0]
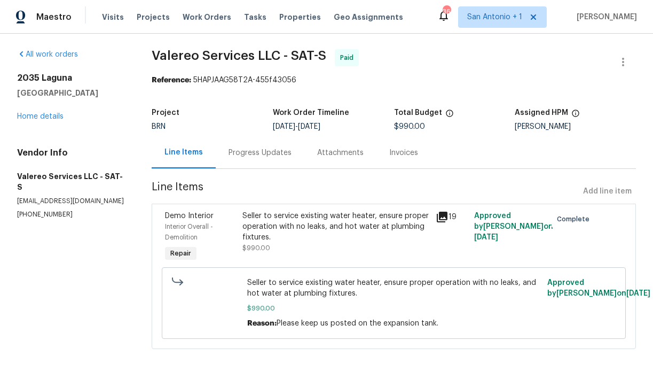
click at [291, 234] on div "Seller to service existing water heater, ensure proper operation with no leaks,…" at bounding box center [335, 226] width 187 height 32
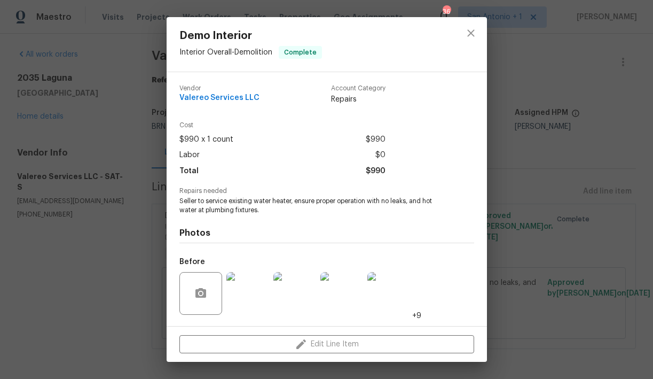
click at [257, 279] on img at bounding box center [247, 293] width 43 height 43
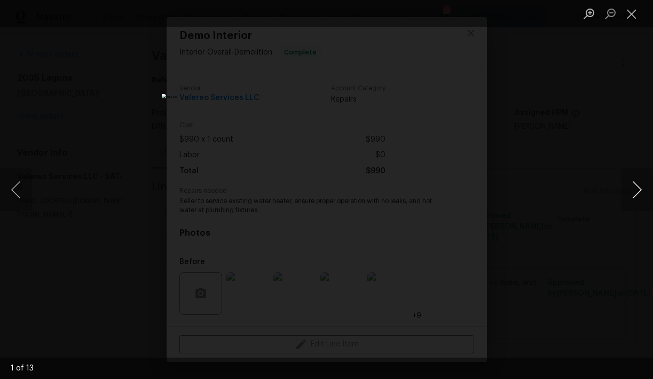
click at [640, 187] on button "Next image" at bounding box center [637, 189] width 32 height 43
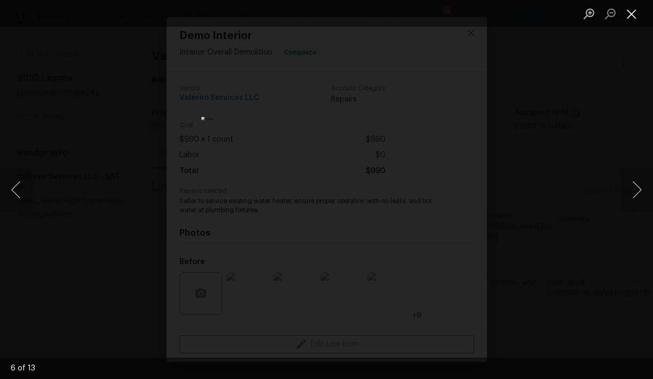
click at [631, 12] on button "Close lightbox" at bounding box center [631, 13] width 21 height 19
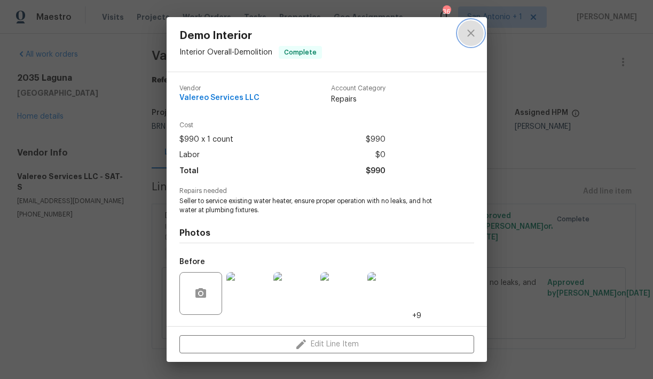
click at [469, 37] on icon "close" at bounding box center [471, 33] width 13 height 13
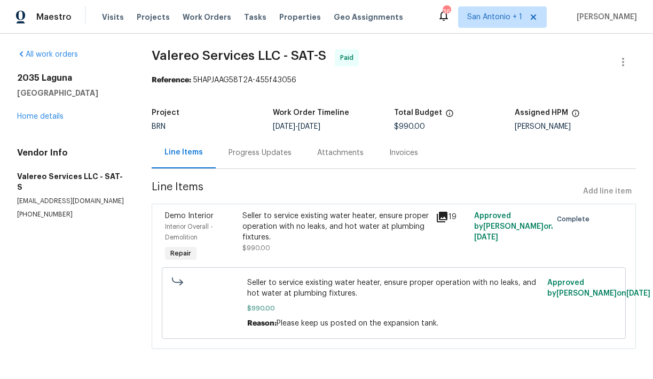
click at [241, 153] on div "Progress Updates" at bounding box center [260, 152] width 63 height 11
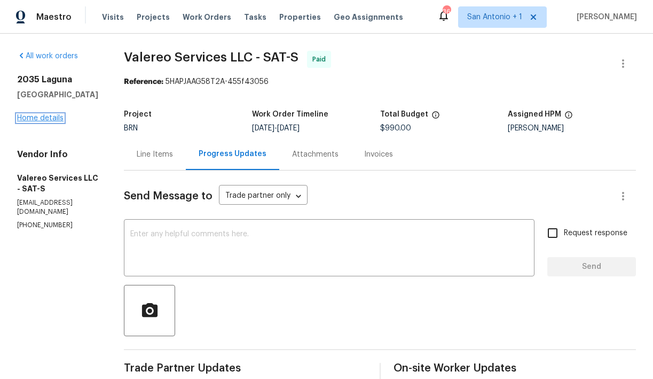
click at [48, 122] on link "Home details" at bounding box center [40, 117] width 46 height 7
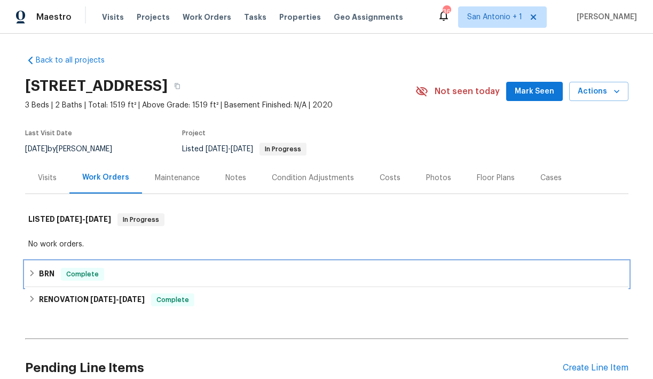
click at [32, 270] on icon at bounding box center [31, 272] width 7 height 7
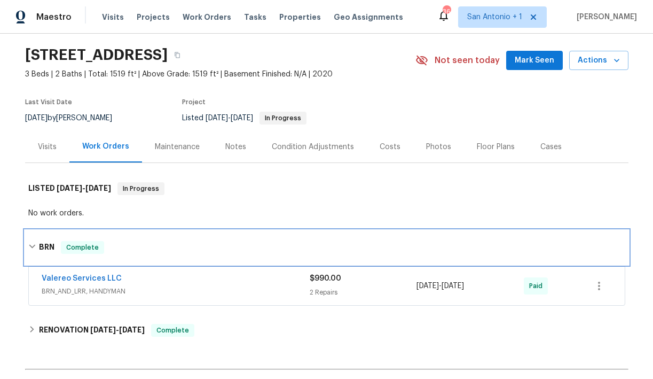
scroll to position [32, 0]
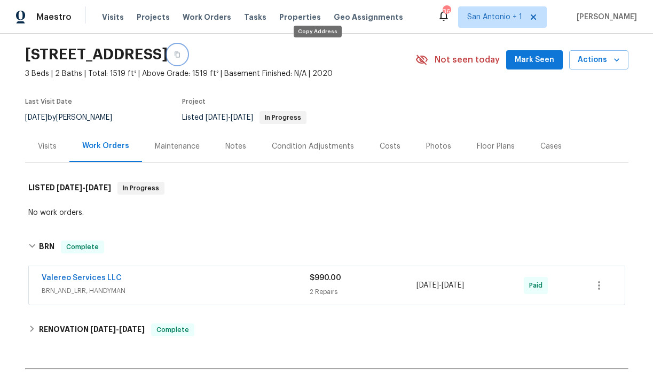
click at [180, 57] on icon "button" at bounding box center [177, 55] width 5 height 6
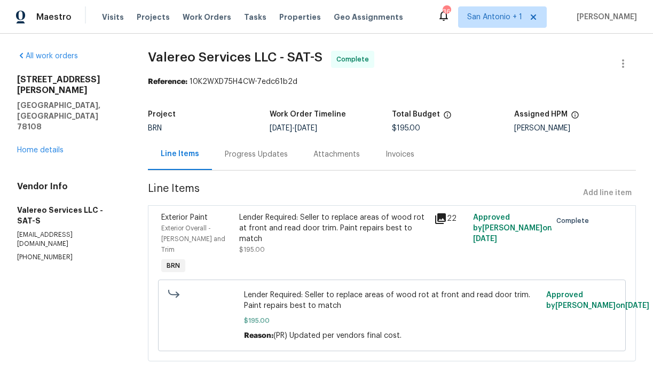
click at [309, 230] on div "Lender Required: Seller to replace areas of wood rot at front and read door tri…" at bounding box center [333, 228] width 189 height 32
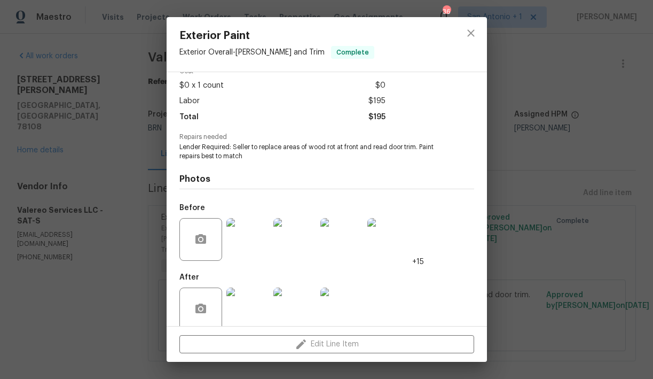
scroll to position [69, 0]
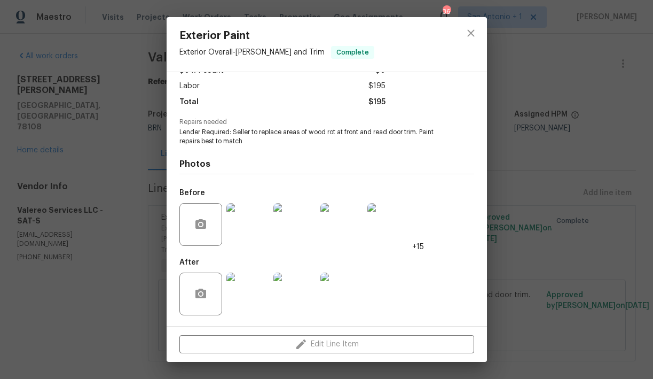
click at [251, 224] on img at bounding box center [247, 224] width 43 height 43
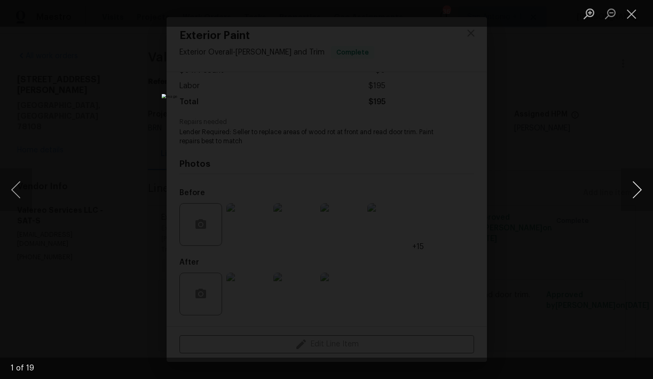
click at [644, 189] on button "Next image" at bounding box center [637, 189] width 32 height 43
click at [643, 189] on button "Next image" at bounding box center [637, 189] width 32 height 43
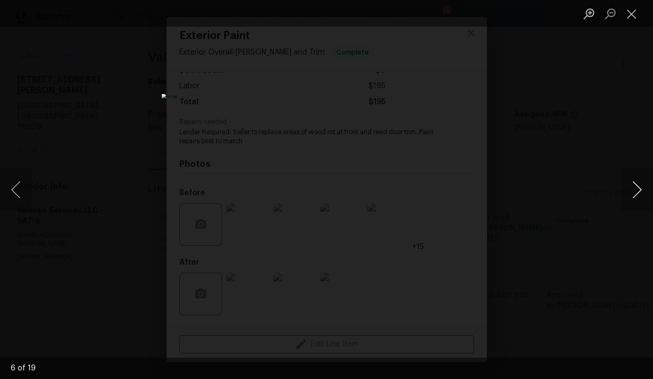
click at [643, 189] on button "Next image" at bounding box center [637, 189] width 32 height 43
click at [631, 16] on button "Close lightbox" at bounding box center [631, 13] width 21 height 19
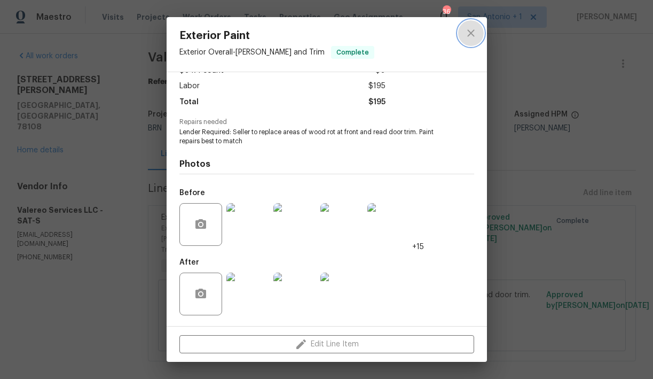
click at [473, 35] on icon "close" at bounding box center [471, 33] width 13 height 13
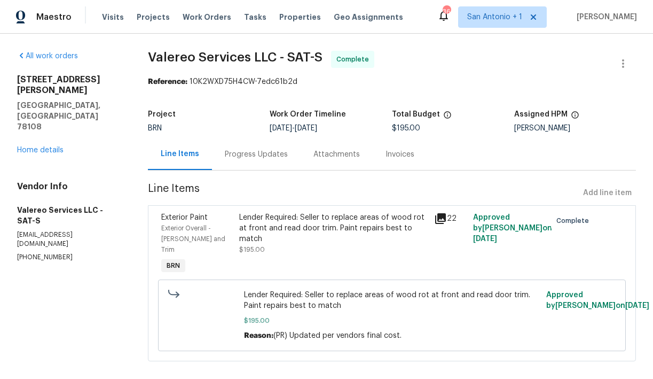
scroll to position [2, 0]
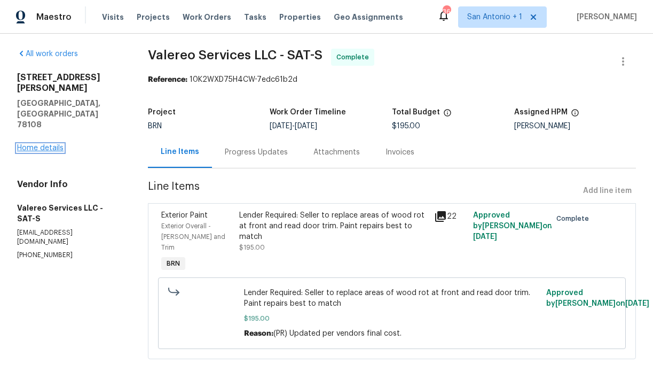
click at [48, 144] on link "Home details" at bounding box center [40, 147] width 46 height 7
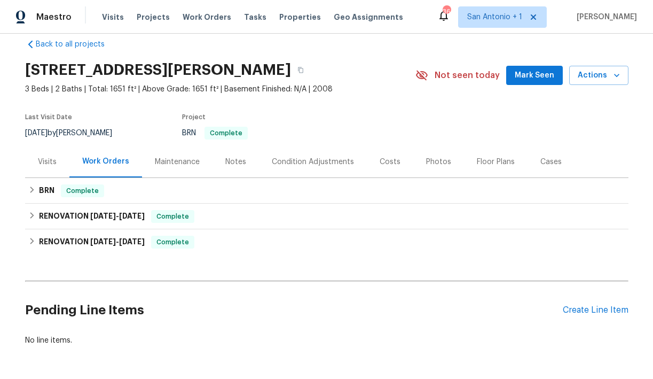
scroll to position [17, 0]
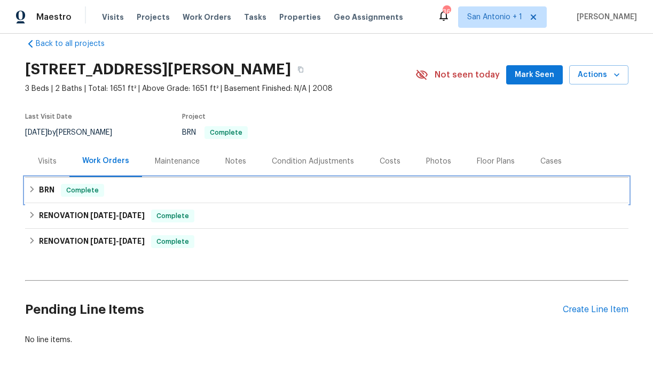
click at [33, 187] on icon at bounding box center [31, 188] width 7 height 7
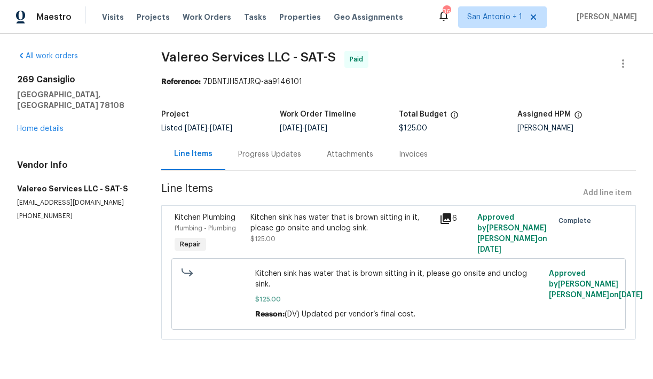
click at [309, 225] on div "Kitchen sink has water that is brown sitting in it, please go onsite and unclog…" at bounding box center [341, 222] width 183 height 21
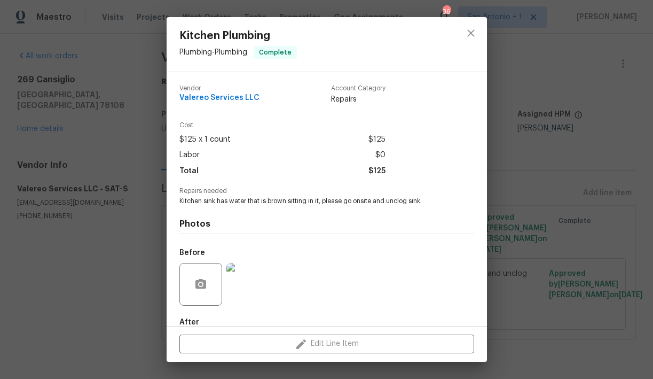
scroll to position [60, 0]
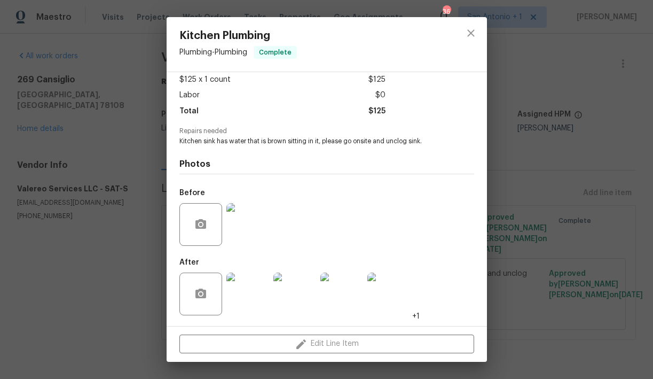
click at [253, 289] on img at bounding box center [247, 293] width 43 height 43
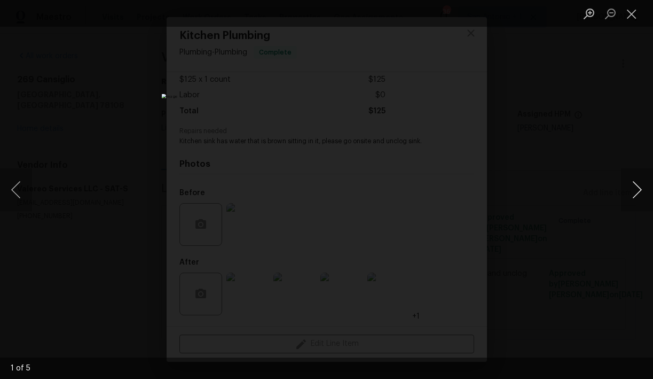
click at [634, 190] on button "Next image" at bounding box center [637, 189] width 32 height 43
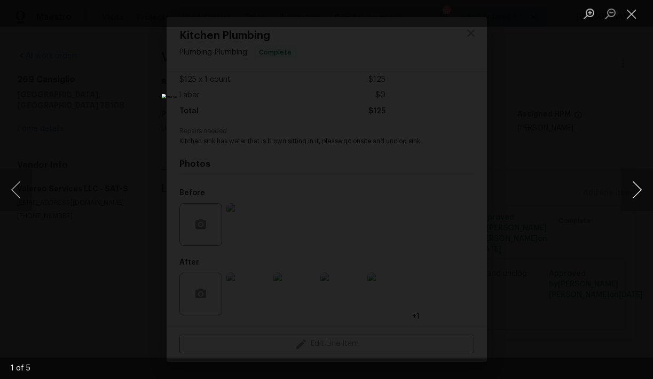
click at [634, 190] on button "Next image" at bounding box center [637, 189] width 32 height 43
click at [632, 16] on button "Close lightbox" at bounding box center [631, 13] width 21 height 19
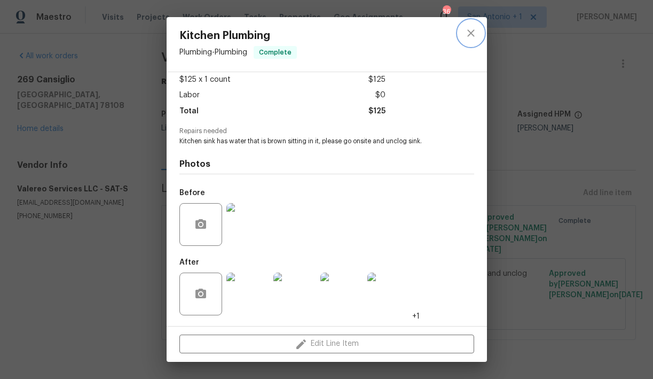
click at [471, 34] on icon "close" at bounding box center [471, 33] width 13 height 13
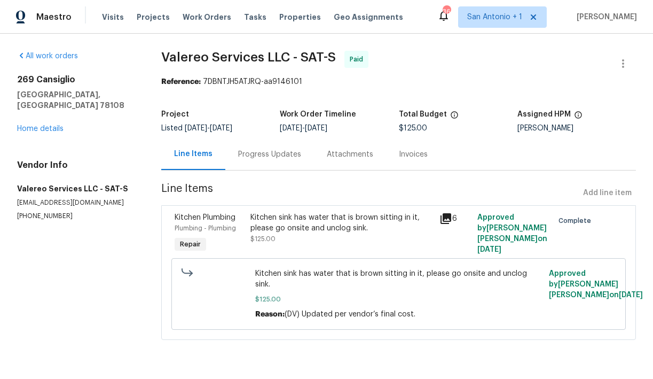
click at [269, 153] on div "Progress Updates" at bounding box center [269, 154] width 63 height 11
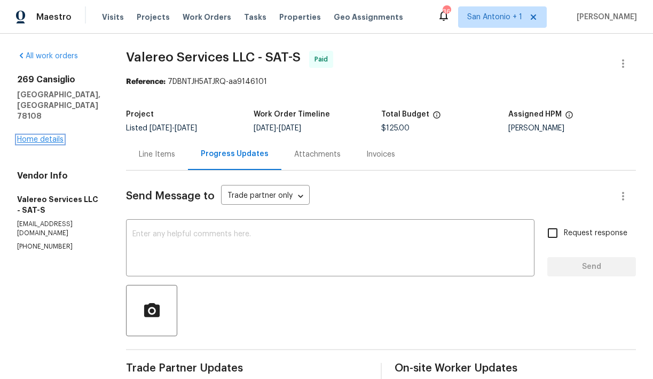
click at [23, 136] on link "Home details" at bounding box center [40, 139] width 46 height 7
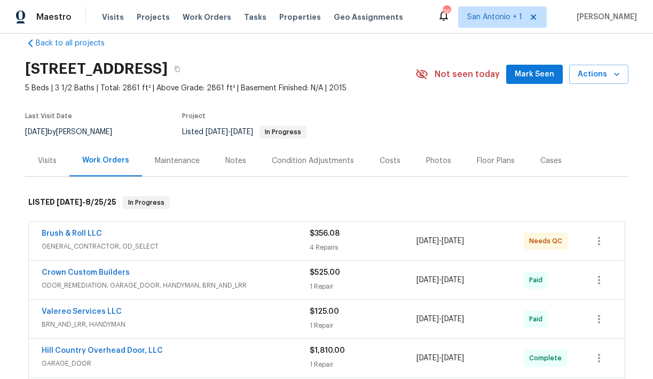
scroll to position [20, 0]
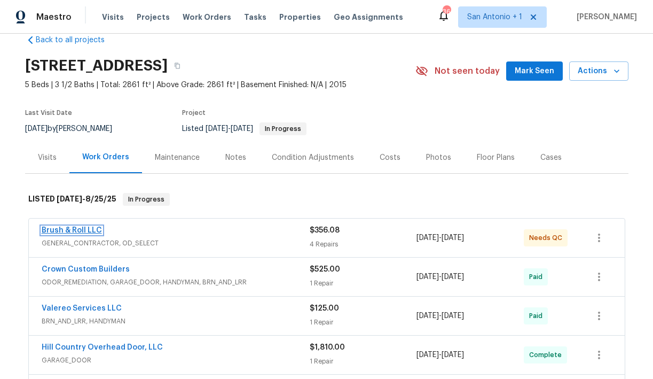
click at [74, 228] on link "Brush & Roll LLC" at bounding box center [72, 229] width 60 height 7
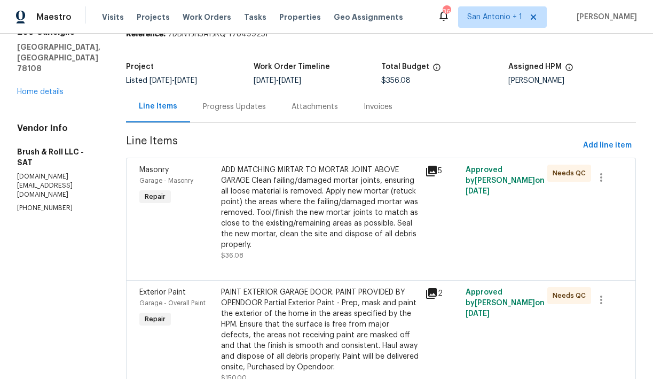
scroll to position [71, 0]
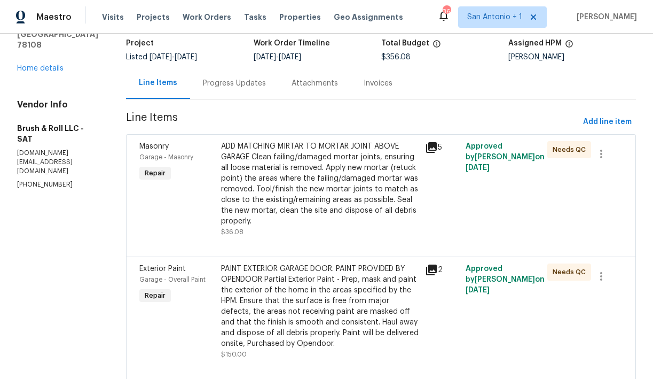
click at [286, 195] on div "ADD MATCHING MIRTAR TO MORTAR JOINT ABOVE GARAGE Clean failing/damaged mortar j…" at bounding box center [320, 183] width 198 height 85
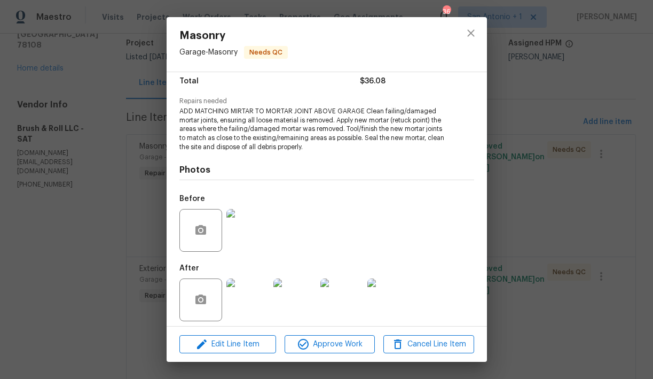
scroll to position [96, 0]
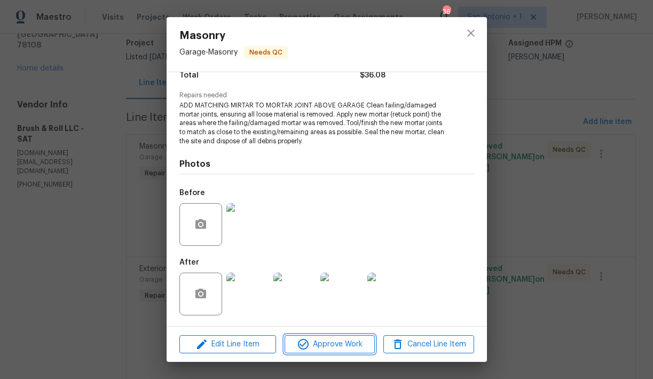
click at [335, 342] on span "Approve Work" at bounding box center [330, 344] width 84 height 13
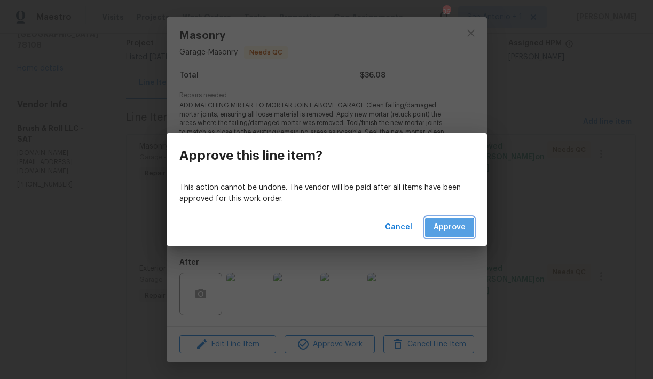
click at [450, 229] on span "Approve" at bounding box center [450, 227] width 32 height 13
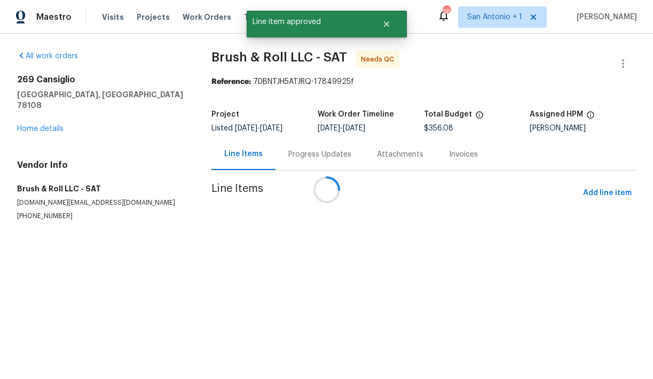
scroll to position [0, 0]
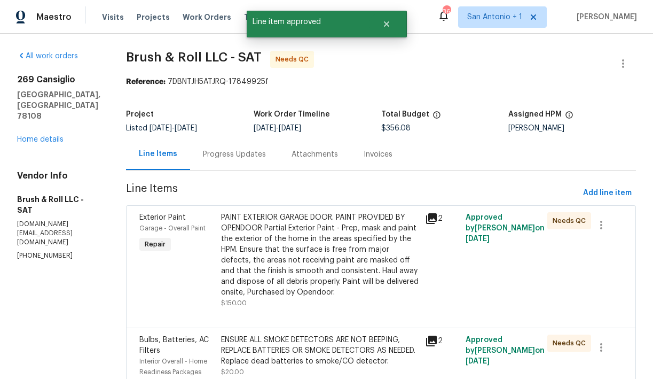
click at [323, 264] on div "PAINT EXTERIOR GARAGE DOOR. PAINT PROVIDED BY OPENDOOR Partial Exterior Paint -…" at bounding box center [320, 254] width 198 height 85
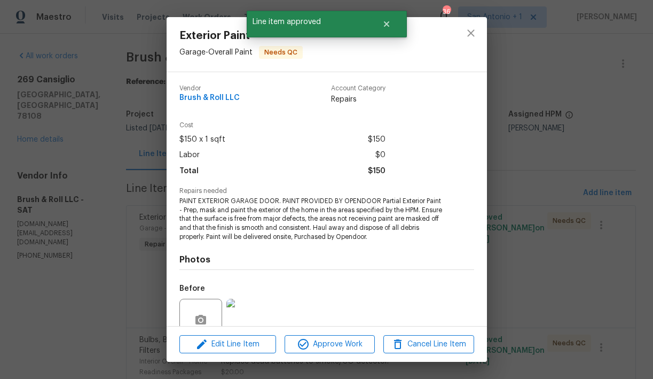
scroll to position [96, 0]
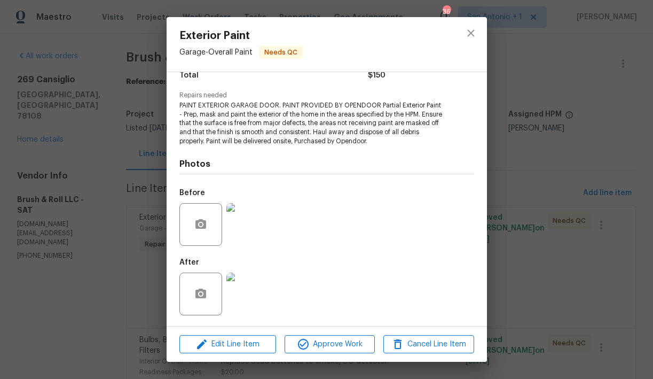
click at [245, 286] on img at bounding box center [247, 293] width 43 height 43
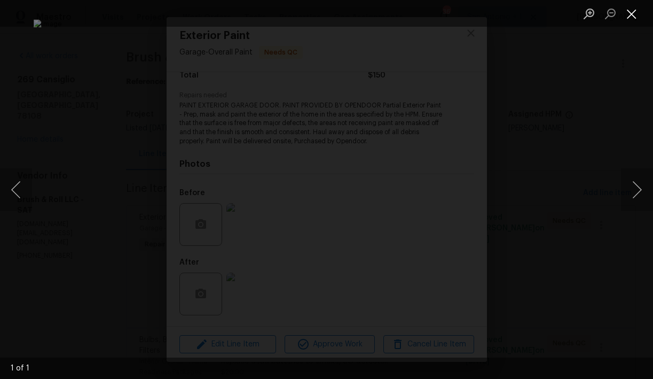
click at [632, 17] on button "Close lightbox" at bounding box center [631, 13] width 21 height 19
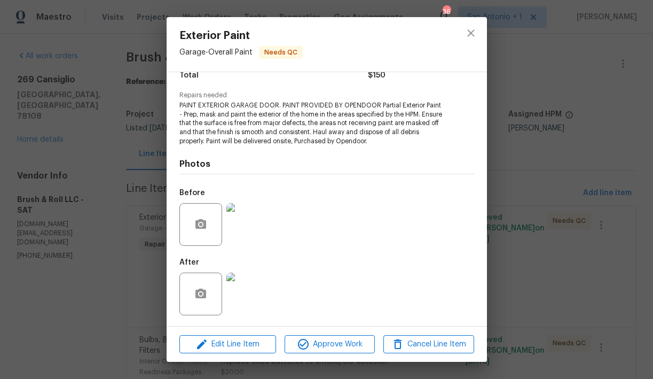
click at [257, 219] on img at bounding box center [247, 224] width 43 height 43
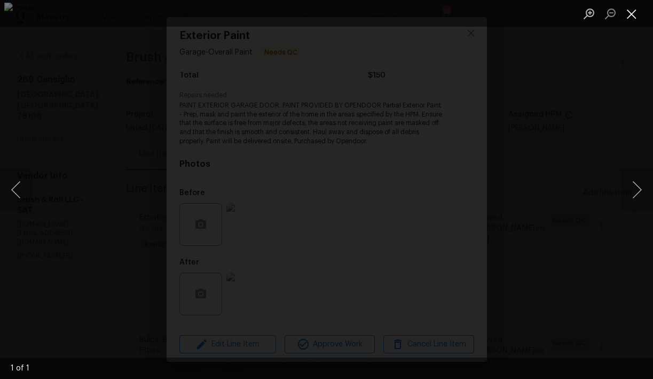
click at [634, 17] on button "Close lightbox" at bounding box center [631, 13] width 21 height 19
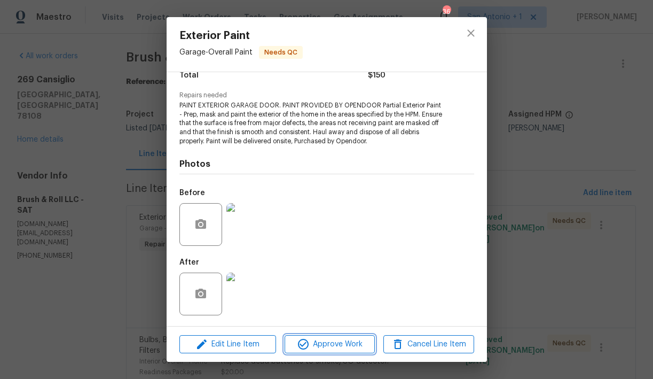
click at [328, 340] on span "Approve Work" at bounding box center [330, 344] width 84 height 13
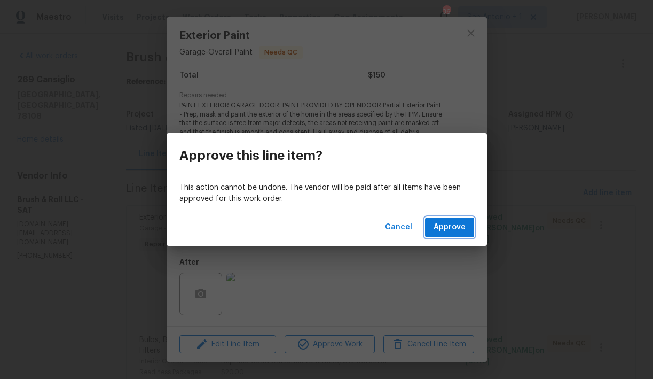
click at [456, 232] on span "Approve" at bounding box center [450, 227] width 32 height 13
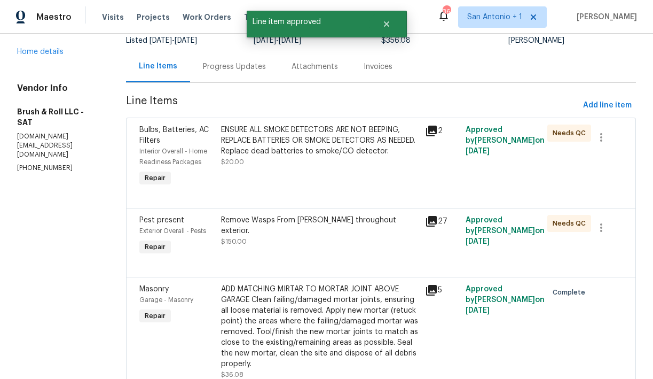
scroll to position [95, 0]
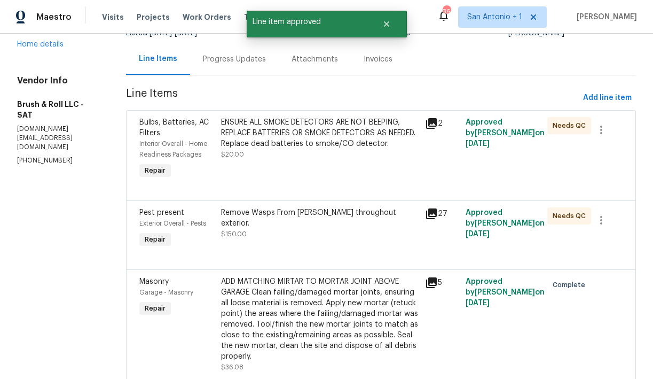
click at [308, 160] on div "ENSURE ALL SMOKE DETECTORS ARE NOT BEEPING, REPLACE BATTERIES OR SMOKE DETECTOR…" at bounding box center [320, 149] width 204 height 70
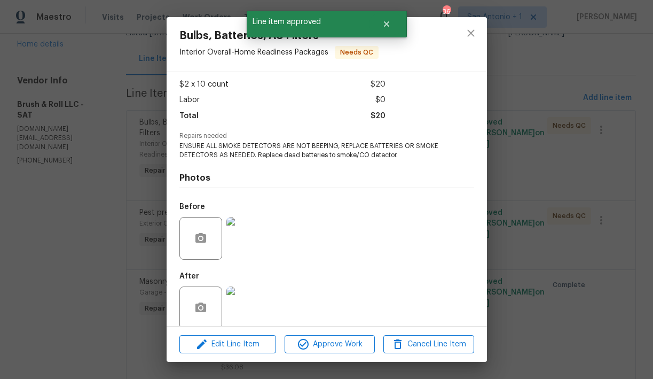
scroll to position [69, 0]
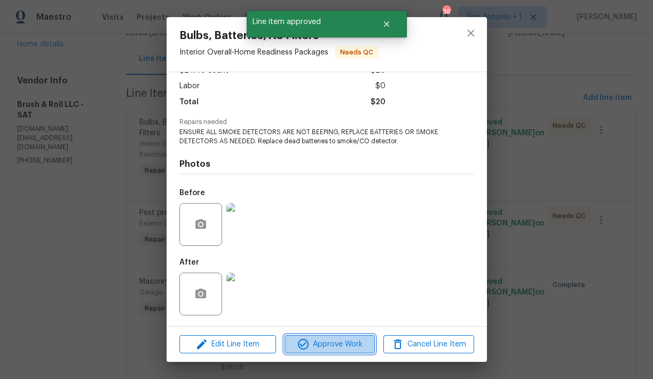
click at [332, 345] on span "Approve Work" at bounding box center [330, 344] width 84 height 13
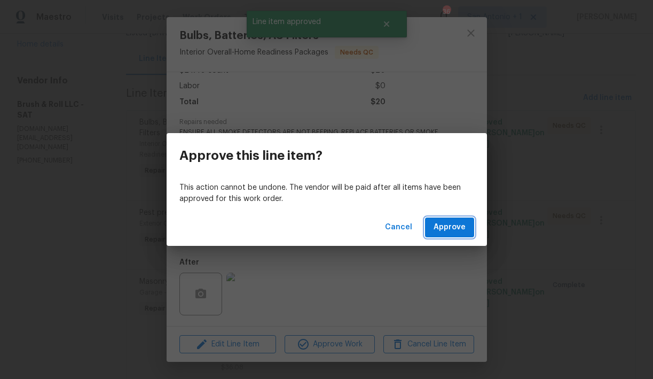
click at [458, 225] on span "Approve" at bounding box center [450, 227] width 32 height 13
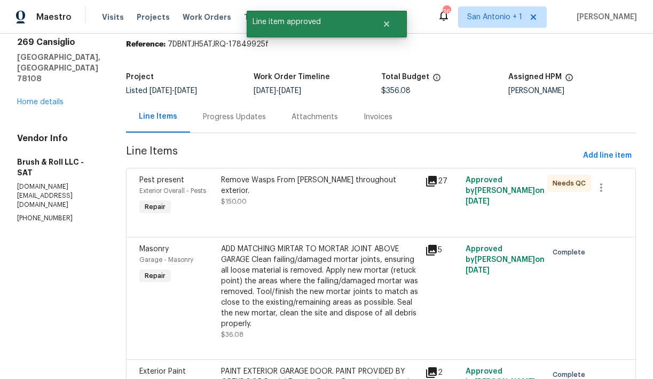
scroll to position [45, 0]
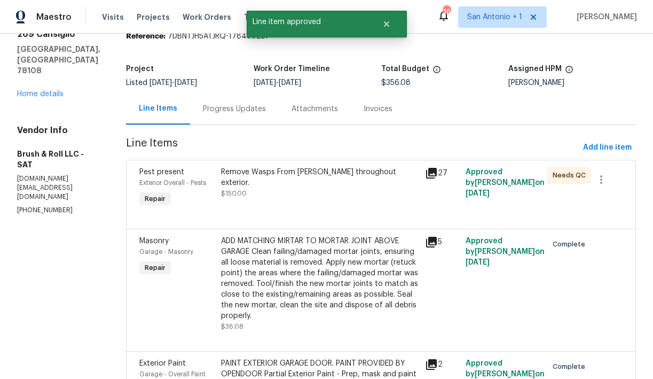
click at [311, 198] on div "Remove Wasps From Eaves throughout exterior. $150.00" at bounding box center [320, 187] width 204 height 49
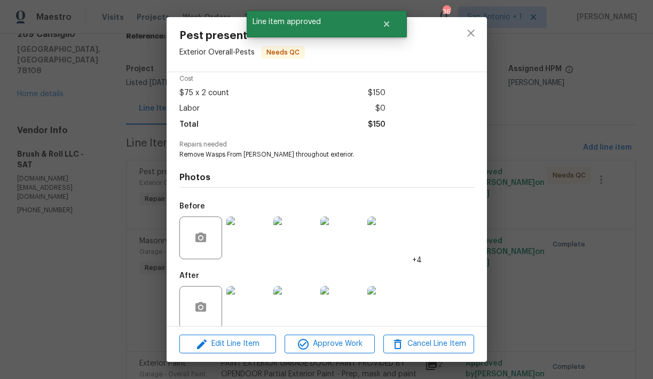
scroll to position [60, 0]
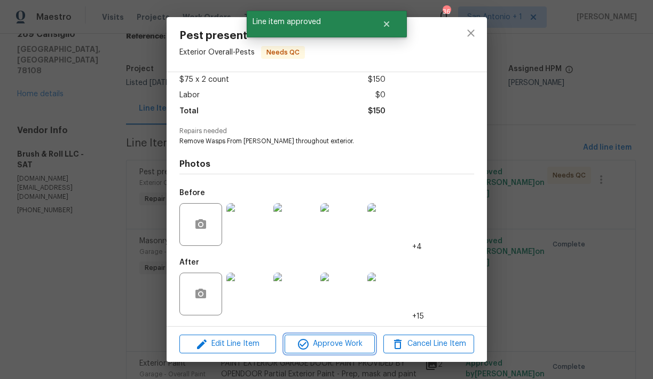
click at [333, 342] on span "Approve Work" at bounding box center [330, 343] width 84 height 13
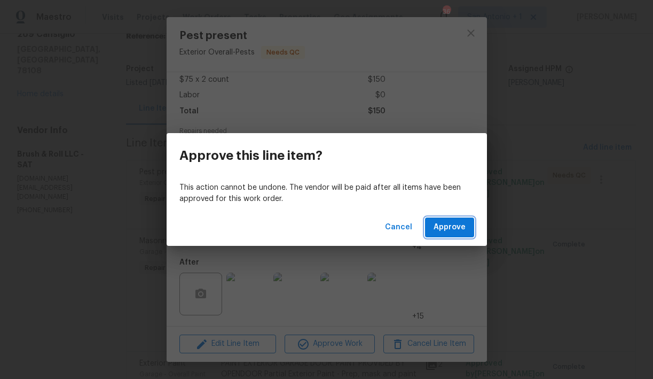
click at [454, 224] on span "Approve" at bounding box center [450, 227] width 32 height 13
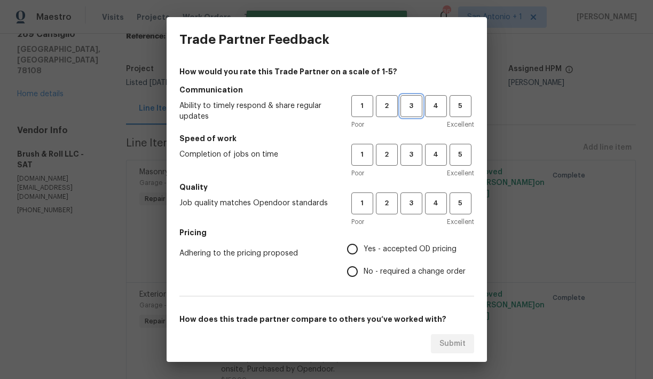
click at [416, 106] on span "3" at bounding box center [412, 106] width 20 height 12
click at [412, 146] on button "3" at bounding box center [412, 155] width 22 height 22
click at [411, 196] on button "3" at bounding box center [412, 203] width 22 height 22
click at [383, 249] on span "Yes - accepted OD pricing" at bounding box center [410, 249] width 93 height 11
click at [364, 249] on input "Yes - accepted OD pricing" at bounding box center [352, 249] width 22 height 22
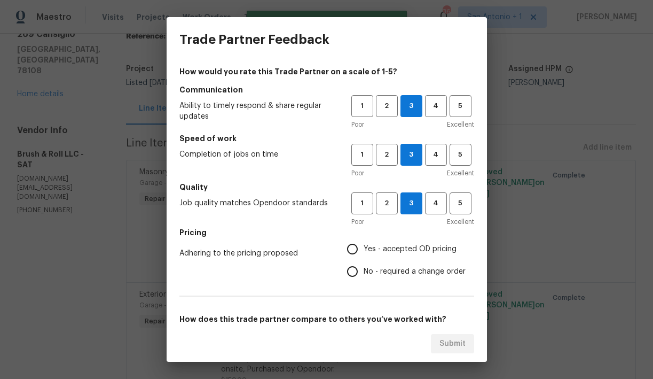
radio input "true"
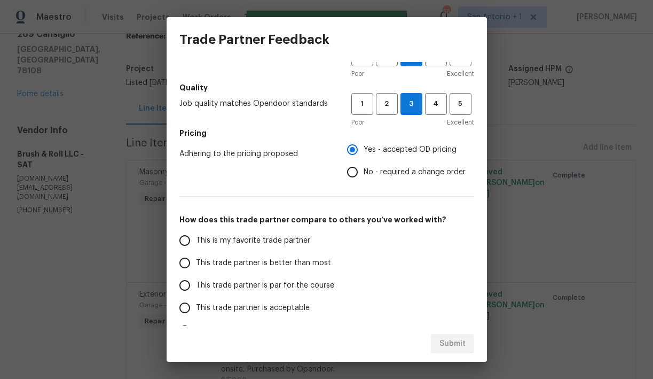
scroll to position [100, 0]
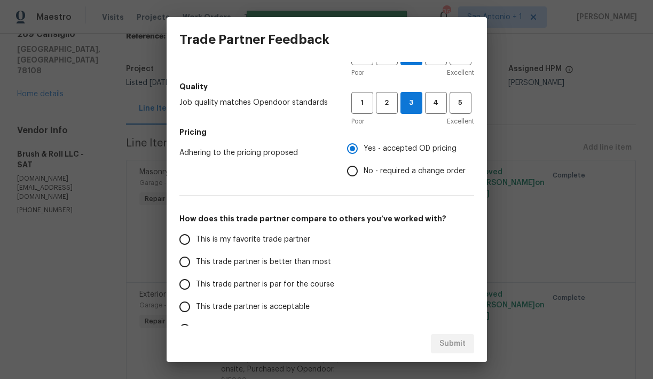
click at [312, 287] on span "This trade partner is par for the course" at bounding box center [265, 284] width 138 height 11
click at [196, 287] on input "This trade partner is par for the course" at bounding box center [185, 284] width 22 height 22
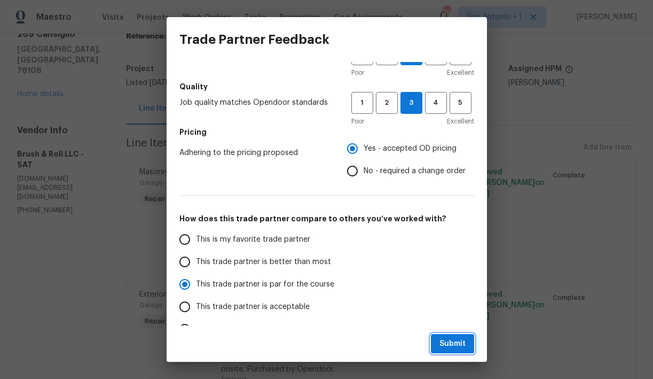
click at [442, 339] on span "Submit" at bounding box center [453, 343] width 26 height 13
radio input "true"
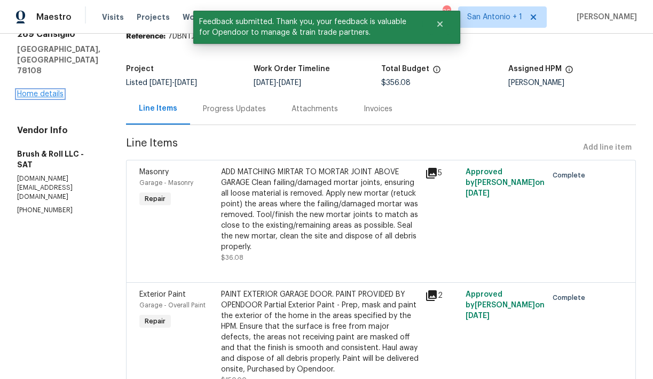
click at [43, 90] on link "Home details" at bounding box center [40, 93] width 46 height 7
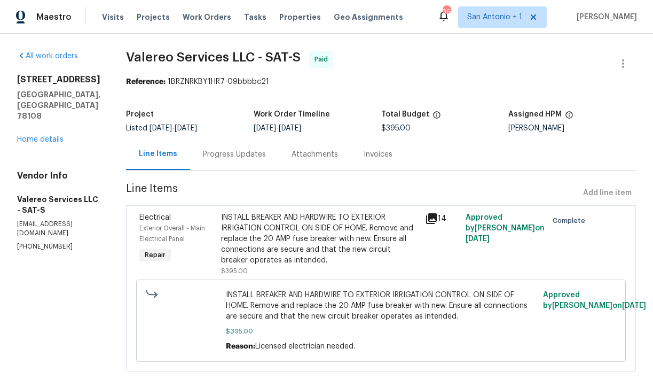
scroll to position [23, 0]
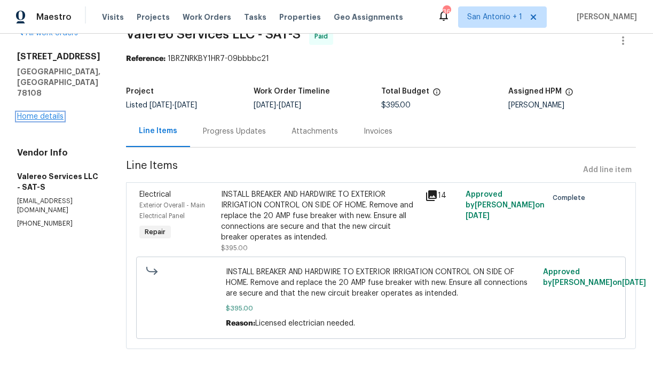
click at [48, 113] on link "Home details" at bounding box center [40, 116] width 46 height 7
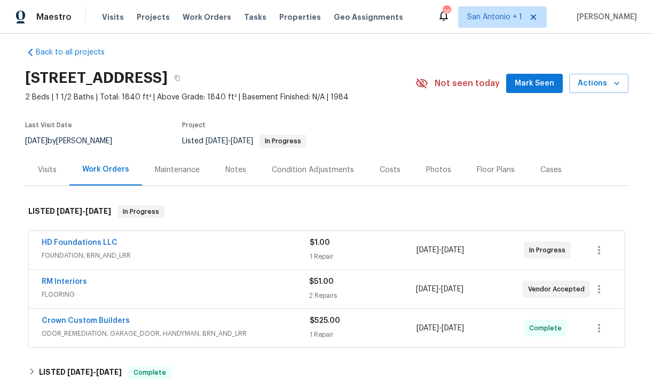
scroll to position [4, 0]
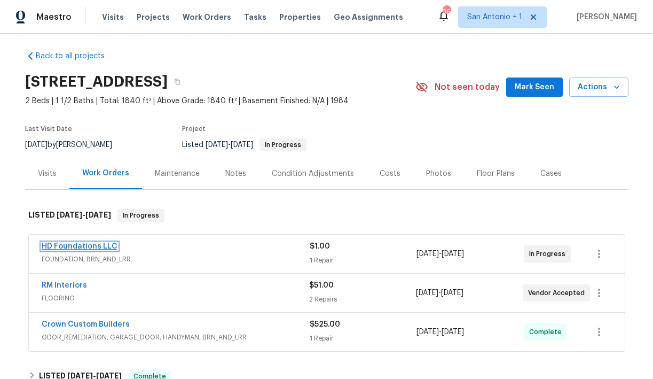
click at [82, 246] on link "HD Foundations LLC" at bounding box center [80, 245] width 76 height 7
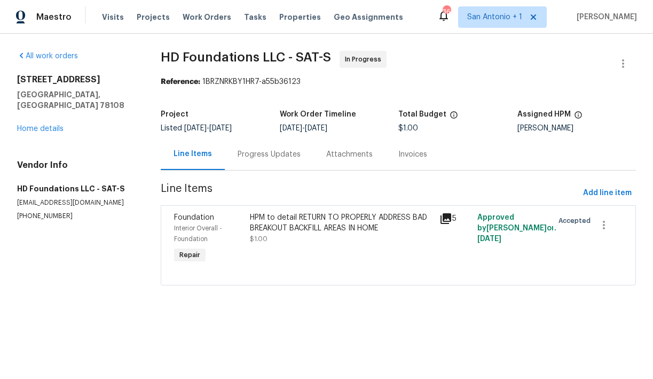
click at [280, 154] on div "Progress Updates" at bounding box center [269, 154] width 63 height 11
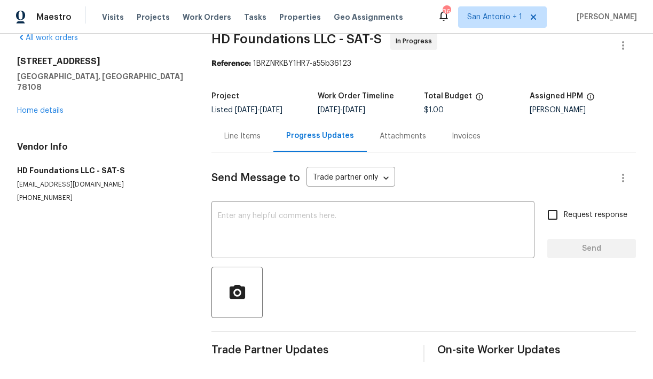
scroll to position [18, 0]
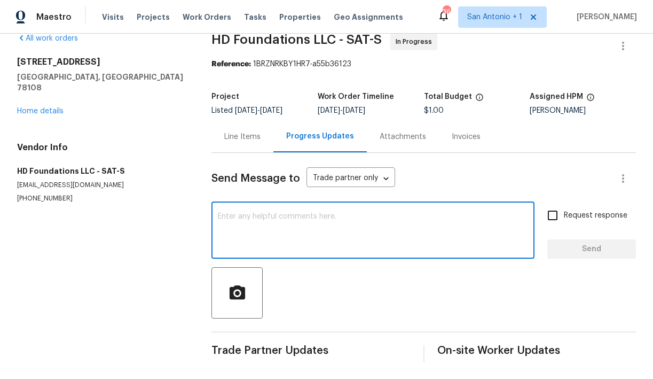
click at [300, 216] on textarea at bounding box center [373, 231] width 310 height 37
type textarea "Do you have an update here."
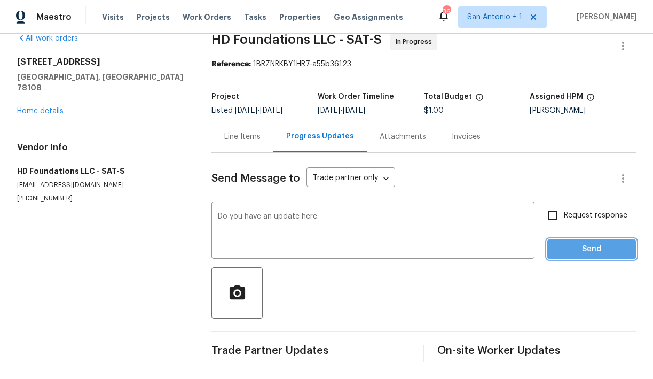
click at [577, 249] on span "Send" at bounding box center [592, 248] width 72 height 13
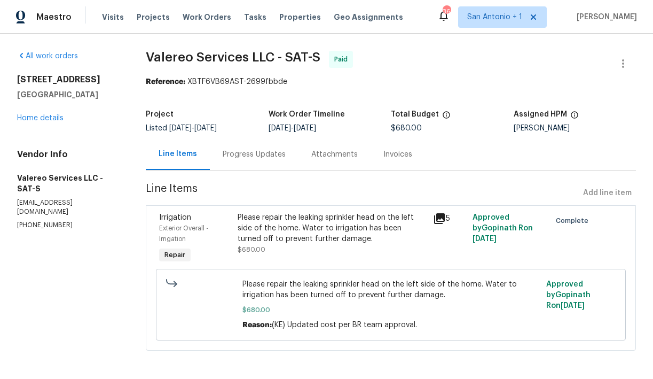
click at [269, 235] on div "Please repair the leaking sprinkler head on the left side of the home. Water to…" at bounding box center [333, 228] width 190 height 32
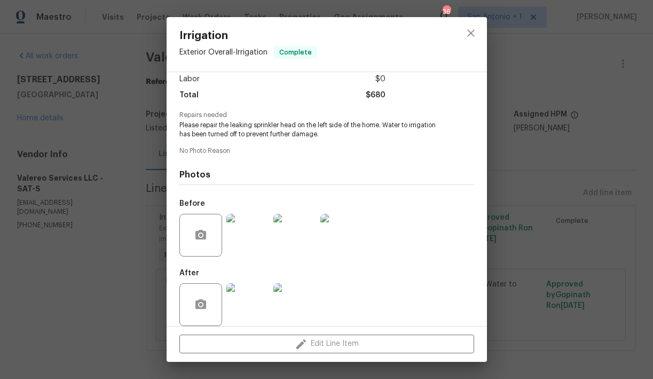
scroll to position [86, 0]
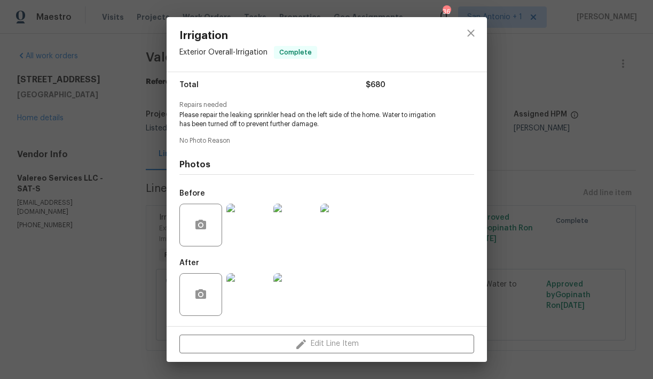
click at [257, 291] on img at bounding box center [247, 294] width 43 height 43
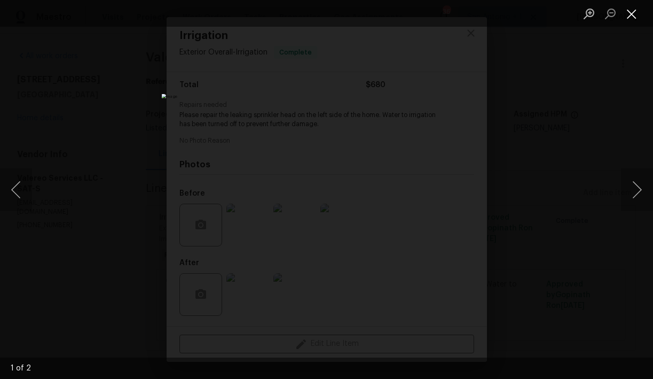
click at [629, 15] on button "Close lightbox" at bounding box center [631, 13] width 21 height 19
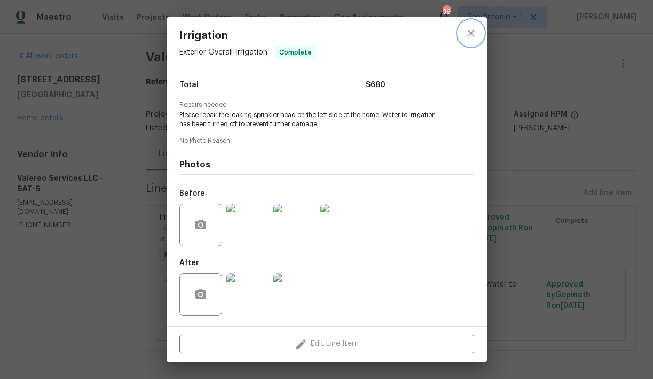
click at [469, 30] on icon "close" at bounding box center [471, 33] width 13 height 13
